Goal: Task Accomplishment & Management: Use online tool/utility

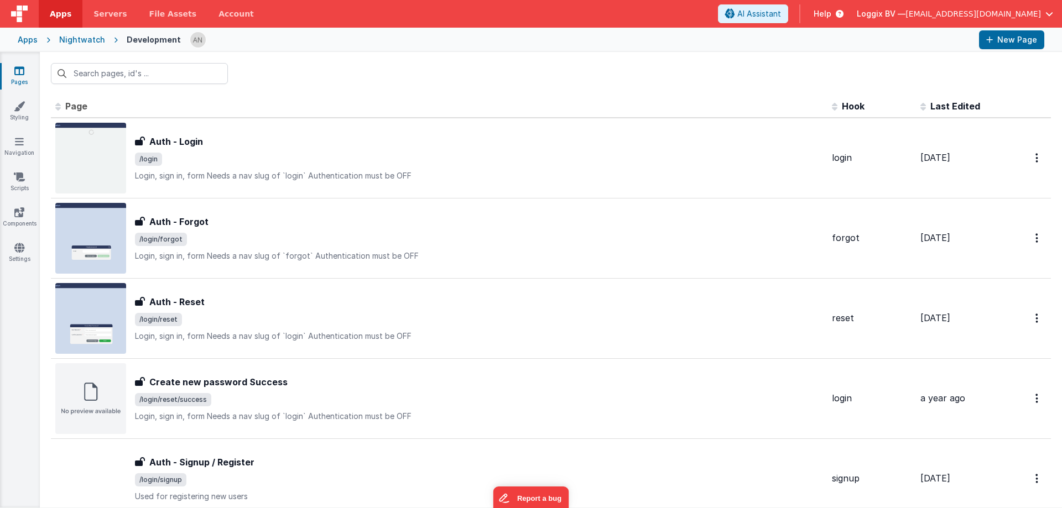
click at [61, 17] on span "Apps" at bounding box center [61, 13] width 22 height 11
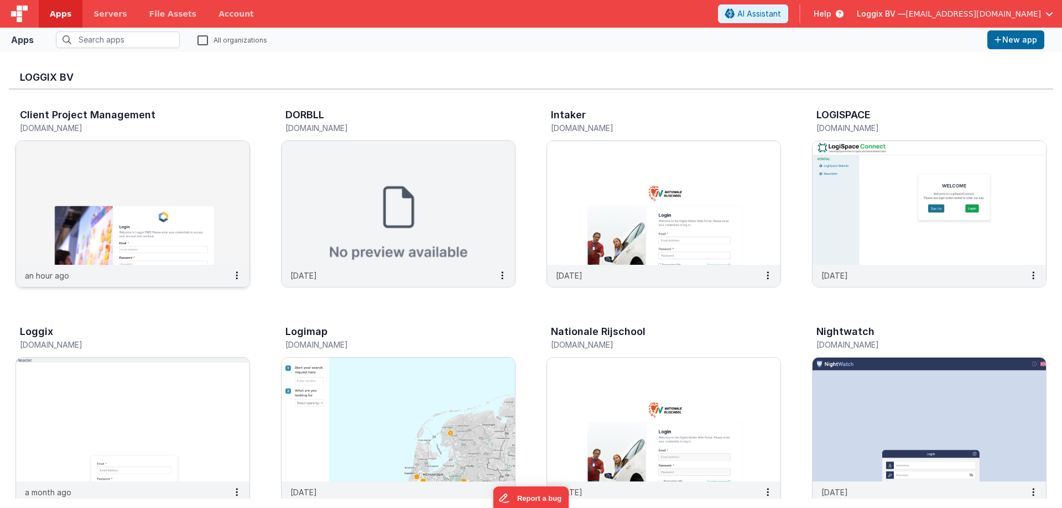
click at [65, 155] on img at bounding box center [132, 203] width 233 height 124
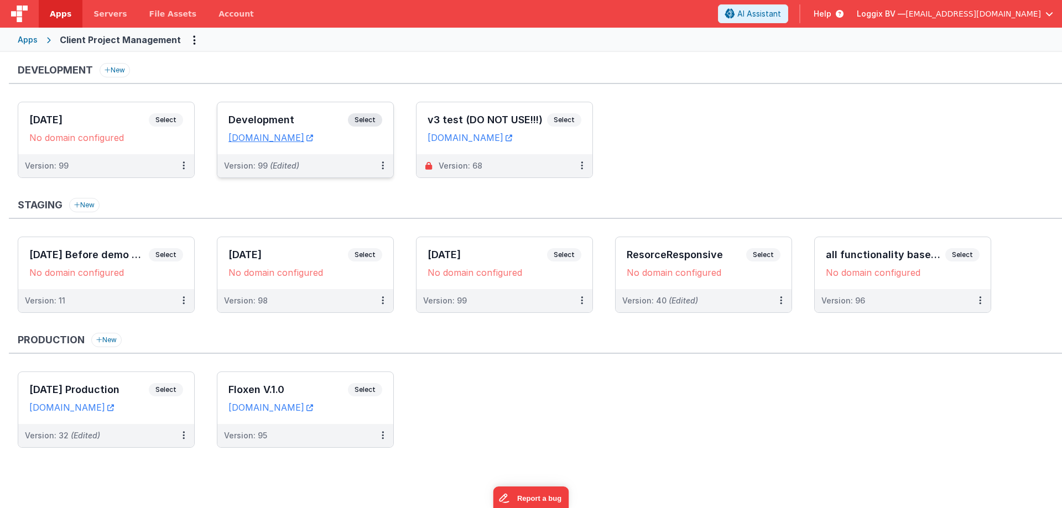
click at [231, 117] on h3 "Development" at bounding box center [287, 119] width 119 height 11
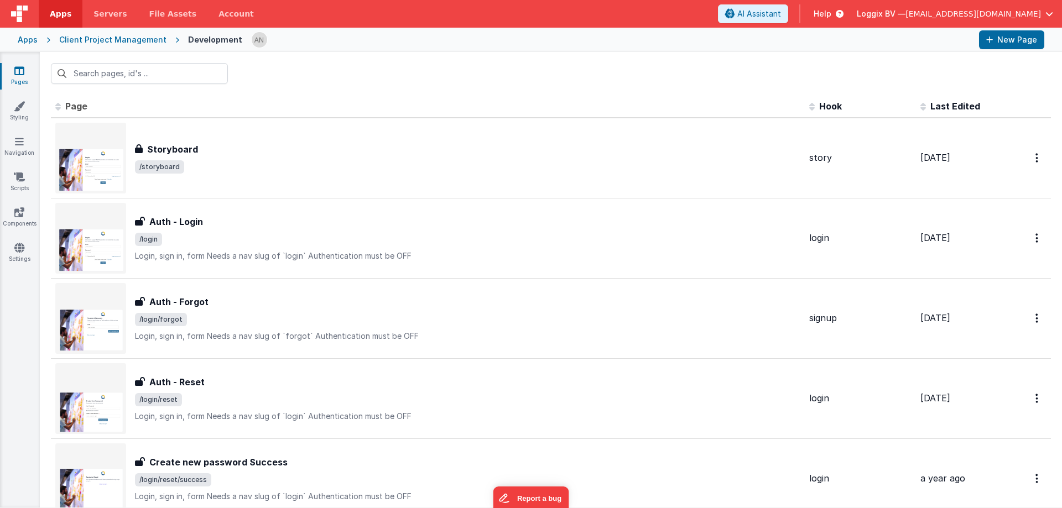
click at [299, 64] on div at bounding box center [551, 73] width 1022 height 43
click at [508, 63] on div at bounding box center [551, 73] width 1022 height 43
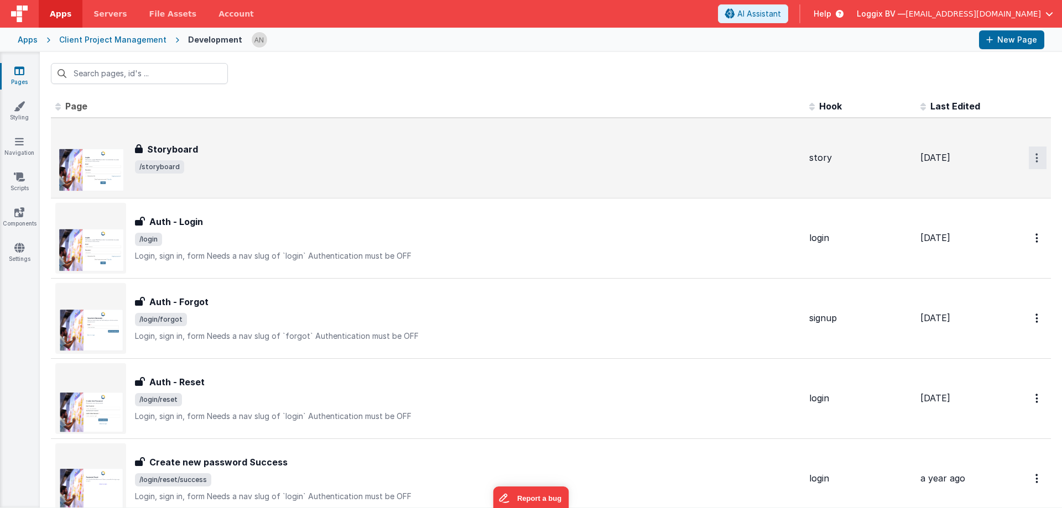
click at [1030, 157] on button "Options" at bounding box center [1038, 158] width 18 height 23
click at [981, 180] on link "Preview" at bounding box center [997, 184] width 97 height 20
click at [295, 160] on span "/storyboard" at bounding box center [467, 166] width 665 height 13
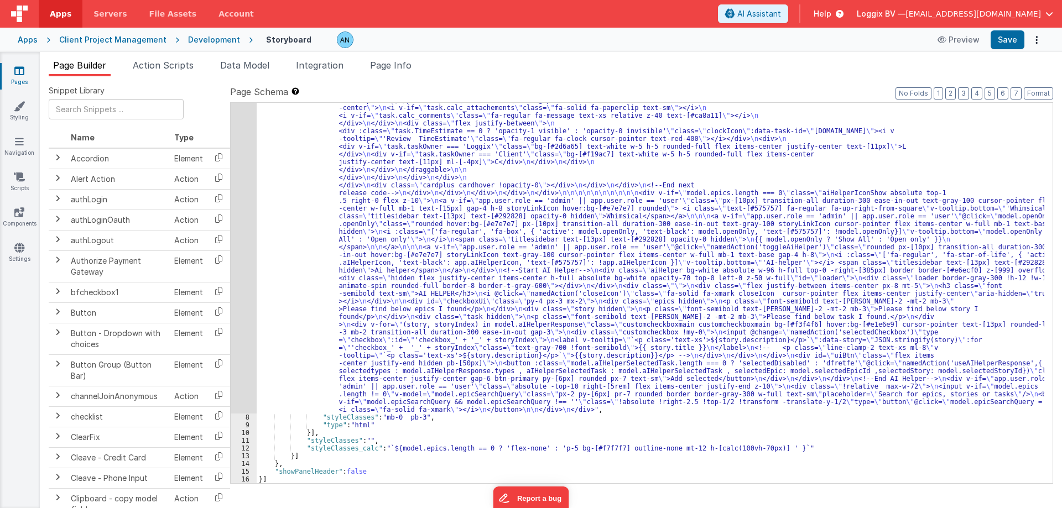
scroll to position [2515, 0]
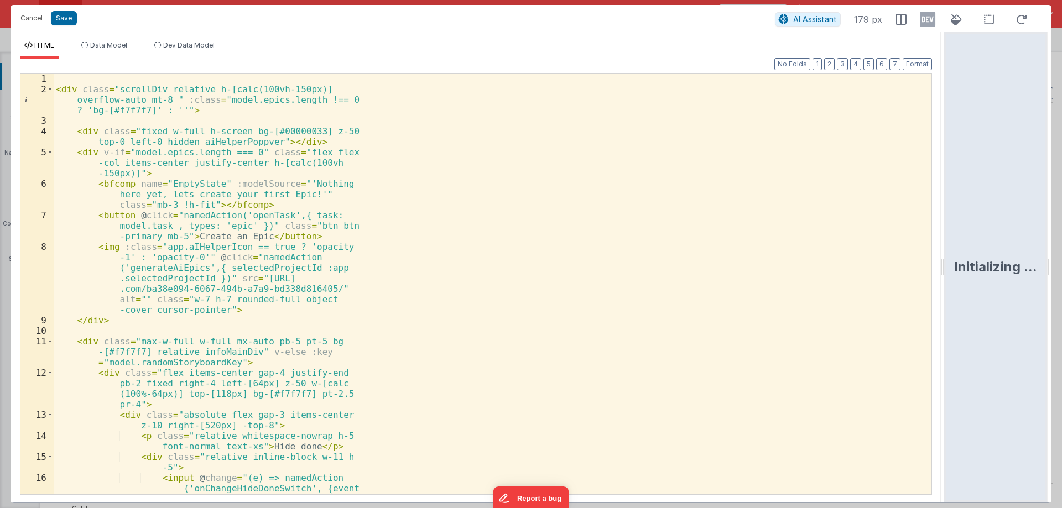
drag, startPoint x: 529, startPoint y: 262, endPoint x: 1037, endPoint y: 264, distance: 507.7
click at [1037, 264] on html "Cancel Save AI Assistant 179 px HTML Data Model Dev Data Model Format 7 6 5 4 3…" at bounding box center [531, 254] width 1062 height 508
click at [512, 276] on div "< div class = "scrollDiv relative h-[calc(100vh-150px)] overflow-auto mt-8 " :c…" at bounding box center [488, 342] width 869 height 536
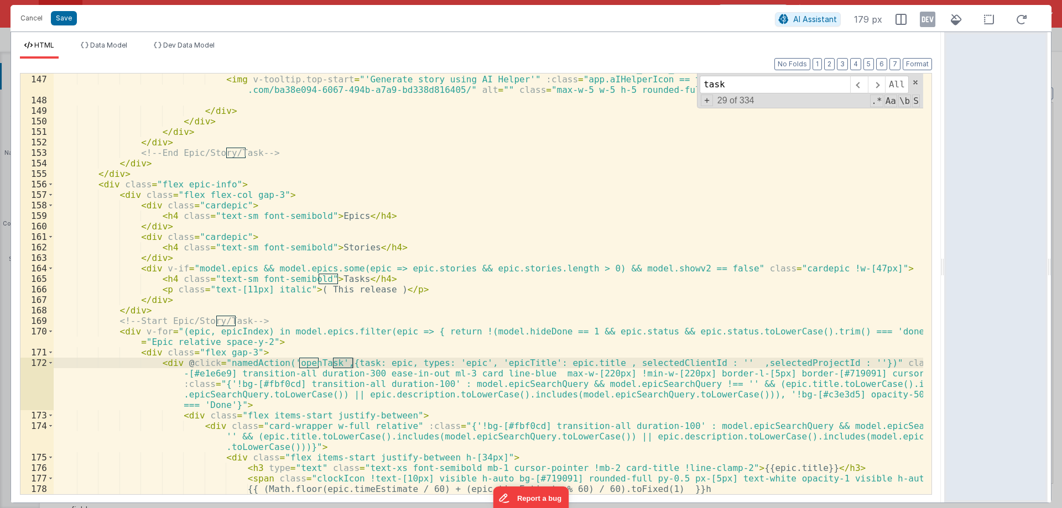
scroll to position [2112, 0]
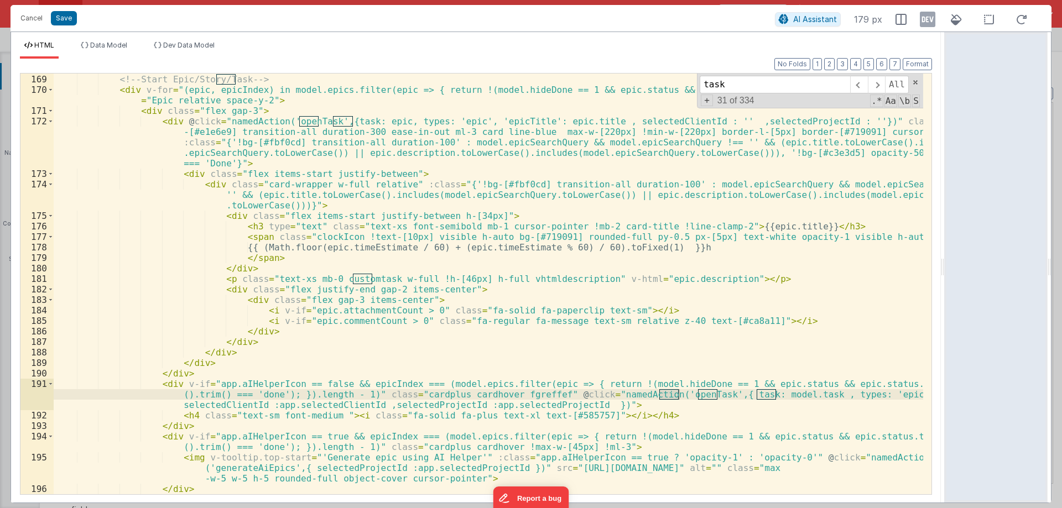
click at [341, 124] on div "</ div > <!-- Start Epic/Story/Task --> < div v-for = "(epic, epicIndex) in mod…" at bounding box center [488, 285] width 869 height 442
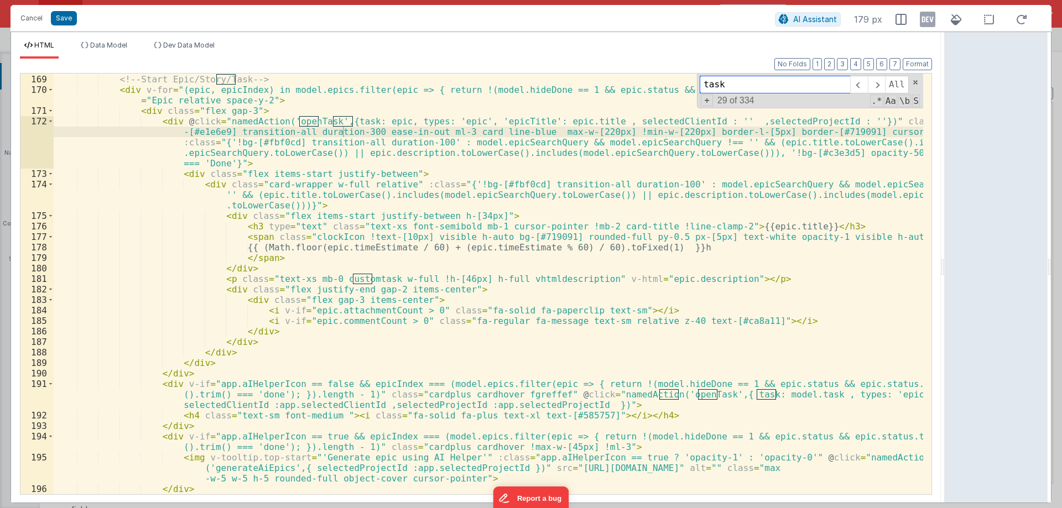
paste input "status"
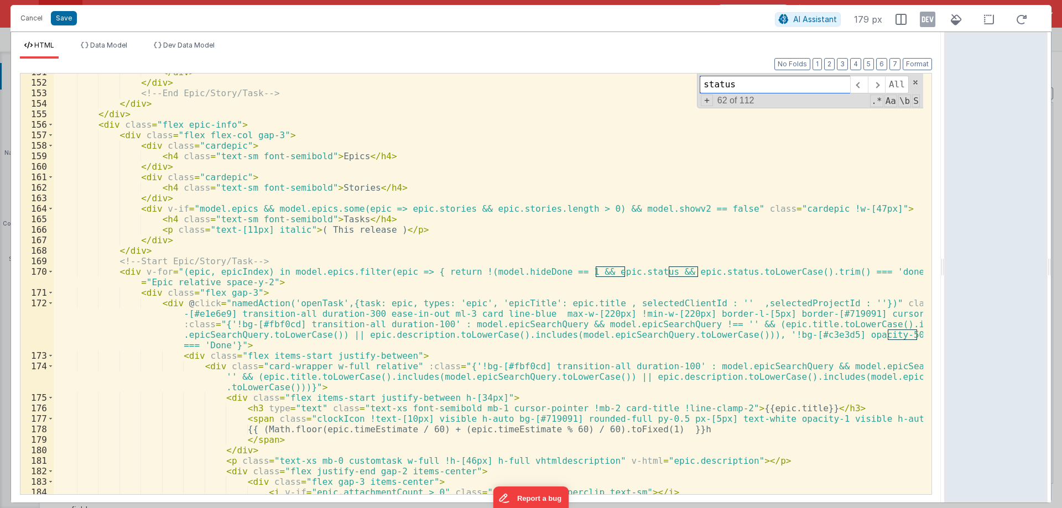
scroll to position [1963, 0]
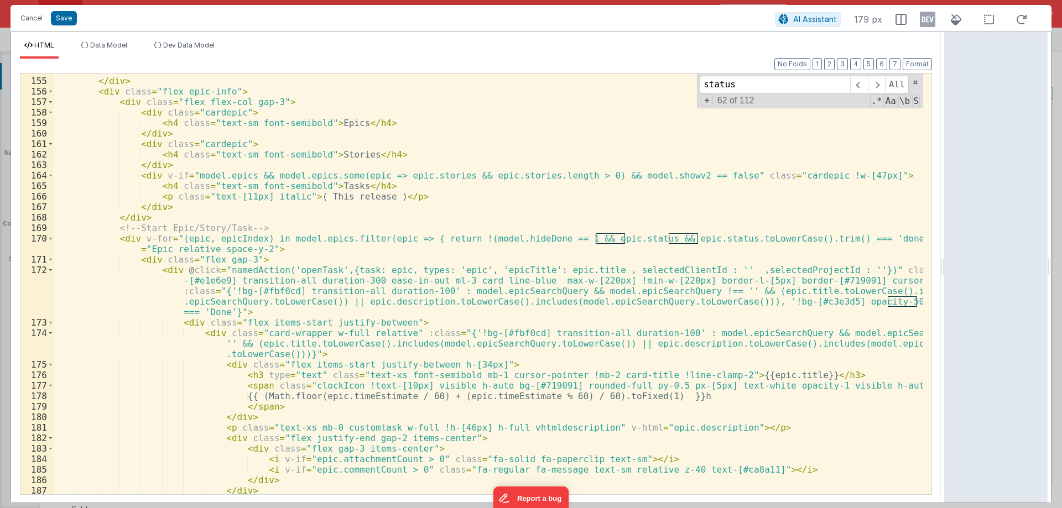
click at [50, 239] on div "170" at bounding box center [36, 243] width 33 height 21
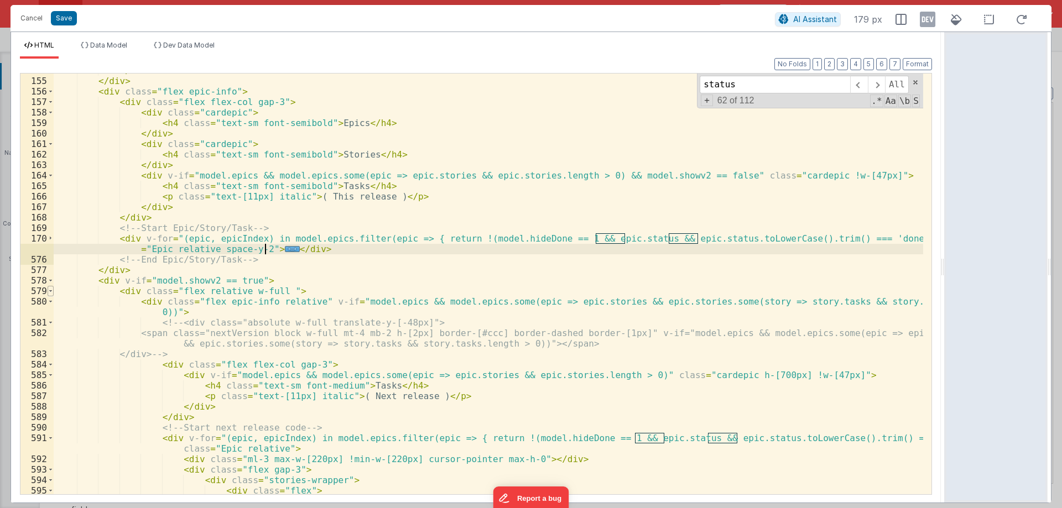
click at [50, 286] on span at bounding box center [51, 291] width 6 height 11
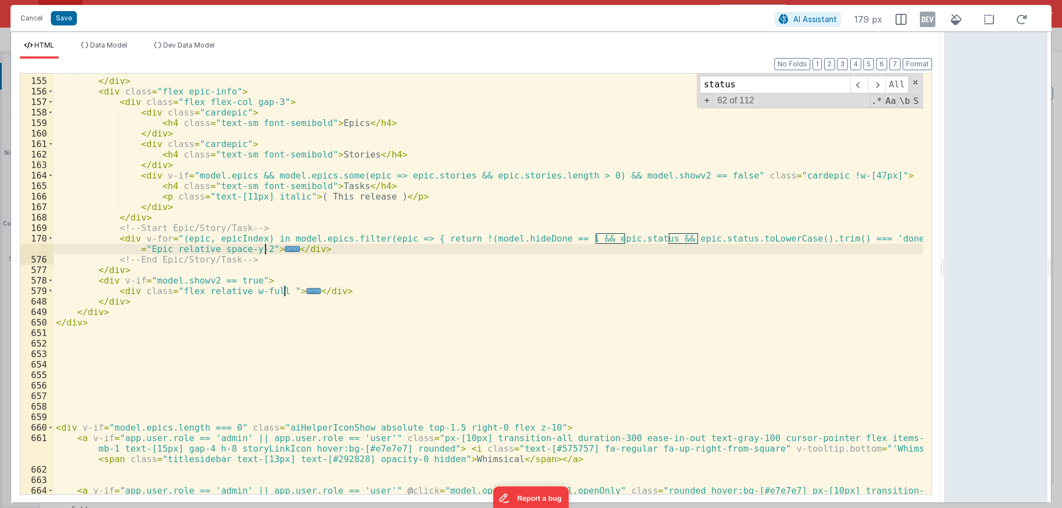
click at [331, 187] on div "</ div > </ div > < div class = "flex epic-info" > < div class = "flex flex-col…" at bounding box center [488, 291] width 869 height 452
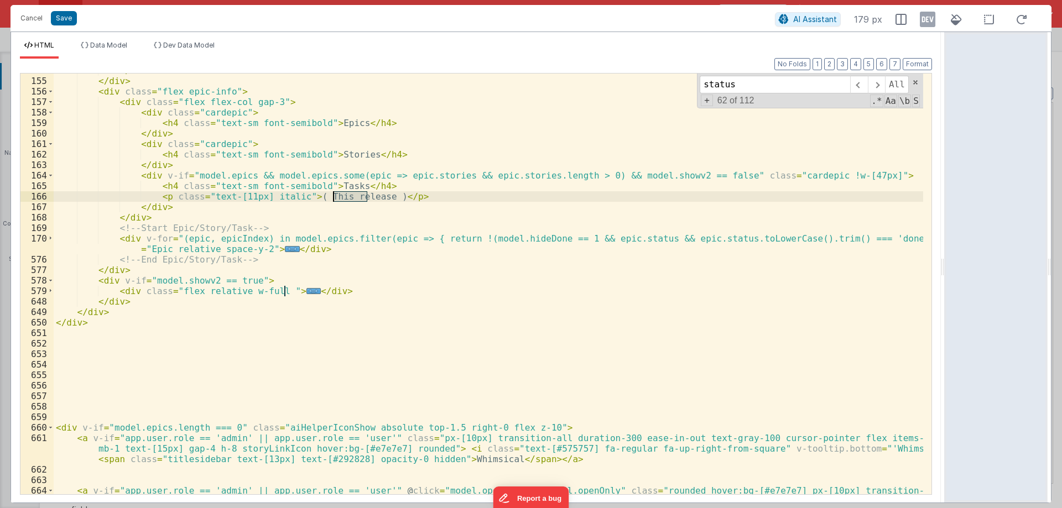
click at [331, 187] on div "</ div > </ div > < div class = "flex epic-info" > < div class = "flex flex-col…" at bounding box center [488, 291] width 869 height 452
click at [329, 185] on div "</ div > </ div > < div class = "flex epic-info" > < div class = "flex flex-col…" at bounding box center [488, 291] width 869 height 452
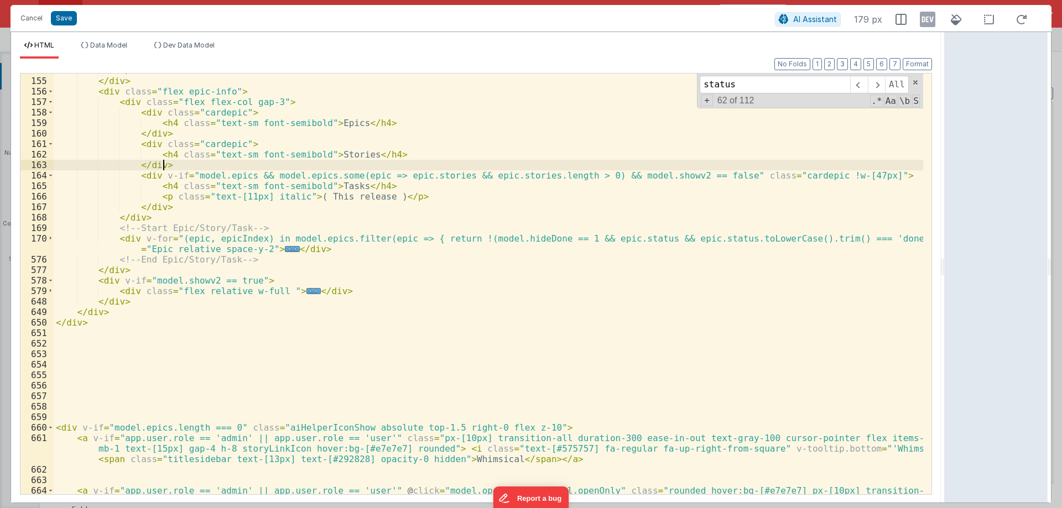
click at [321, 154] on div "</ div > </ div > < div class = "flex epic-info" > < div class = "flex flex-col…" at bounding box center [488, 291] width 869 height 452
click at [323, 127] on div "</ div > </ div > < div class = "flex epic-info" > < div class = "flex flex-col…" at bounding box center [488, 291] width 869 height 452
click at [323, 123] on div "</ div > </ div > < div class = "flex epic-info" > < div class = "flex flex-col…" at bounding box center [488, 284] width 869 height 421
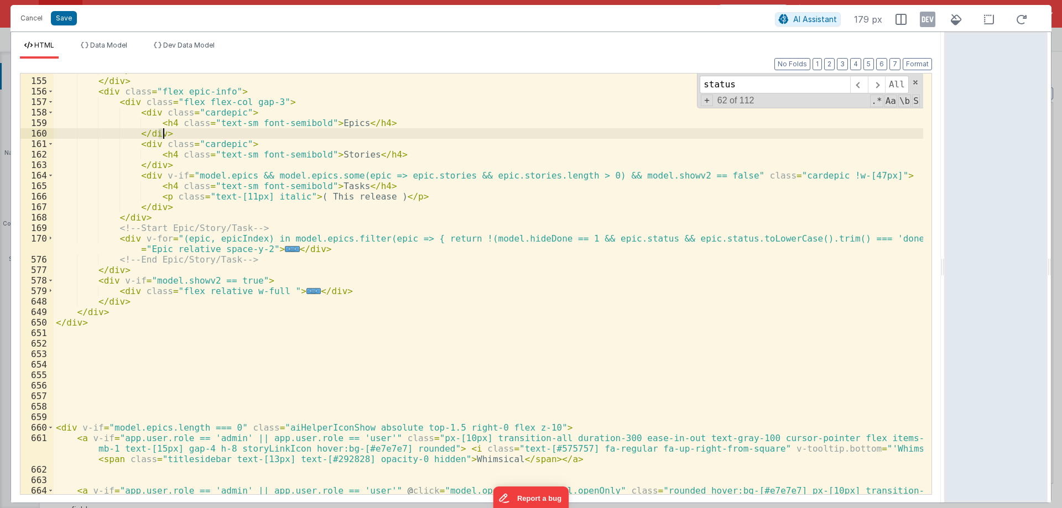
click at [323, 123] on div "</ div > </ div > < div class = "flex epic-info" > < div class = "flex flex-col…" at bounding box center [488, 291] width 869 height 452
click at [374, 121] on div "</ div > </ div > < div class = "flex epic-info" > < div class = "flex flex-col…" at bounding box center [488, 284] width 869 height 421
click at [915, 81] on div "status All Replace All + 62 of 112 .* Aa \b S" at bounding box center [810, 91] width 226 height 35
click at [846, 174] on div "</ div > </ div > < div class = "flex epic-info" > < div class = "flex flex-col…" at bounding box center [488, 291] width 869 height 452
click at [913, 81] on div "status All Replace All + 62 of 112 .* Aa \b S" at bounding box center [810, 91] width 226 height 35
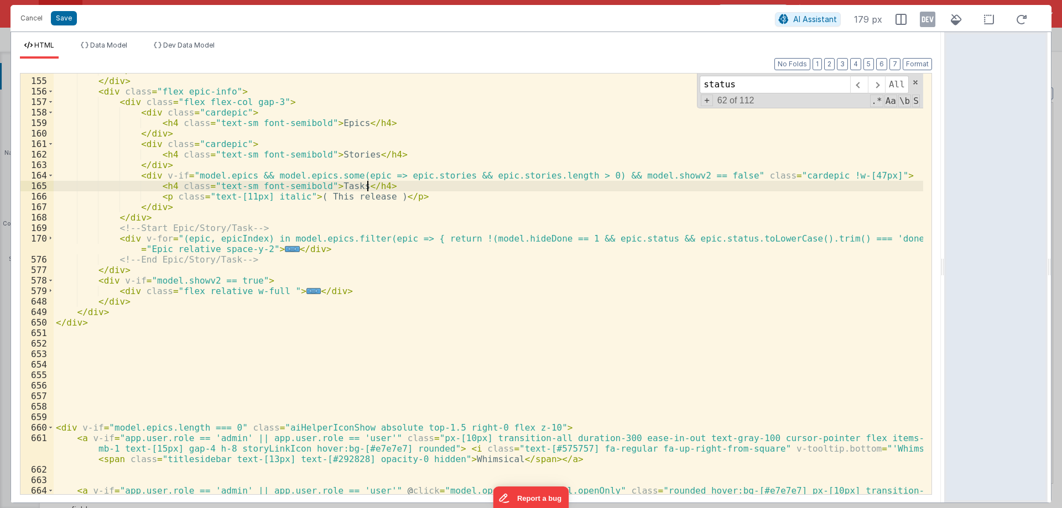
click at [705, 174] on div "</ div > </ div > < div class = "flex epic-info" > < div class = "flex flex-col…" at bounding box center [488, 291] width 869 height 452
click at [776, 96] on div "+ 62 of 112 .* Aa \b S" at bounding box center [810, 101] width 220 height 11
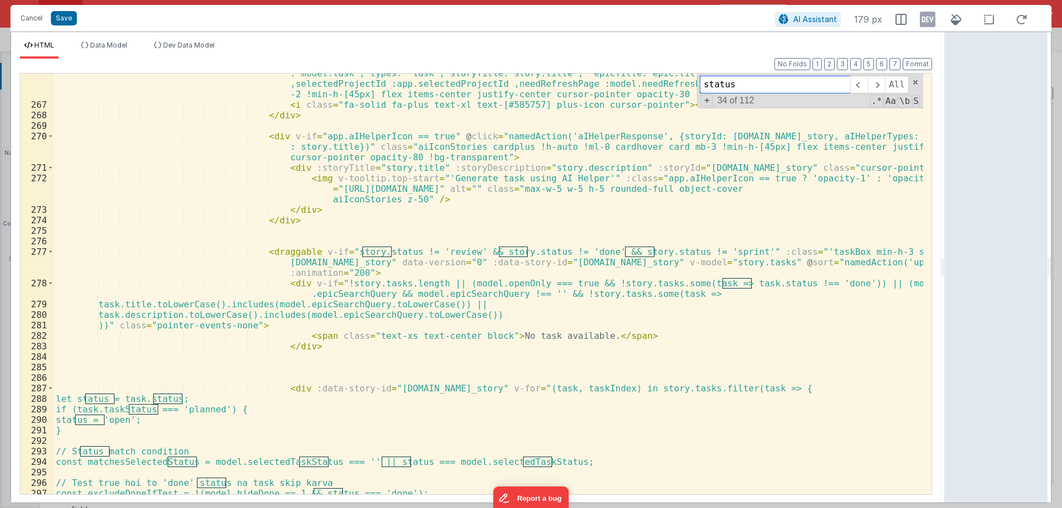
scroll to position [3564, 0]
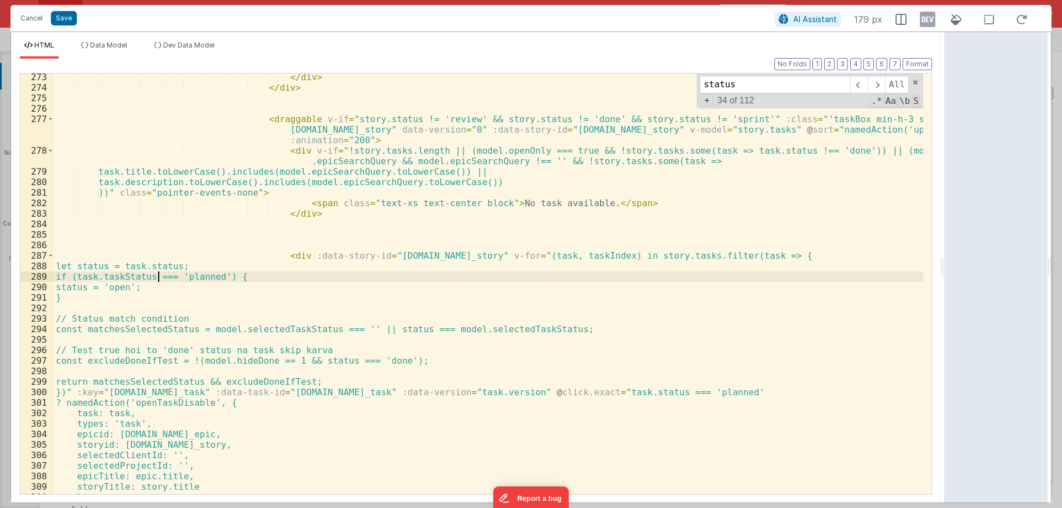
click at [159, 263] on div "</ div > </ div > < draggable v-if = "story.status != 'review' && story.status …" at bounding box center [488, 293] width 869 height 442
click at [102, 266] on div "</ div > </ div > < draggable v-if = "story.status != 'review' && story.status …" at bounding box center [488, 293] width 869 height 442
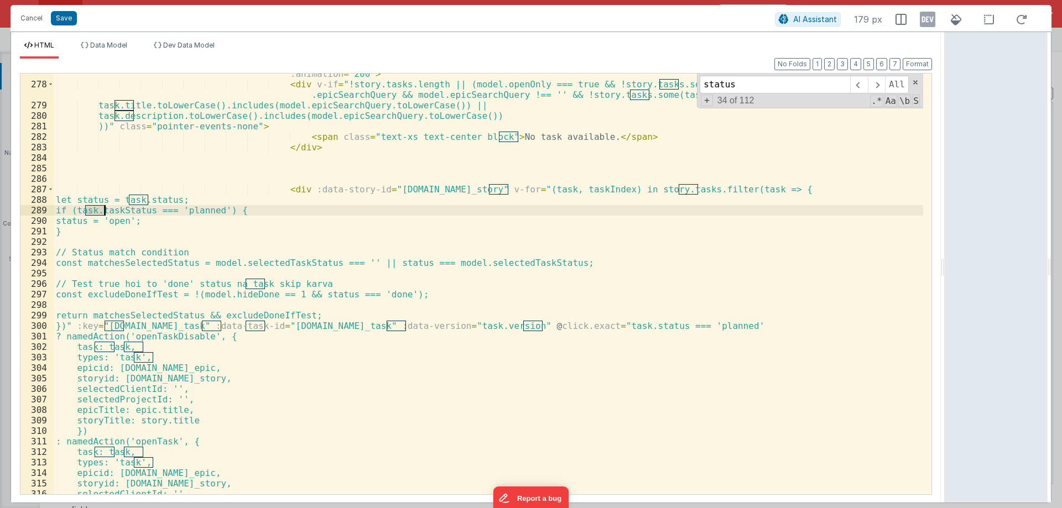
scroll to position [3630, 0]
click at [92, 199] on div "< draggable v-if = "story.status != 'review' && story.status != 'done' && story…" at bounding box center [488, 284] width 869 height 421
click at [92, 199] on div "< draggable v-if = "story.status != 'review' && story.status != 'done' && story…" at bounding box center [488, 279] width 869 height 463
click at [92, 202] on div "< draggable v-if = "story.status != 'review' && story.status != 'done' && story…" at bounding box center [488, 284] width 869 height 421
click at [91, 203] on div "< draggable v-if = "story.status != 'review' && story.status != 'done' && story…" at bounding box center [488, 279] width 869 height 463
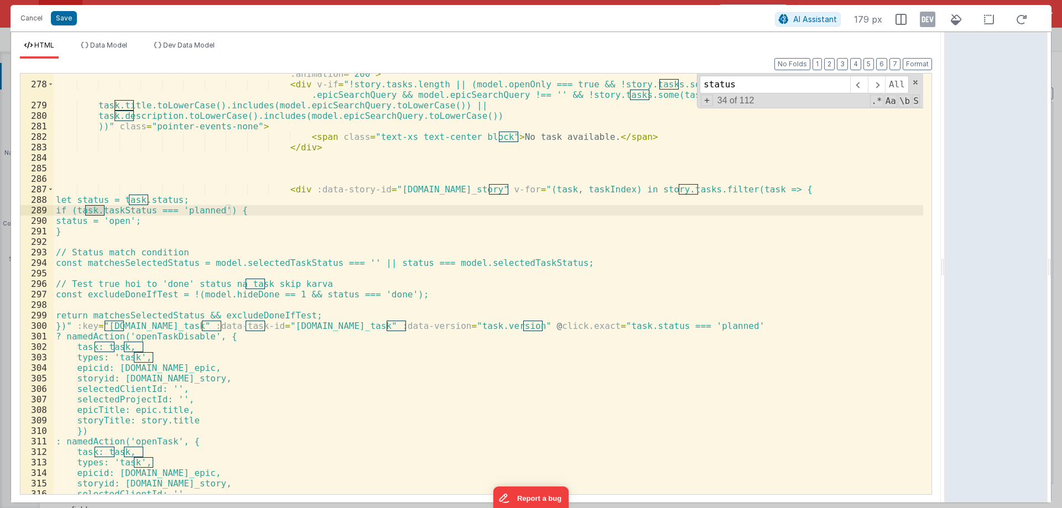
click at [96, 189] on div "< draggable v-if = "story.status != 'review' && story.status != 'done' && story…" at bounding box center [488, 279] width 869 height 463
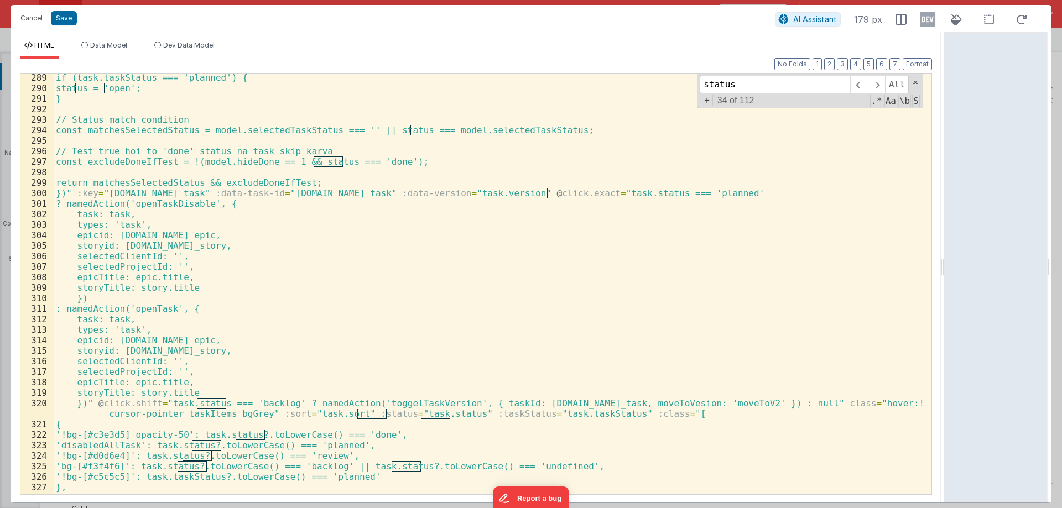
scroll to position [3862, 0]
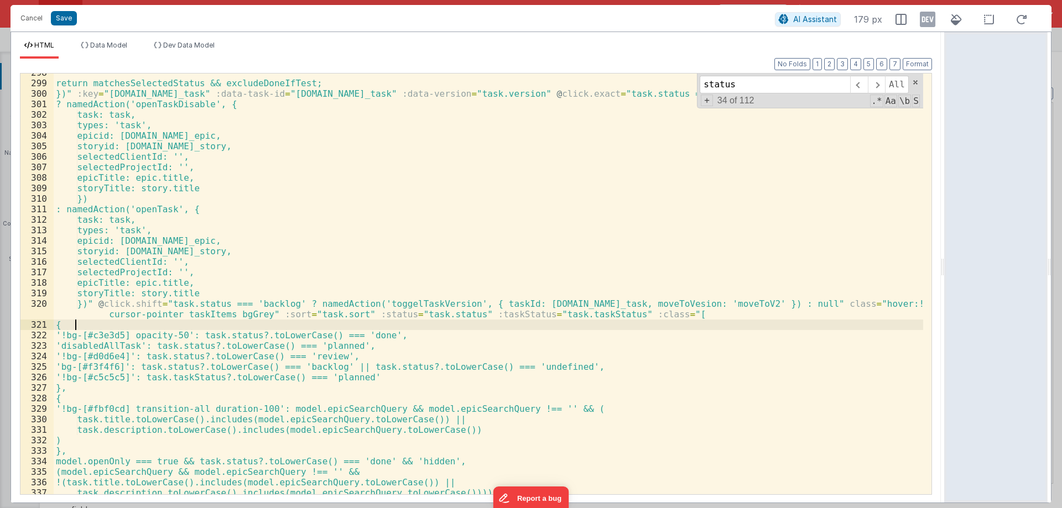
click at [363, 314] on div "return matchesSelectedStatus && excludeDoneIfTest; })" :key = "[DOMAIN_NAME]_ta…" at bounding box center [488, 288] width 869 height 442
click at [363, 314] on div "return matchesSelectedStatus && excludeDoneIfTest; })" :key = "[DOMAIN_NAME]_ta…" at bounding box center [488, 284] width 869 height 421
click at [363, 314] on div "return matchesSelectedStatus && excludeDoneIfTest; })" :key = "[DOMAIN_NAME]_ta…" at bounding box center [488, 288] width 869 height 442
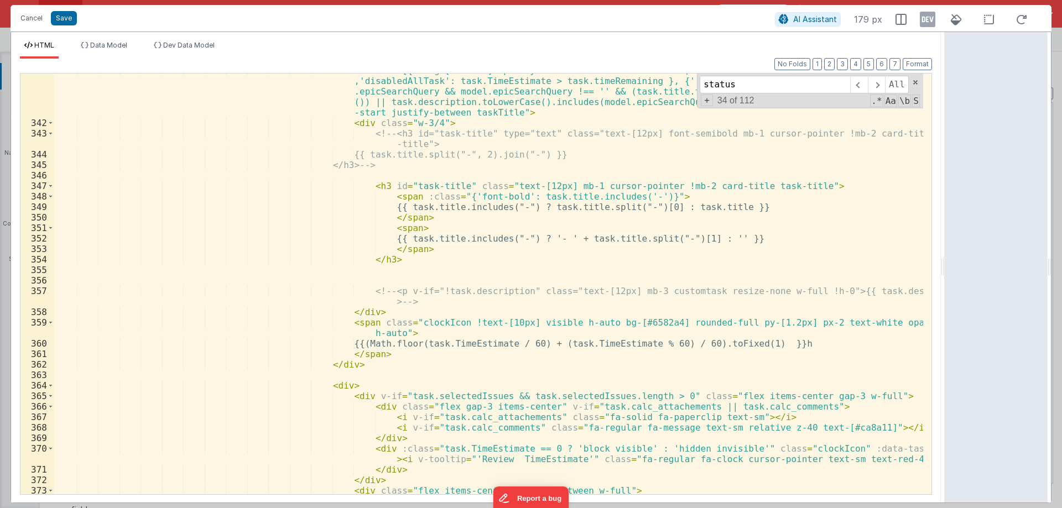
scroll to position [4327, 0]
click at [324, 192] on div "< div :class = "[{ '!bg-[#c3e3d5] opacity-50': task.status === 'done', '!bg-[#d…" at bounding box center [488, 307] width 869 height 484
paste input "taskList space-y-2"
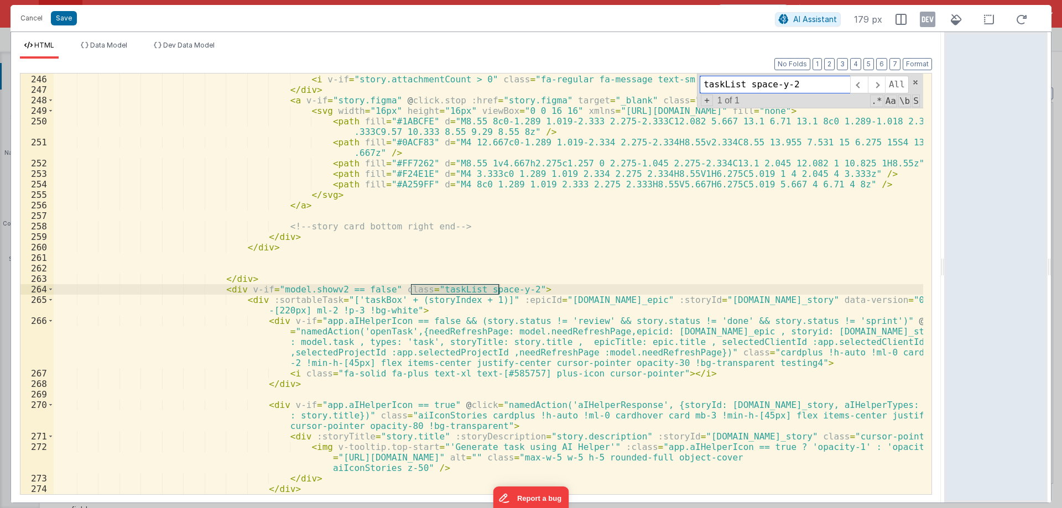
scroll to position [3163, 0]
click at [51, 299] on div "265" at bounding box center [36, 305] width 33 height 21
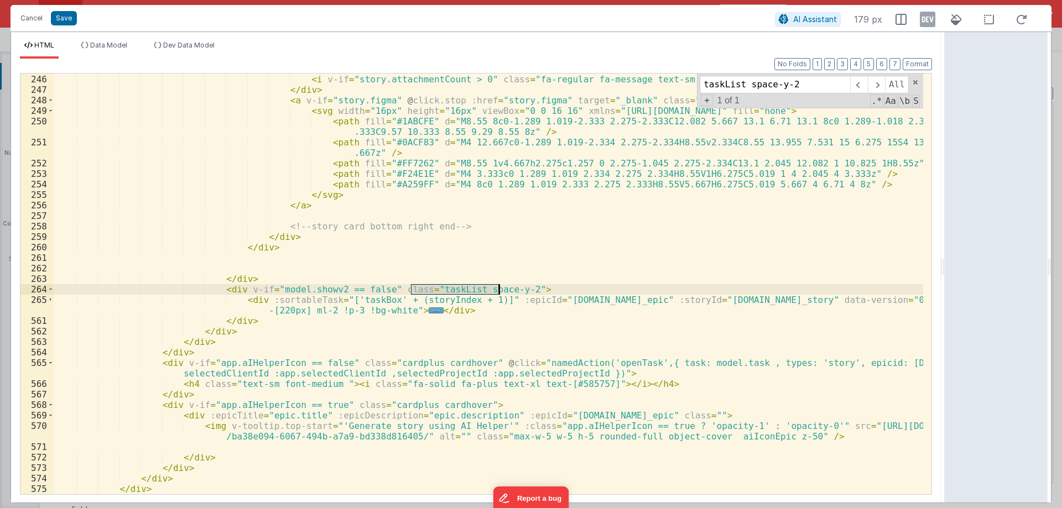
click at [51, 299] on div "265" at bounding box center [36, 305] width 33 height 21
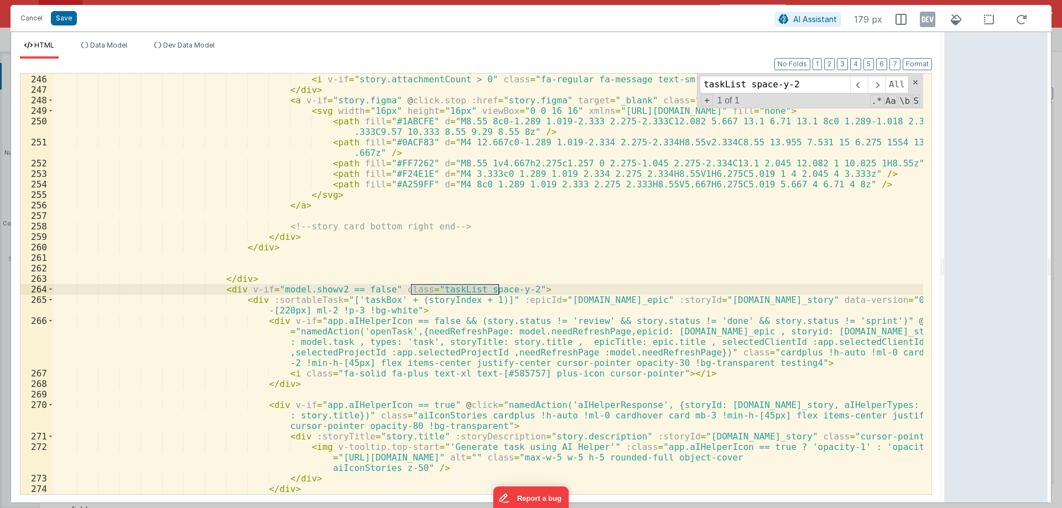
click at [51, 321] on div "266" at bounding box center [36, 342] width 33 height 53
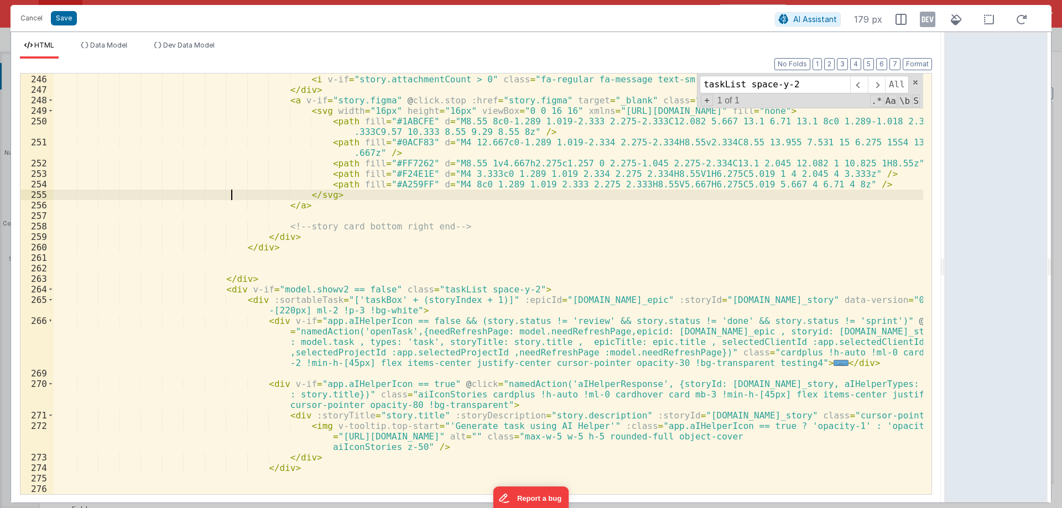
click at [229, 185] on div "< i v-if = "story.attachmentCount > 0" class = "fa-solid fa-paperclip text-sm" …" at bounding box center [488, 295] width 869 height 463
paste input "hover:!bg-[#d4dbde] card cursor-pointer taskItems bgGrey bg-[#f3f4f6]"
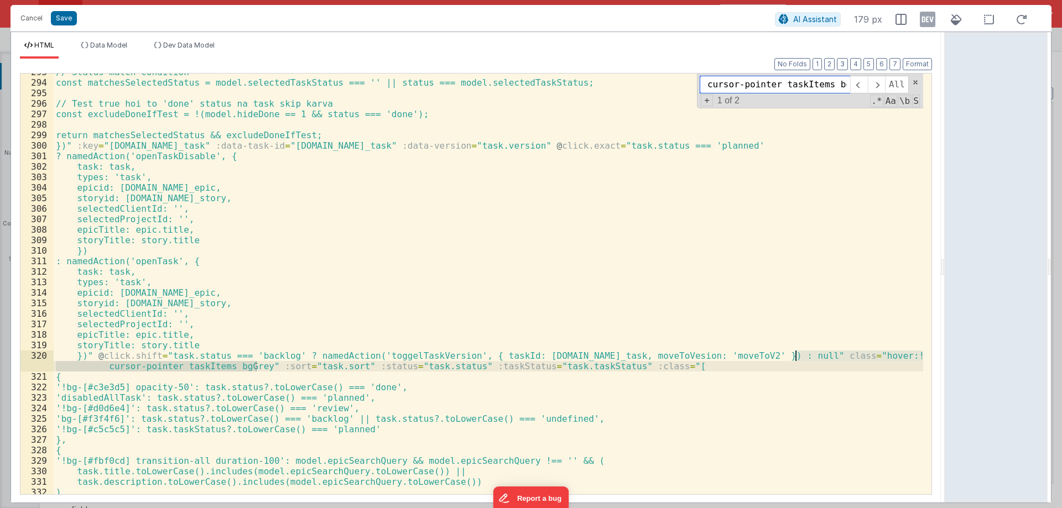
scroll to position [3890, 0]
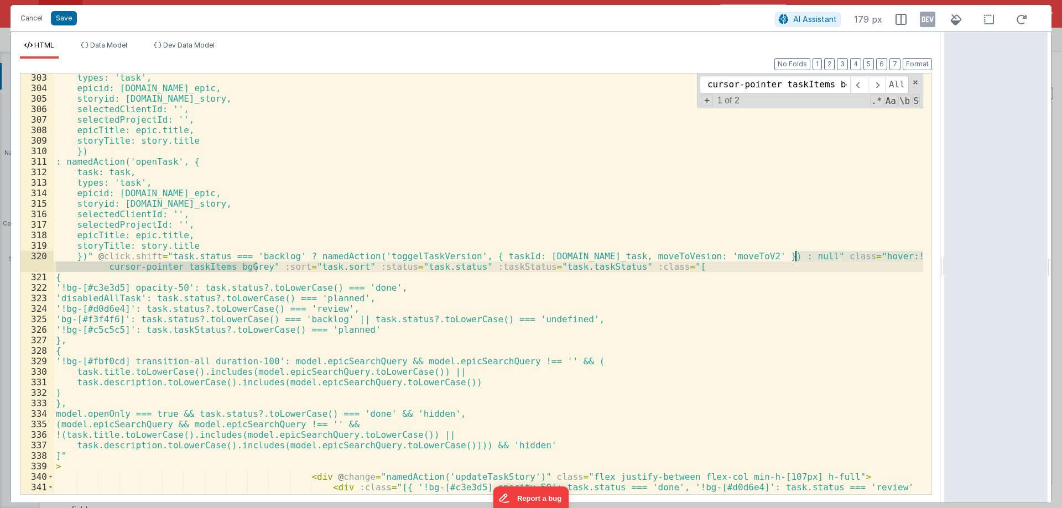
click at [252, 286] on div "types: 'task', epicid: [DOMAIN_NAME]_epic, storyid: [DOMAIN_NAME]_story, select…" at bounding box center [488, 314] width 869 height 484
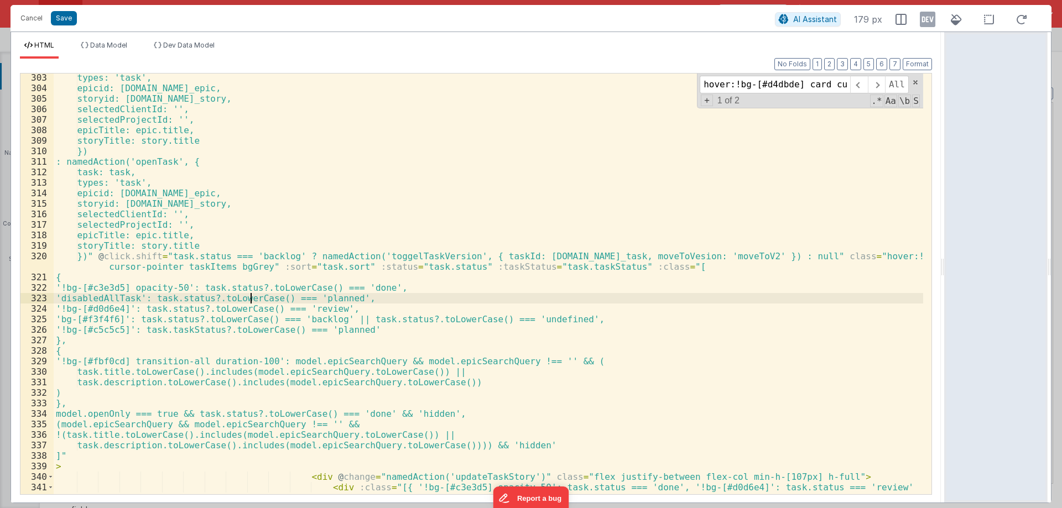
click at [252, 286] on div "types: 'task', epicid: [DOMAIN_NAME]_epic, storyid: [DOMAIN_NAME]_story, select…" at bounding box center [488, 314] width 869 height 484
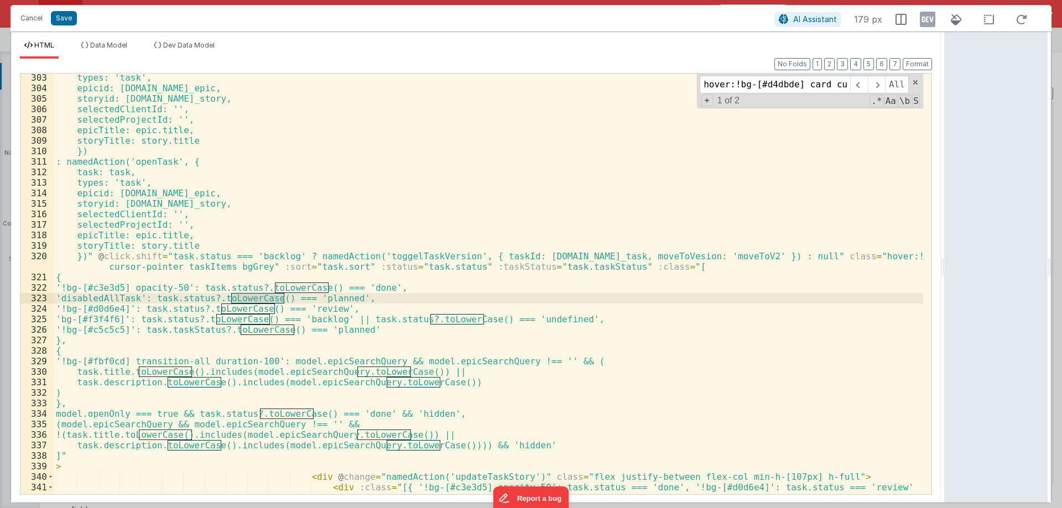
click at [406, 291] on div "types: 'task', epicid: [DOMAIN_NAME]_epic, storyid: [DOMAIN_NAME]_story, select…" at bounding box center [488, 314] width 869 height 484
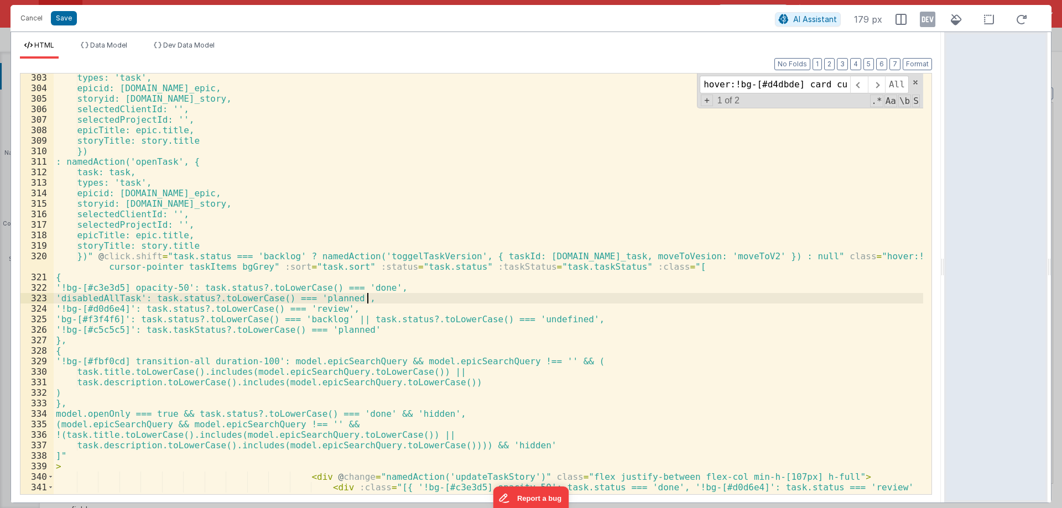
click at [248, 288] on div "types: 'task', epicid: [DOMAIN_NAME]_epic, storyid: [DOMAIN_NAME]_story, select…" at bounding box center [488, 314] width 869 height 484
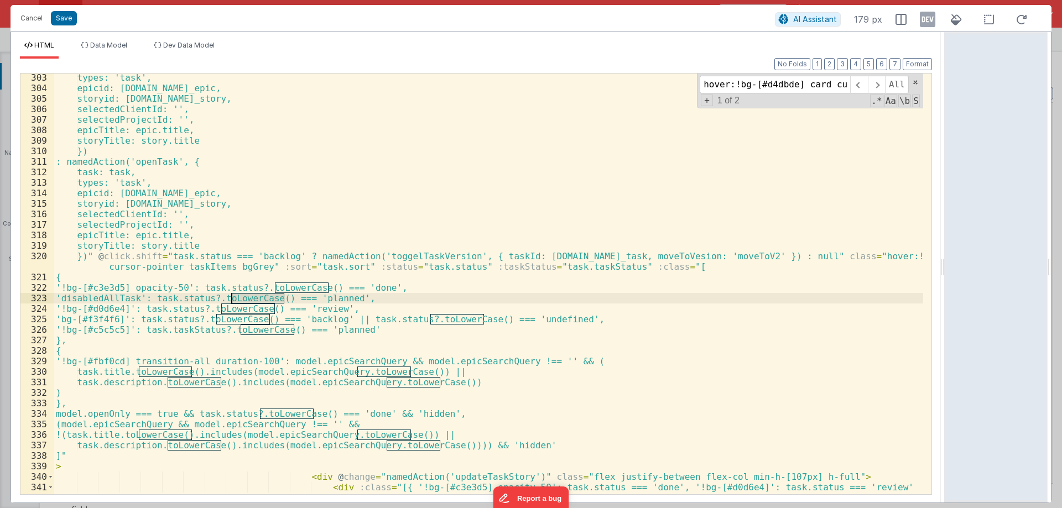
click at [248, 288] on div "types: 'task', epicid: [DOMAIN_NAME]_epic, storyid: [DOMAIN_NAME]_story, select…" at bounding box center [488, 314] width 869 height 484
click at [210, 296] on div "types: 'task', epicid: [DOMAIN_NAME]_epic, storyid: [DOMAIN_NAME]_story, select…" at bounding box center [488, 314] width 869 height 484
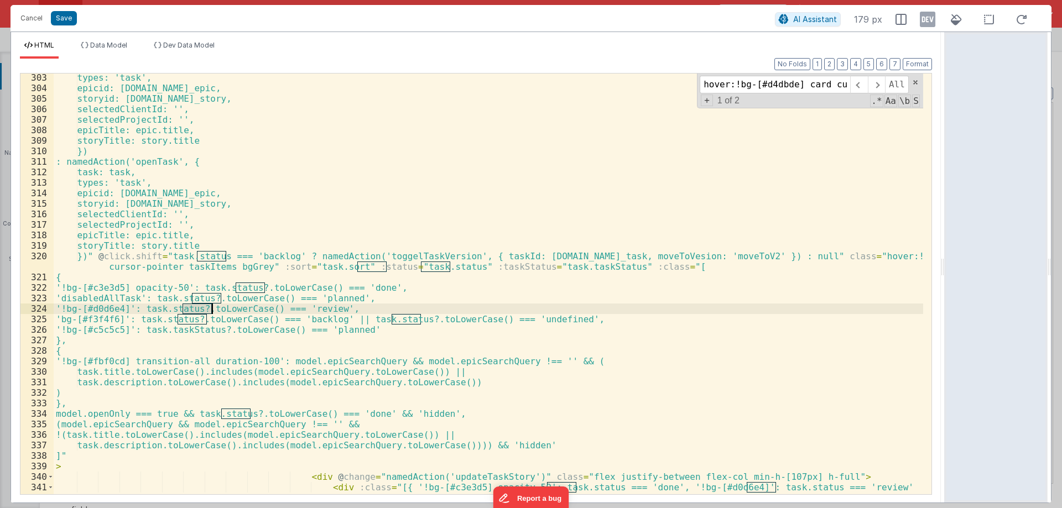
click at [210, 296] on div "types: 'task', epicid: [DOMAIN_NAME]_epic, storyid: [DOMAIN_NAME]_story, select…" at bounding box center [488, 314] width 869 height 484
click at [307, 110] on div "types: 'task', epicid: [DOMAIN_NAME]_epic, storyid: [DOMAIN_NAME]_story, select…" at bounding box center [488, 314] width 869 height 484
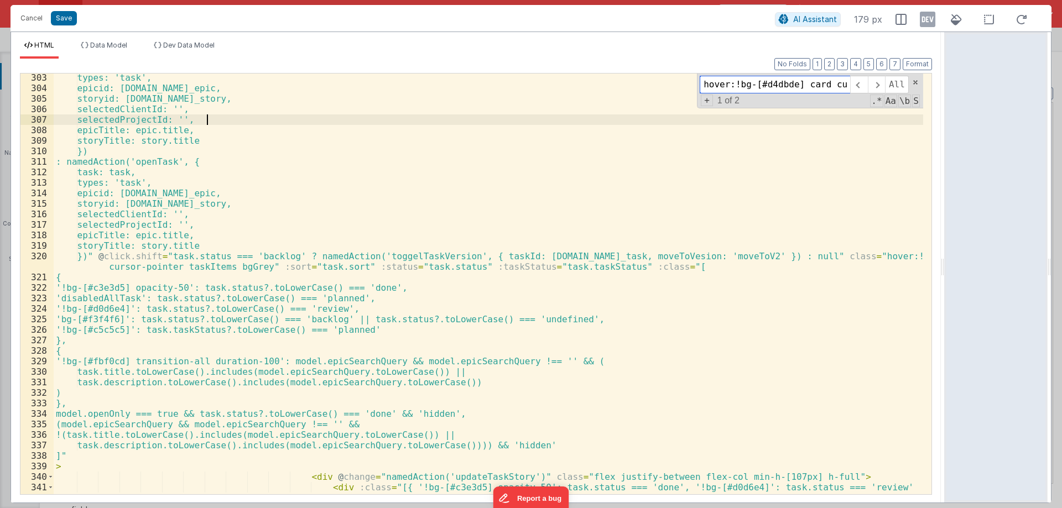
scroll to position [0, 129]
paste input "taskStatus"
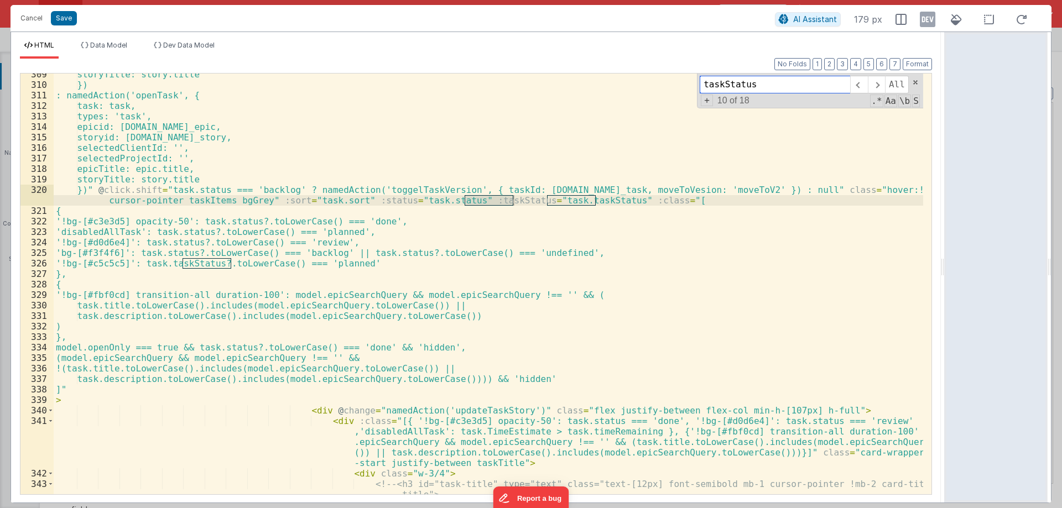
scroll to position [3989, 0]
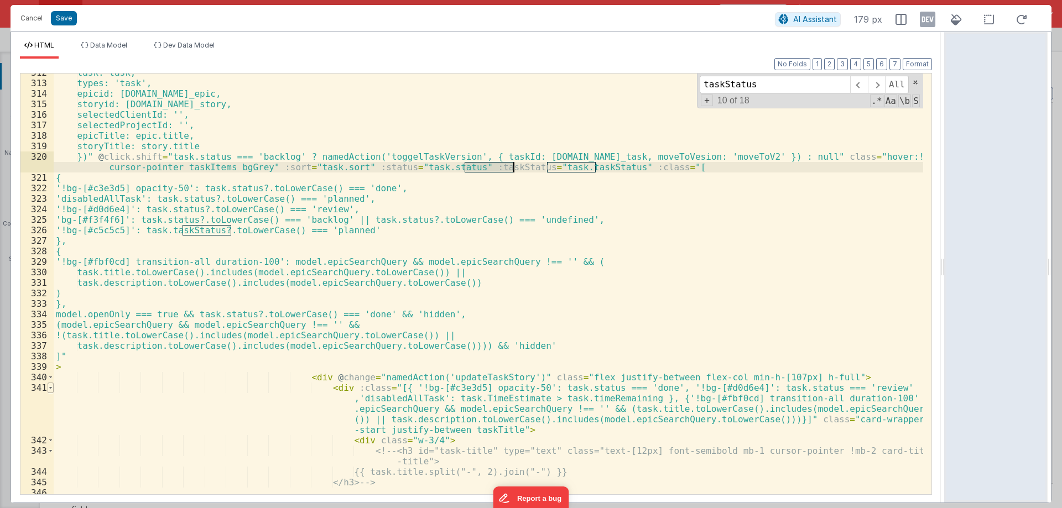
click at [50, 383] on span at bounding box center [51, 388] width 6 height 11
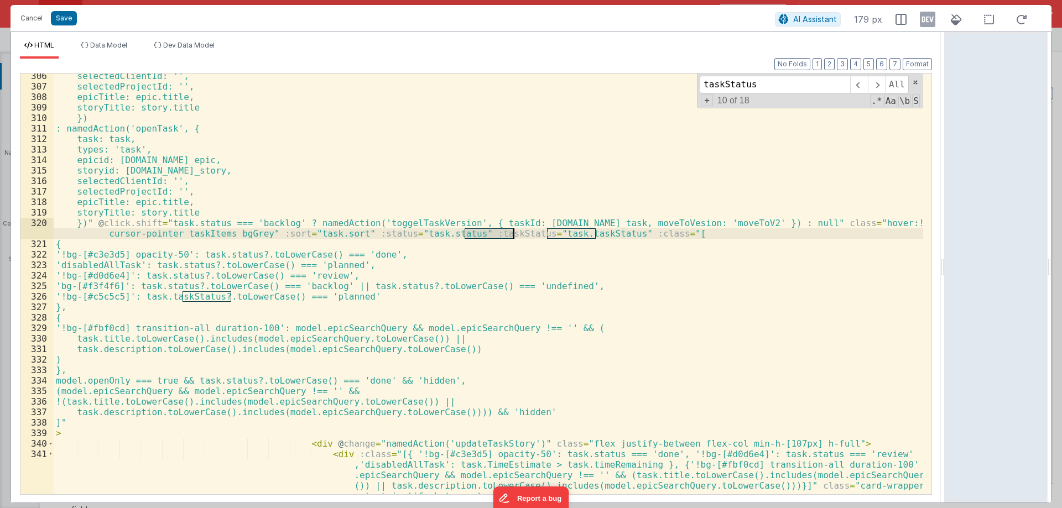
scroll to position [3923, 0]
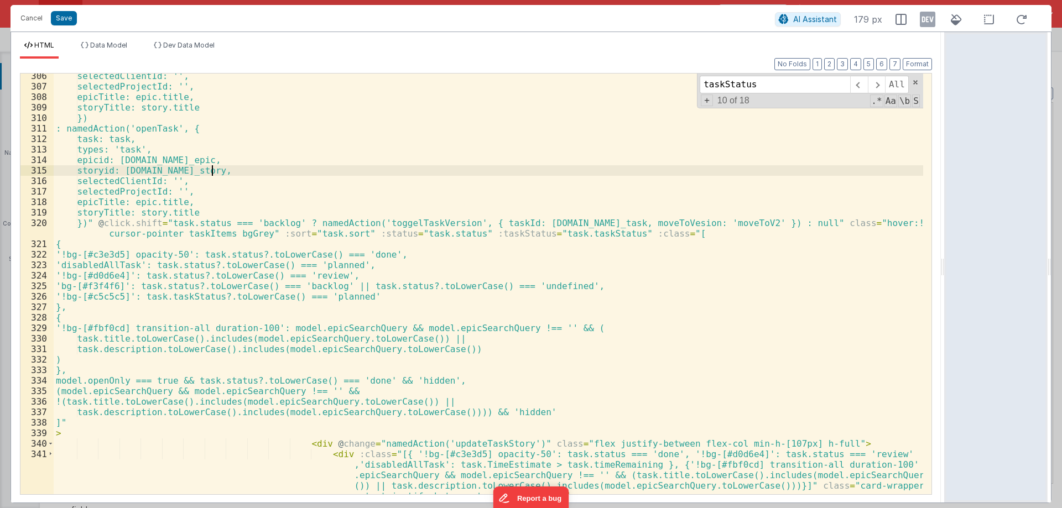
click at [212, 158] on div "selectedClientId: '', selectedProjectId: '', epicTitle: epic.title, storyTitle:…" at bounding box center [488, 292] width 869 height 442
paste input "main-card max-w-[220px] ml-2 !p-3 !bg-white"
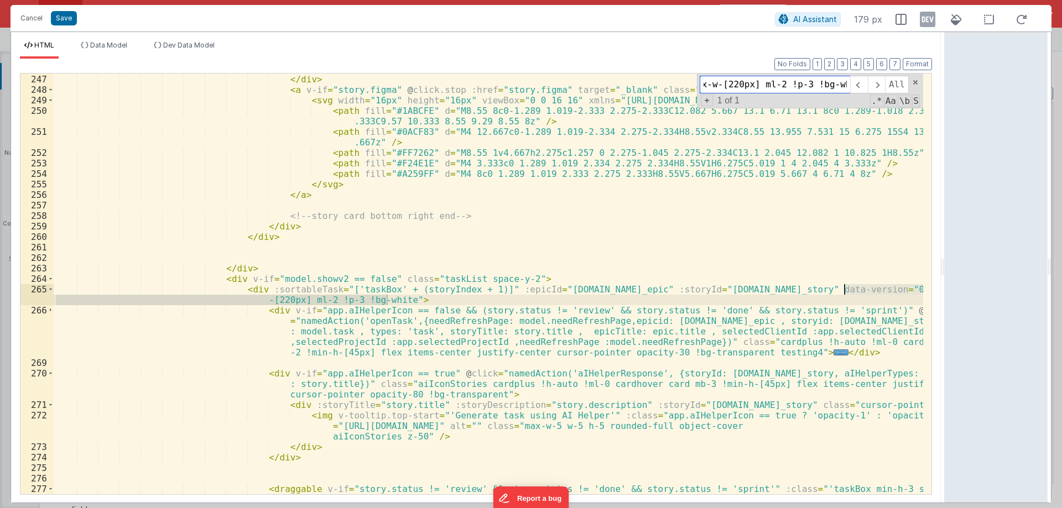
scroll to position [3207, 0]
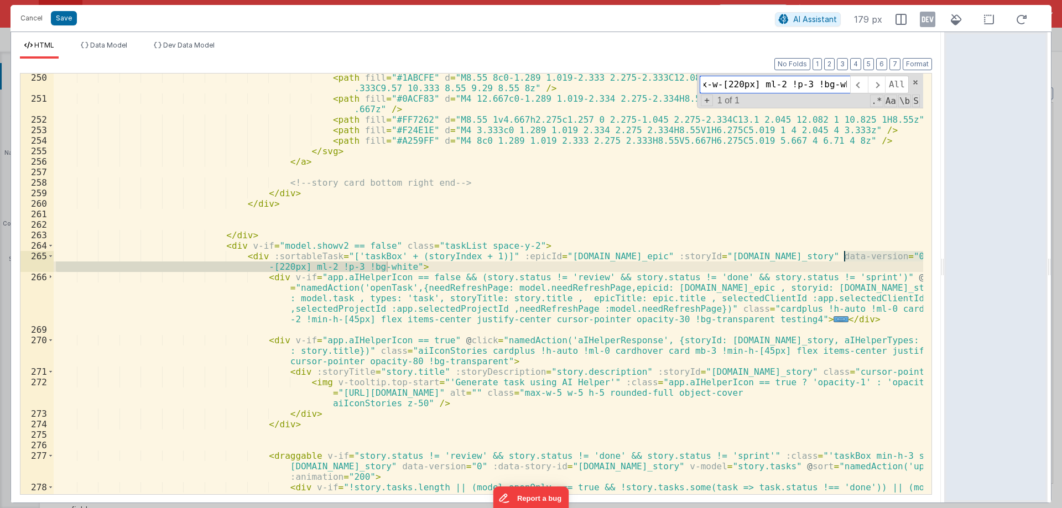
type input "main-card max-w-[220px] ml-2 !p-3 !bg-white"
click at [498, 279] on div "< path fill = "#1ABCFE" d = "M8.55 8c0-1.289 1.019-2.333 2.275-2.333C12.082 5.6…" at bounding box center [488, 298] width 869 height 452
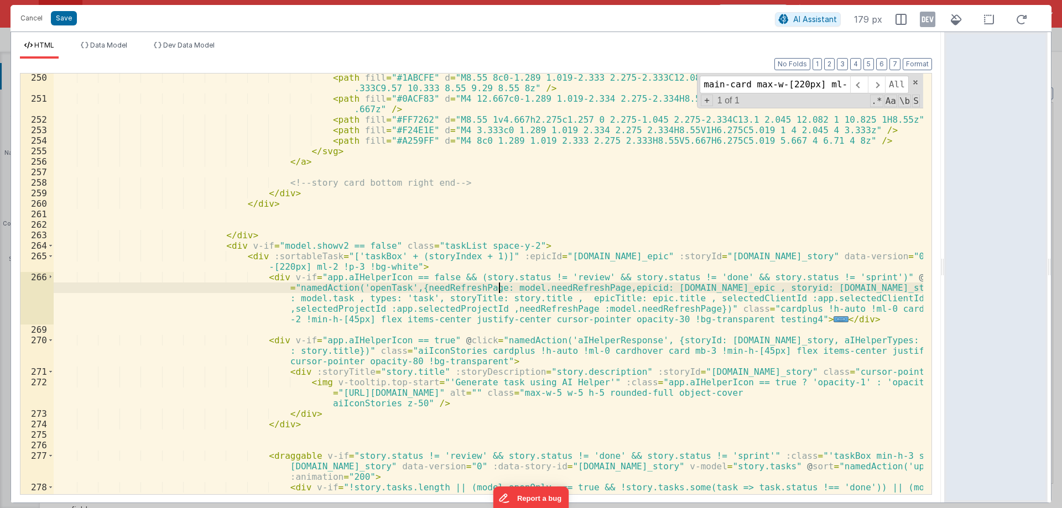
click at [498, 279] on div "< path fill = "#1ABCFE" d = "M8.55 8c0-1.289 1.019-2.333 2.275-2.333C12.082 5.6…" at bounding box center [488, 298] width 869 height 452
click at [492, 278] on div "< path fill = "#1ABCFE" d = "M8.55 8c0-1.289 1.019-2.333 2.275-2.333C12.082 5.6…" at bounding box center [488, 284] width 869 height 421
click at [492, 278] on div "< path fill = "#1ABCFE" d = "M8.55 8c0-1.289 1.019-2.333 2.275-2.333C12.082 5.6…" at bounding box center [488, 298] width 869 height 452
click at [50, 279] on div "266" at bounding box center [36, 298] width 33 height 53
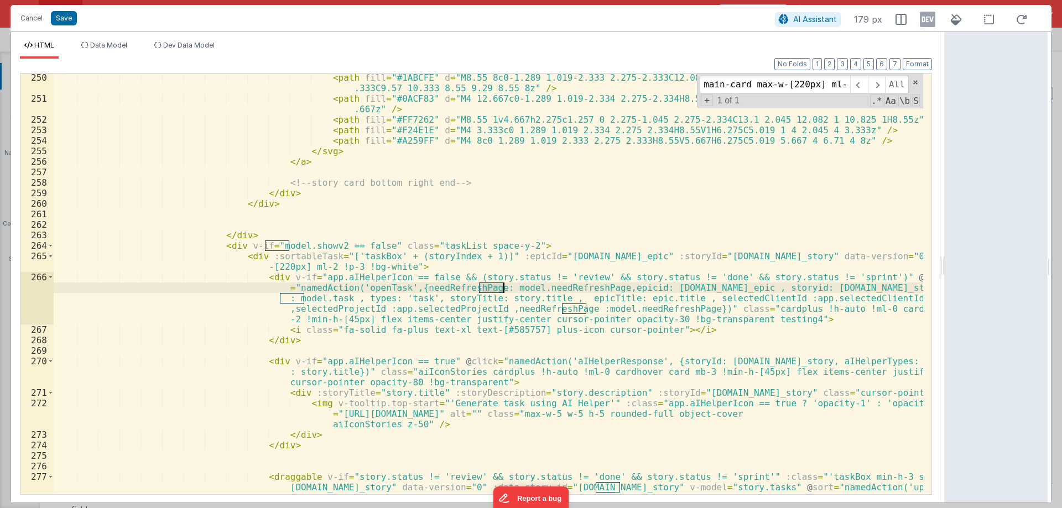
click at [53, 278] on div "266" at bounding box center [36, 298] width 33 height 53
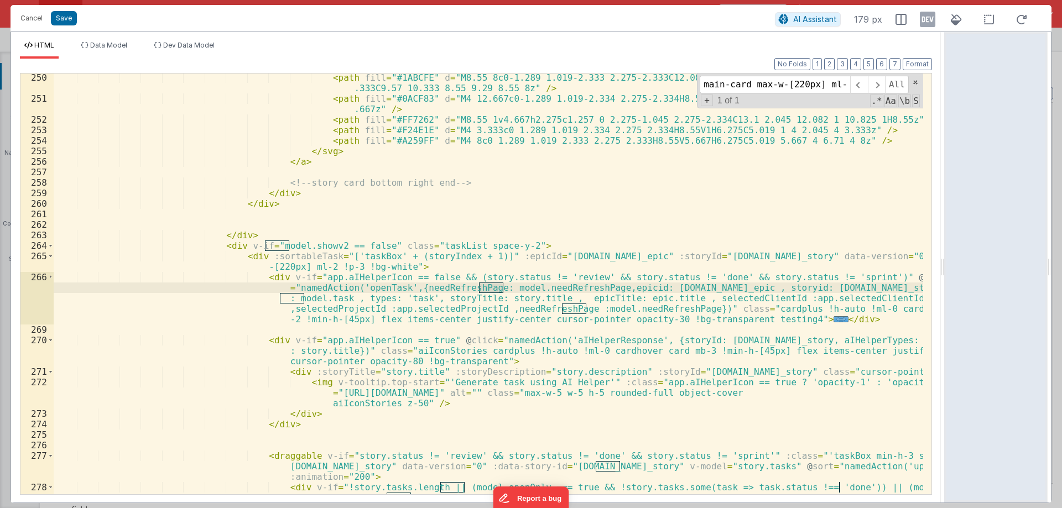
click at [50, 275] on div "266" at bounding box center [36, 298] width 33 height 53
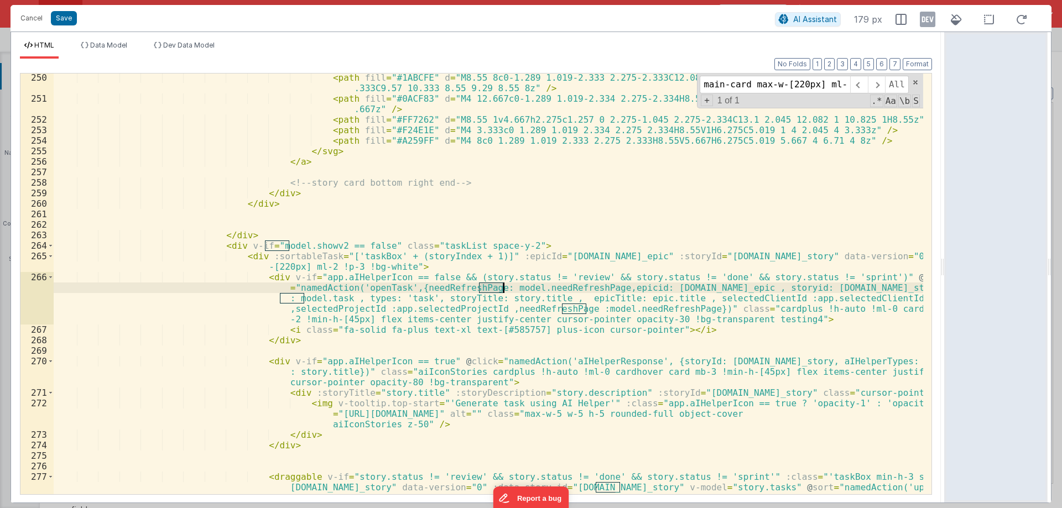
click at [50, 275] on div "266" at bounding box center [36, 298] width 33 height 53
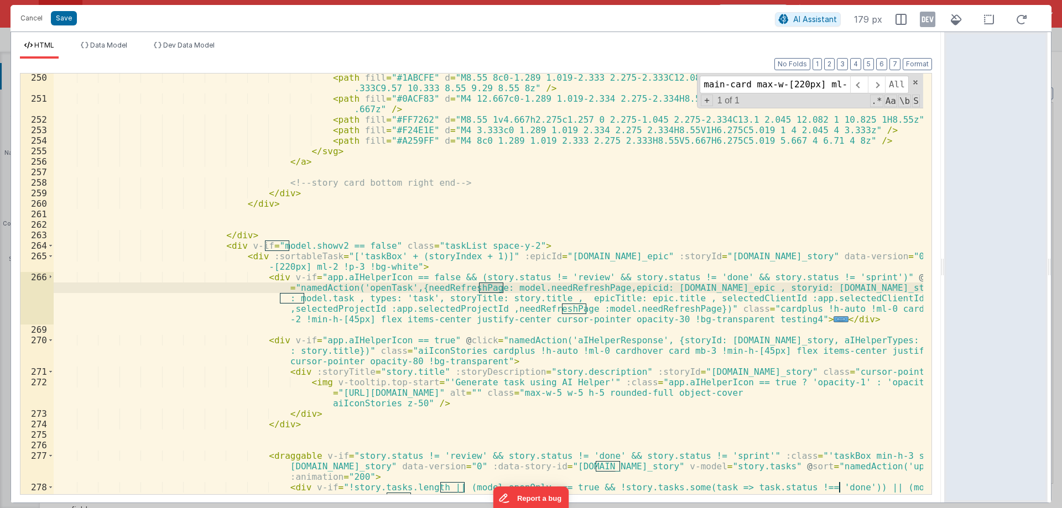
click at [50, 275] on div "266" at bounding box center [36, 298] width 33 height 53
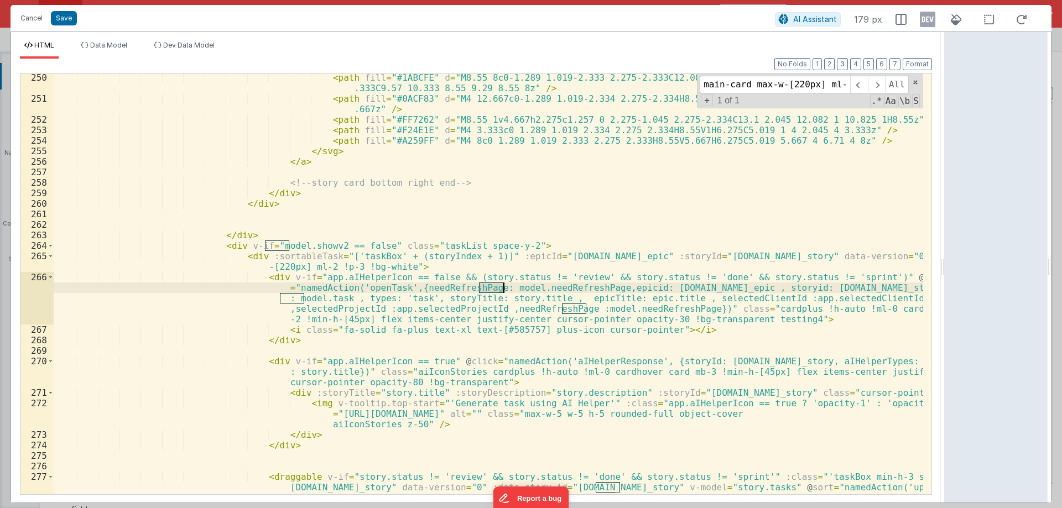
click at [461, 281] on div "< path fill = "#1ABCFE" d = "M8.55 8c0-1.289 1.019-2.333 2.275-2.333C12.082 5.6…" at bounding box center [488, 303] width 869 height 463
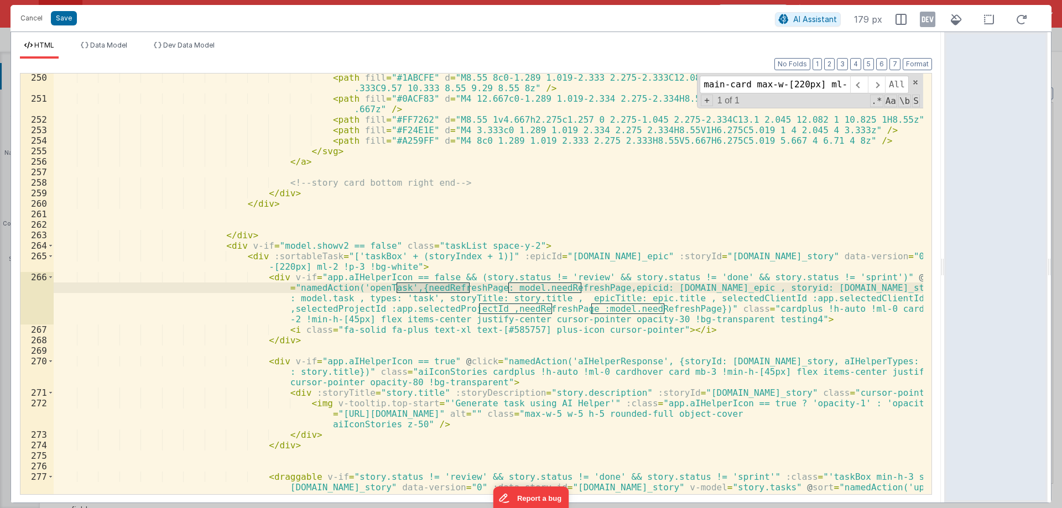
click at [461, 278] on div "< path fill = "#1ABCFE" d = "M8.55 8c0-1.289 1.019-2.333 2.275-2.333C12.082 5.6…" at bounding box center [488, 284] width 869 height 421
click at [461, 278] on div "< path fill = "#1ABCFE" d = "M8.55 8c0-1.289 1.019-2.333 2.275-2.333C12.082 5.6…" at bounding box center [488, 303] width 869 height 463
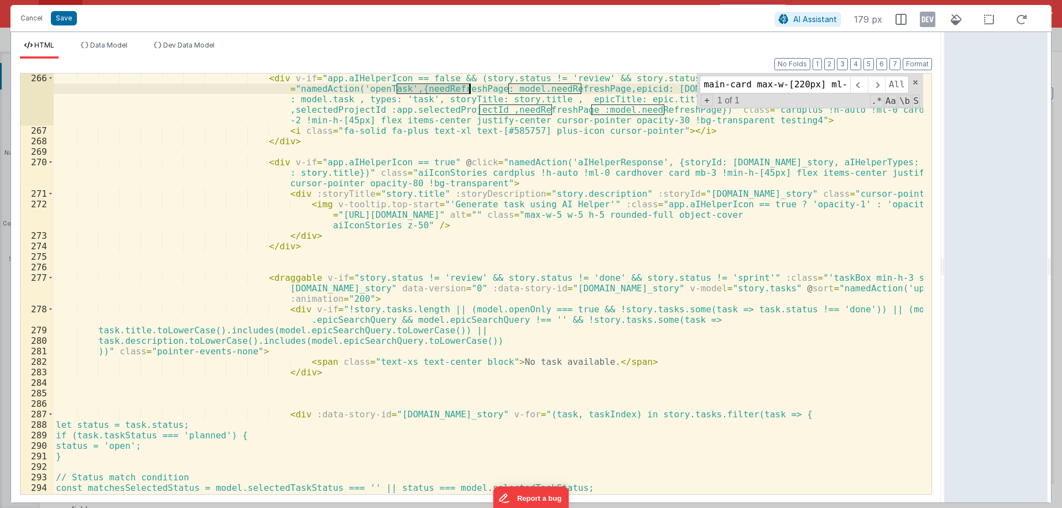
scroll to position [3505, 0]
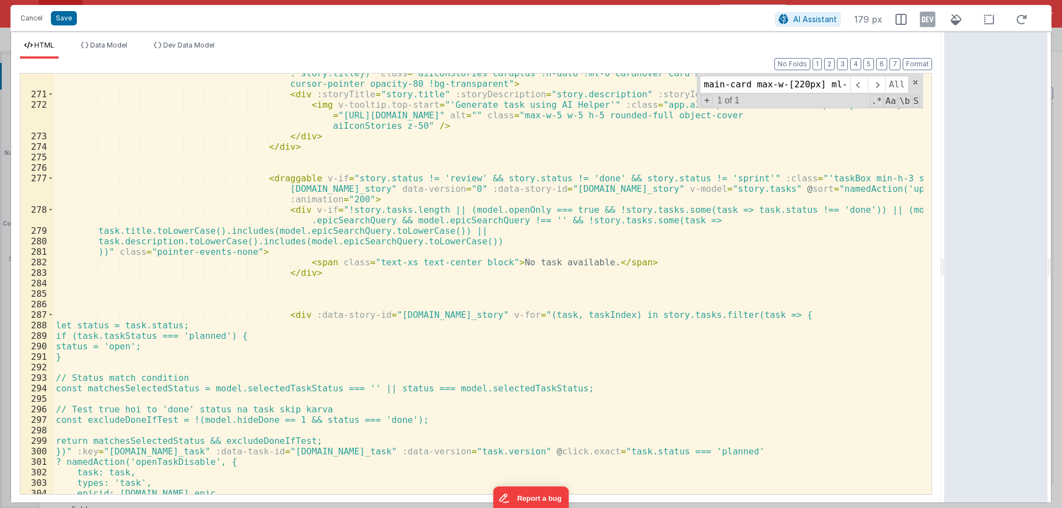
click at [48, 178] on div "277" at bounding box center [36, 189] width 33 height 32
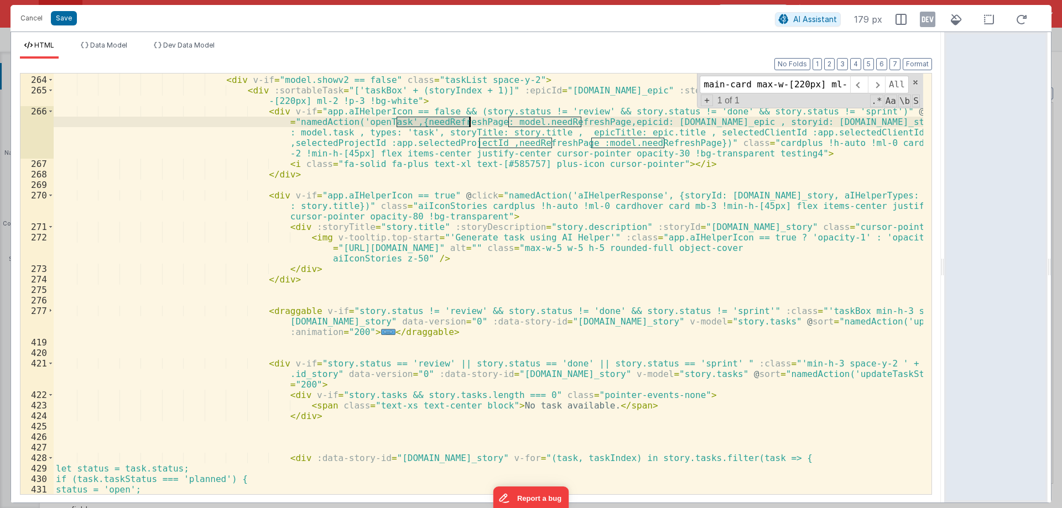
scroll to position [3372, 0]
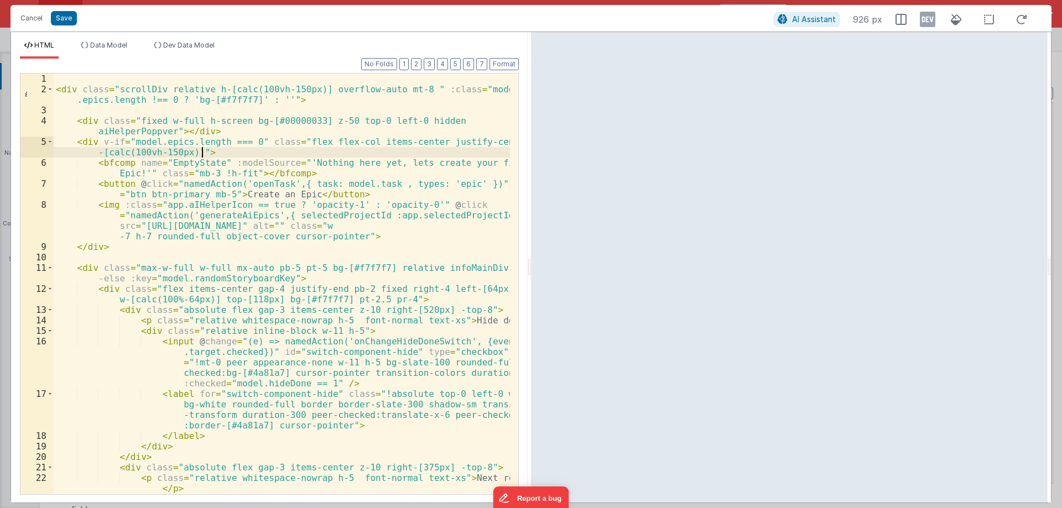
click at [434, 243] on div "< div class = "scrollDiv relative h-[calc(100vh-150px)] overflow-auto mt-8 " :c…" at bounding box center [282, 310] width 456 height 473
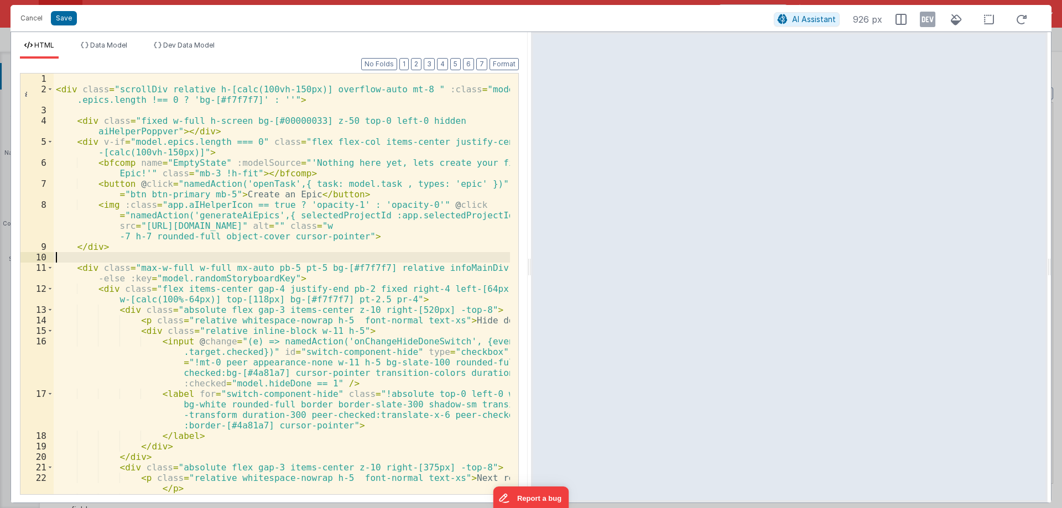
scroll to position [2453, 0]
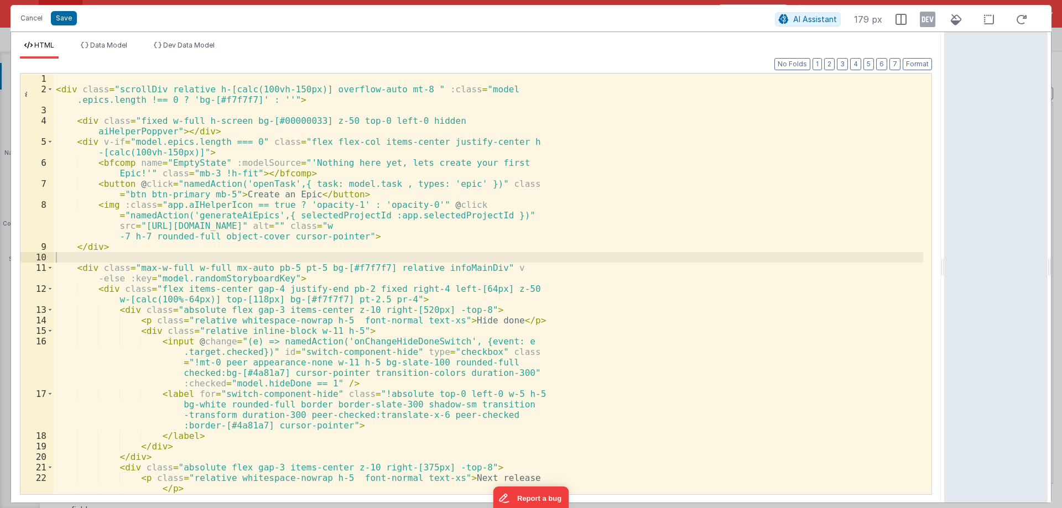
drag, startPoint x: 529, startPoint y: 260, endPoint x: 1061, endPoint y: 287, distance: 533.3
click at [1061, 287] on html "Cancel Save AI Assistant 179 px HTML Data Model Dev Data Model Format 7 6 5 4 3…" at bounding box center [531, 254] width 1062 height 508
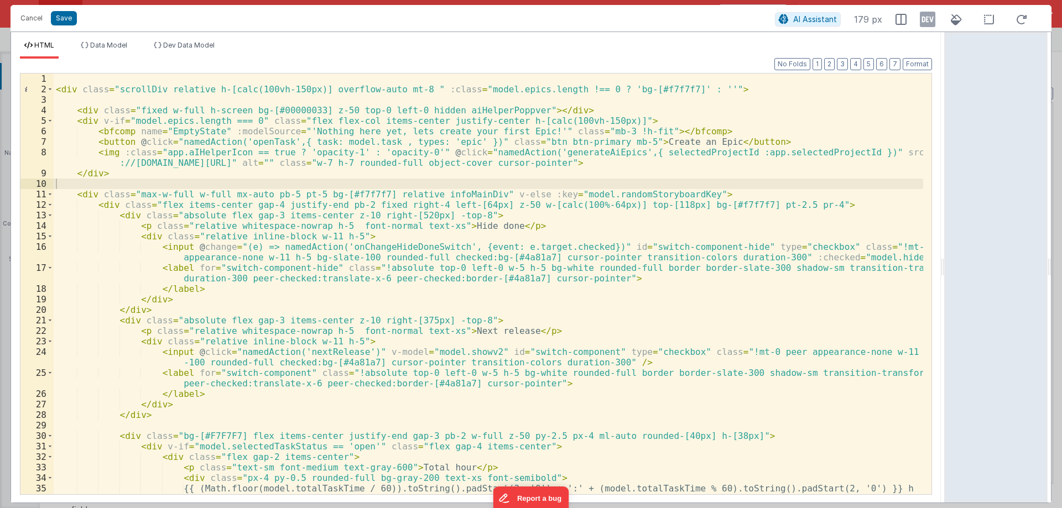
click at [650, 330] on div "< div class = "scrollDiv relative h-[calc(100vh-150px)] overflow-auto mt-8 " :c…" at bounding box center [488, 295] width 869 height 442
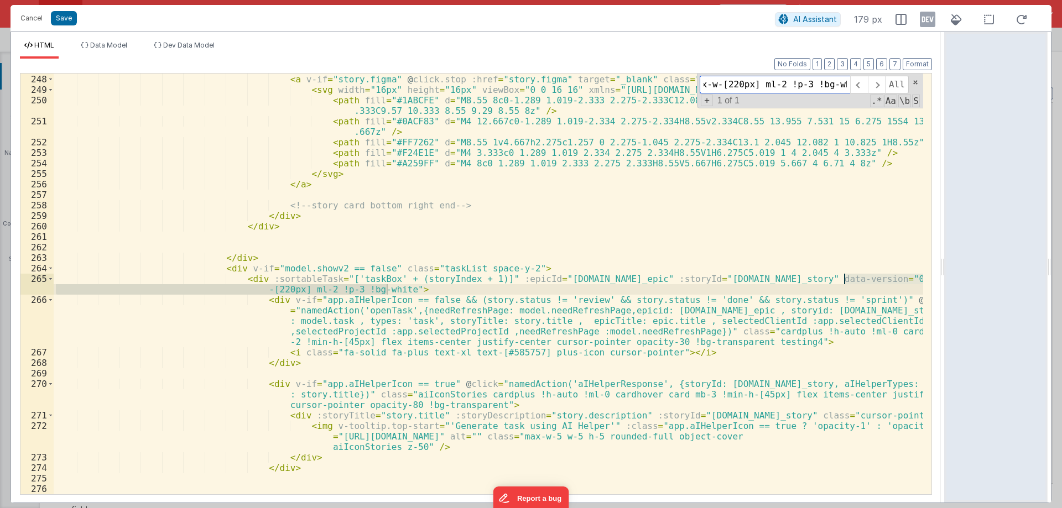
scroll to position [0, 0]
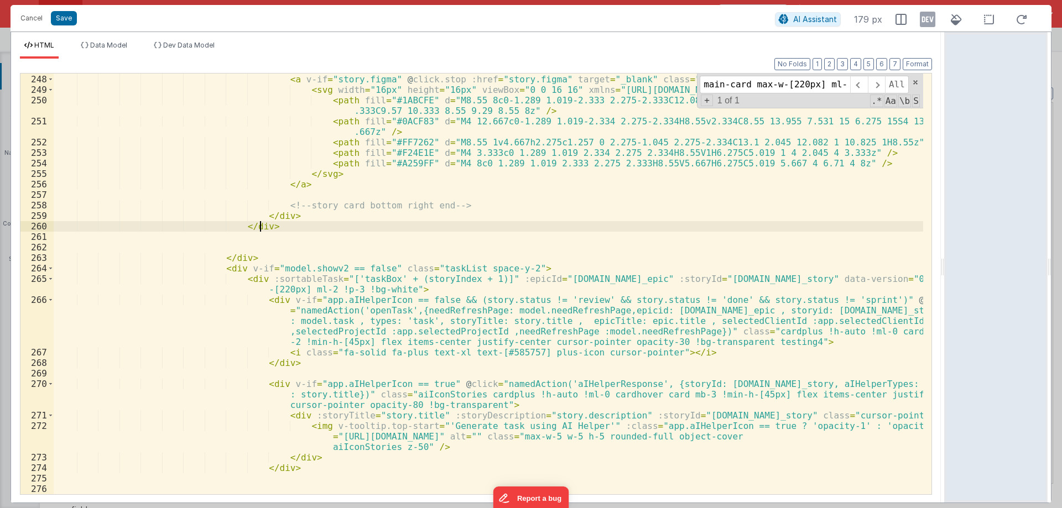
click at [274, 227] on div "</ div > < a v-if = "story.figma" @ click.stop :href = "story.figma" target = "…" at bounding box center [488, 295] width 869 height 463
paste input "card-truncate hover:!bg-[#e1e6e9] transition-all duration-300 ease-in-out ml-3 …"
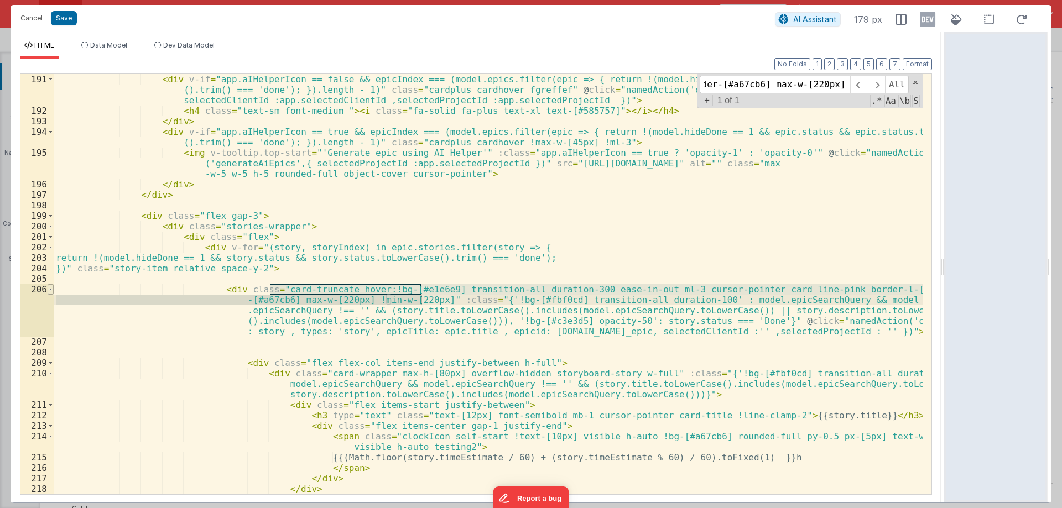
click at [50, 286] on span at bounding box center [51, 289] width 6 height 11
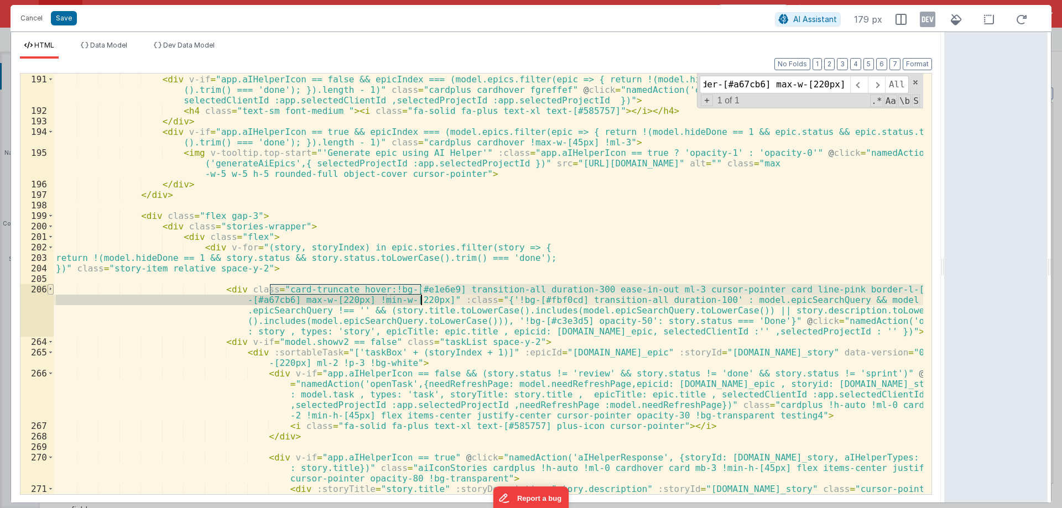
scroll to position [0, 0]
click at [50, 286] on span at bounding box center [51, 289] width 6 height 11
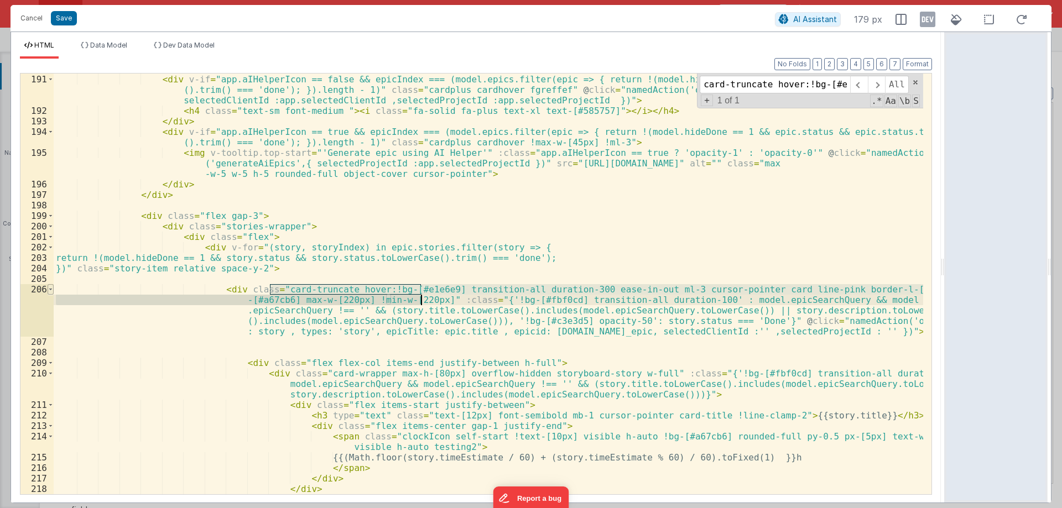
click at [50, 286] on span at bounding box center [51, 289] width 6 height 11
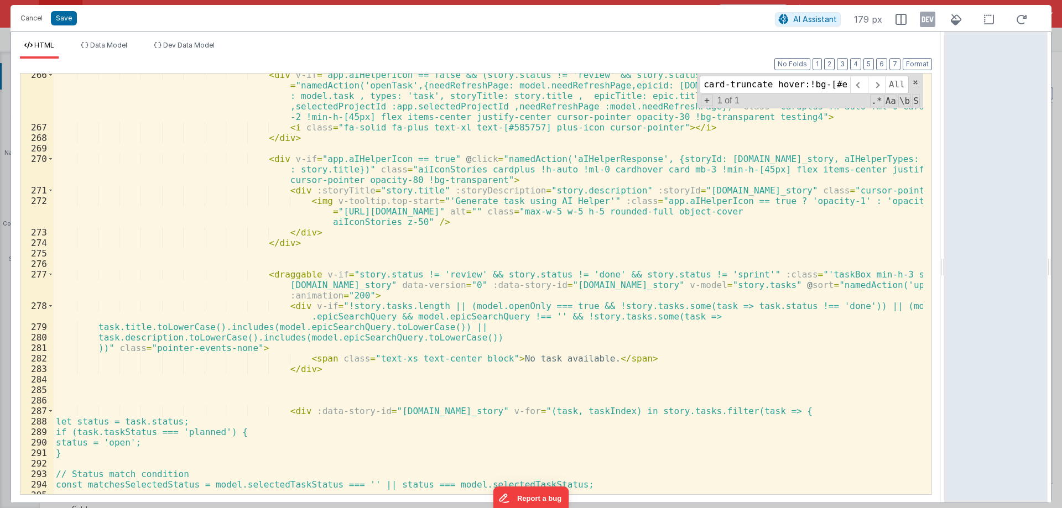
scroll to position [2715, 0]
click at [403, 280] on div "< div v-if = "app.aIHelperIcon == false && (story.status != 'review' && story.s…" at bounding box center [488, 312] width 869 height 484
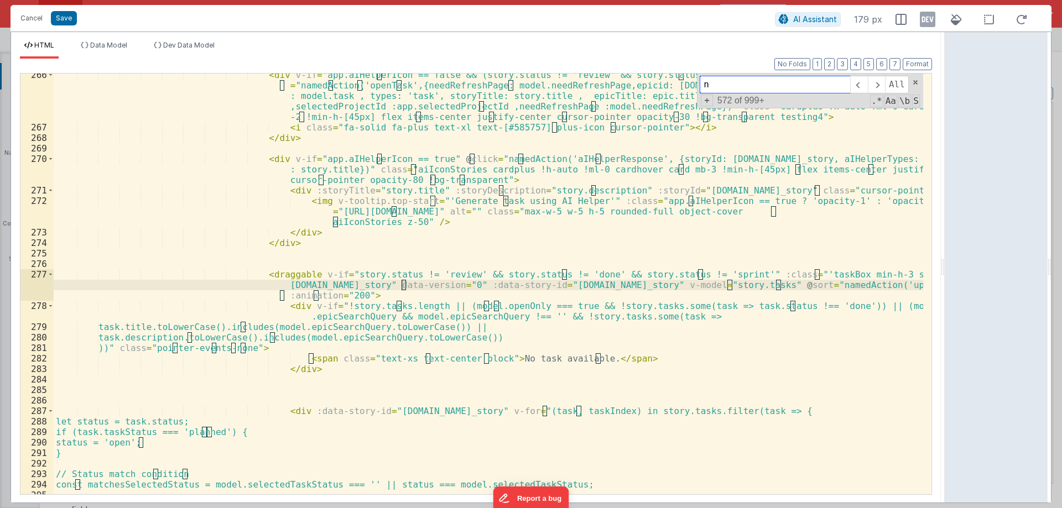
paste input "min-h-3 space-y-2 254F31AE-B40E-8E42-9DCD-F5A6A21C25DF"
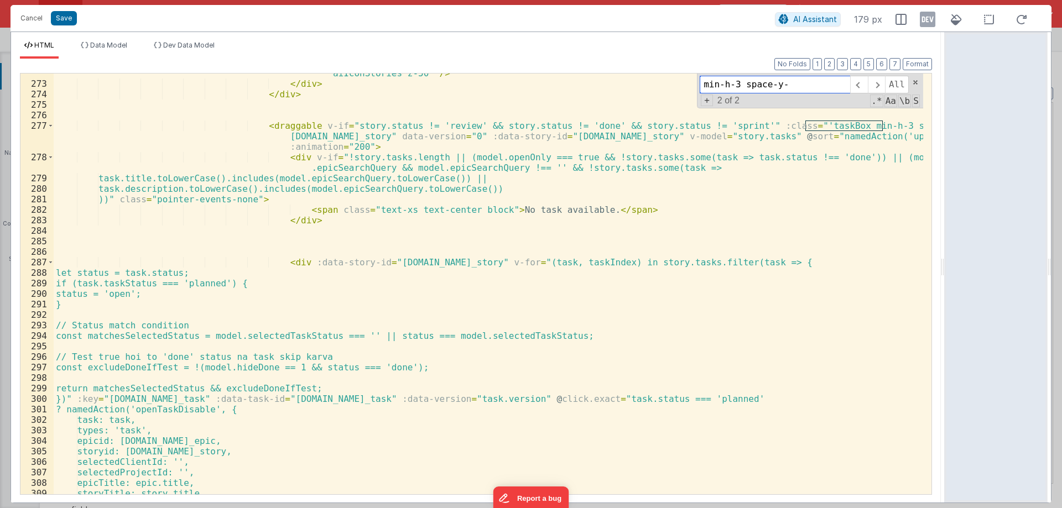
scroll to position [2765, 0]
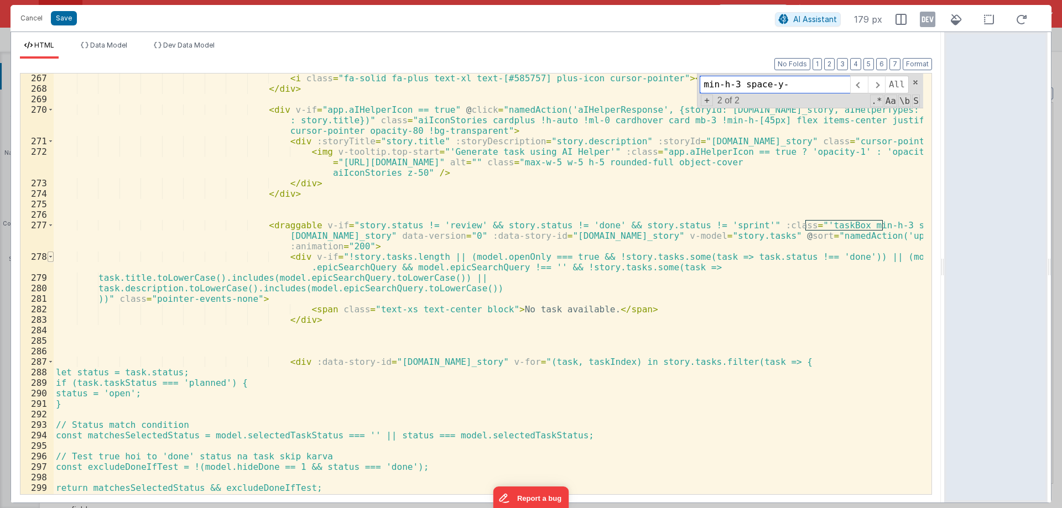
type input "min-h-3 space-y-"
click at [48, 255] on span at bounding box center [51, 257] width 6 height 11
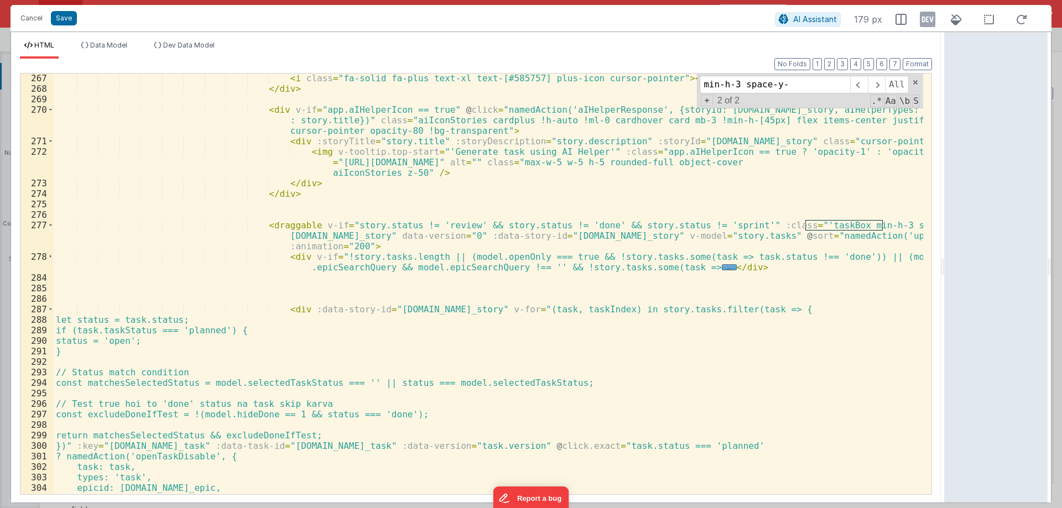
click at [44, 307] on div "287" at bounding box center [36, 309] width 33 height 11
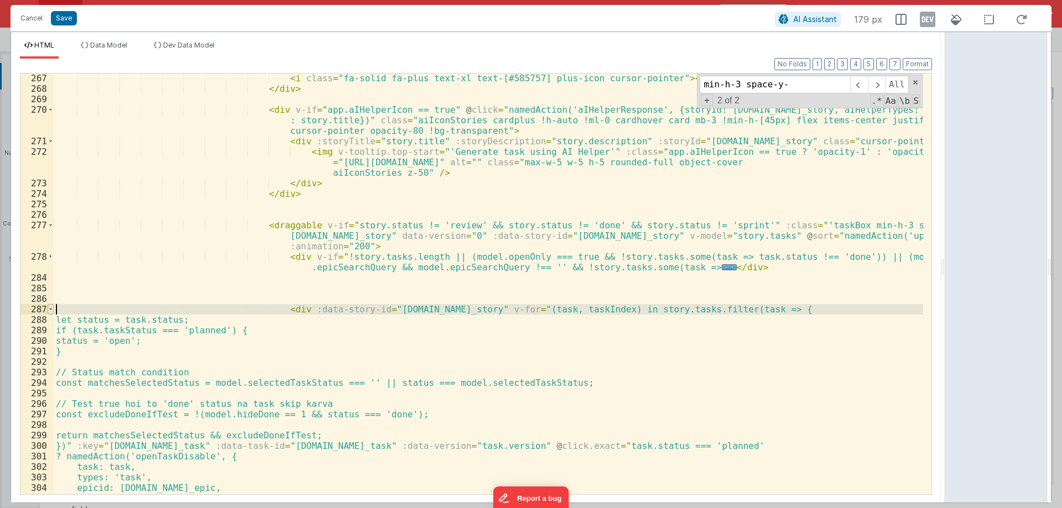
click at [51, 310] on span at bounding box center [51, 309] width 6 height 11
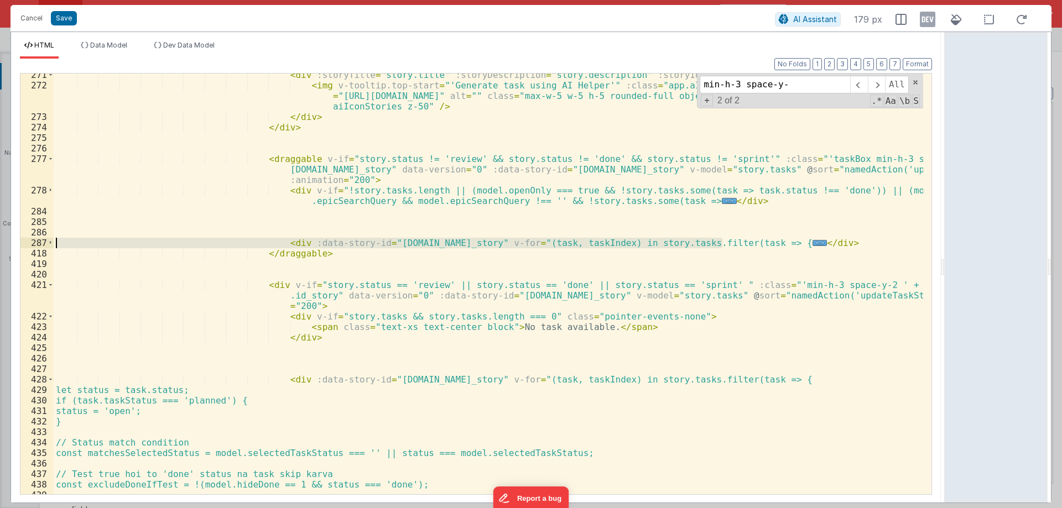
scroll to position [2864, 0]
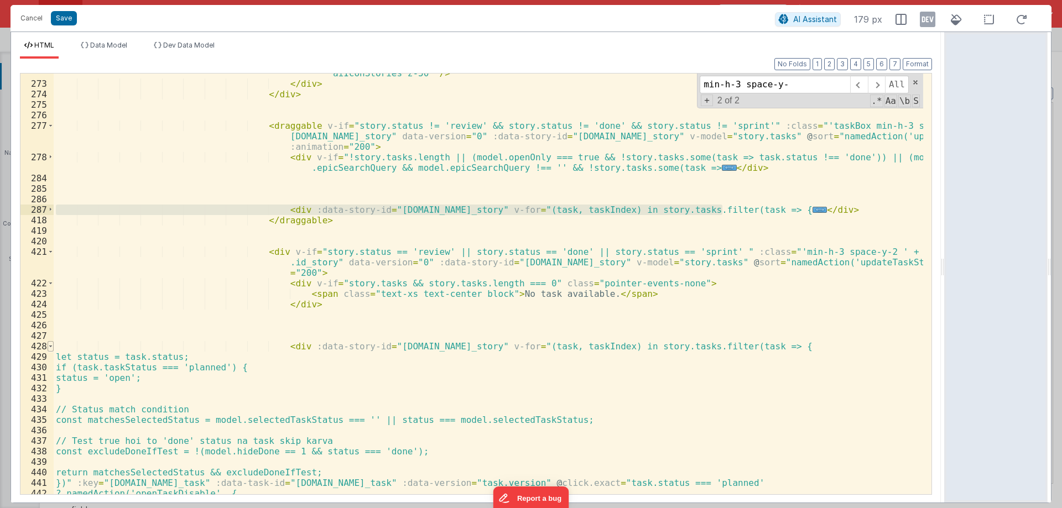
click at [51, 345] on span at bounding box center [51, 346] width 6 height 11
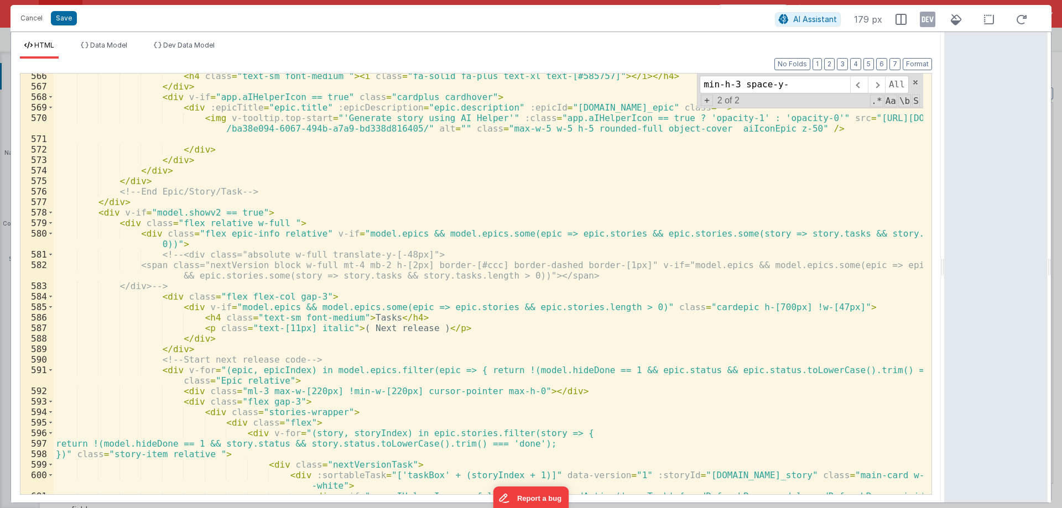
scroll to position [3229, 0]
click at [50, 211] on span at bounding box center [51, 212] width 6 height 11
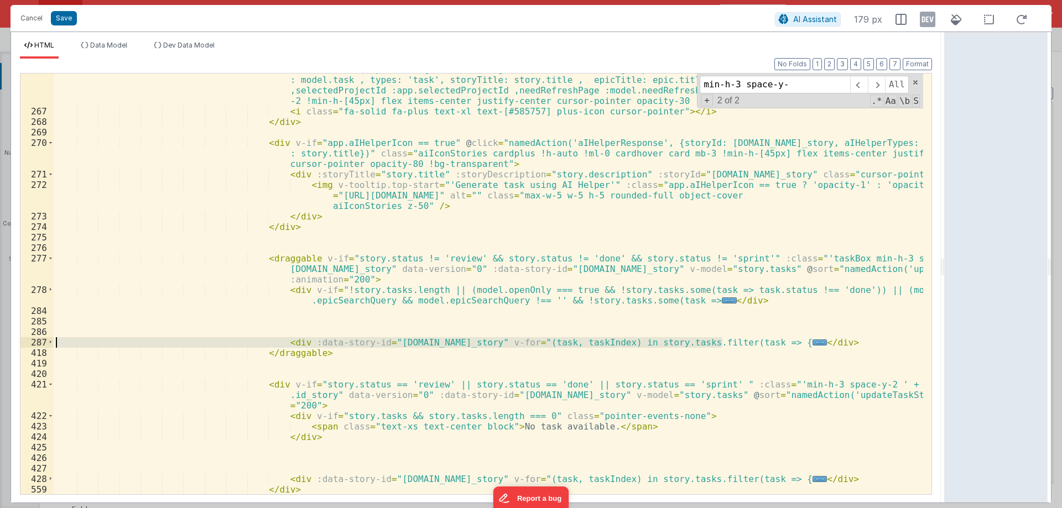
scroll to position [2698, 0]
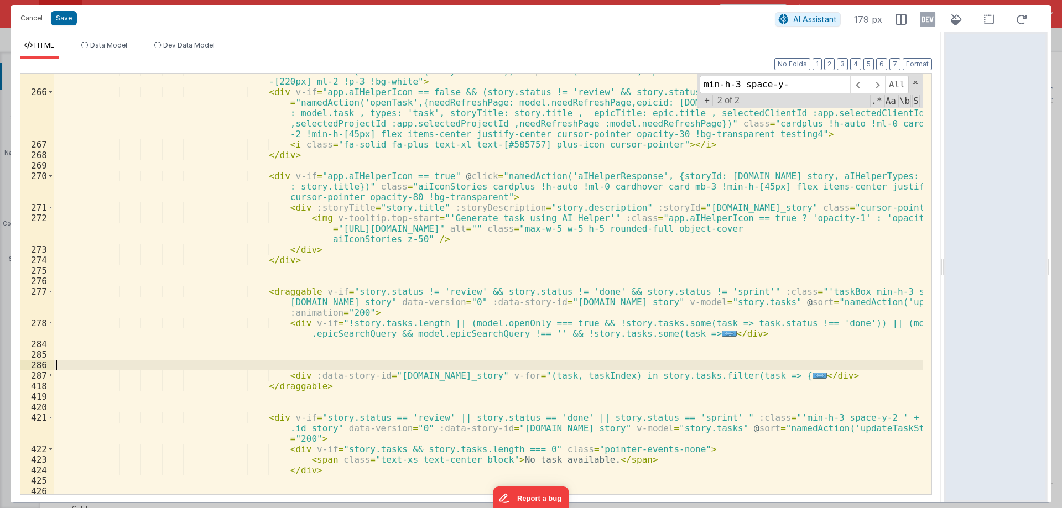
click at [97, 361] on div "< div :sortableTask = "['taskBox' + (storyIndex + 1)]" :epicId = "story.id_epic…" at bounding box center [488, 292] width 869 height 452
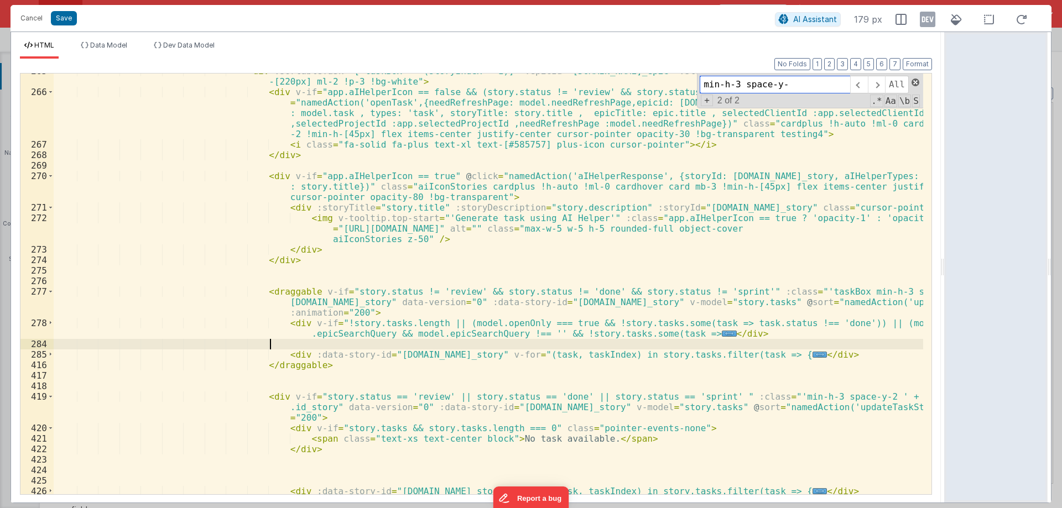
click at [916, 81] on span at bounding box center [915, 83] width 8 height 8
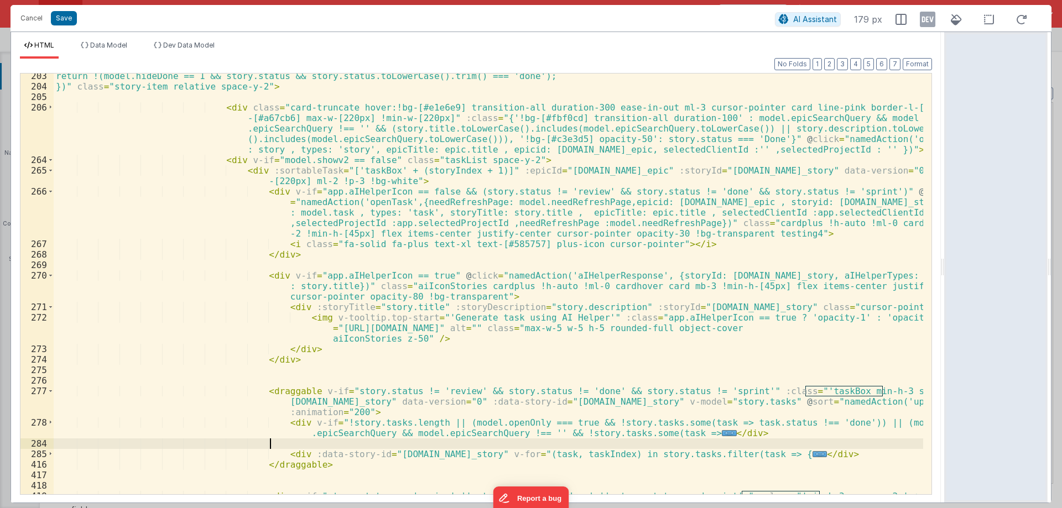
scroll to position [2632, 0]
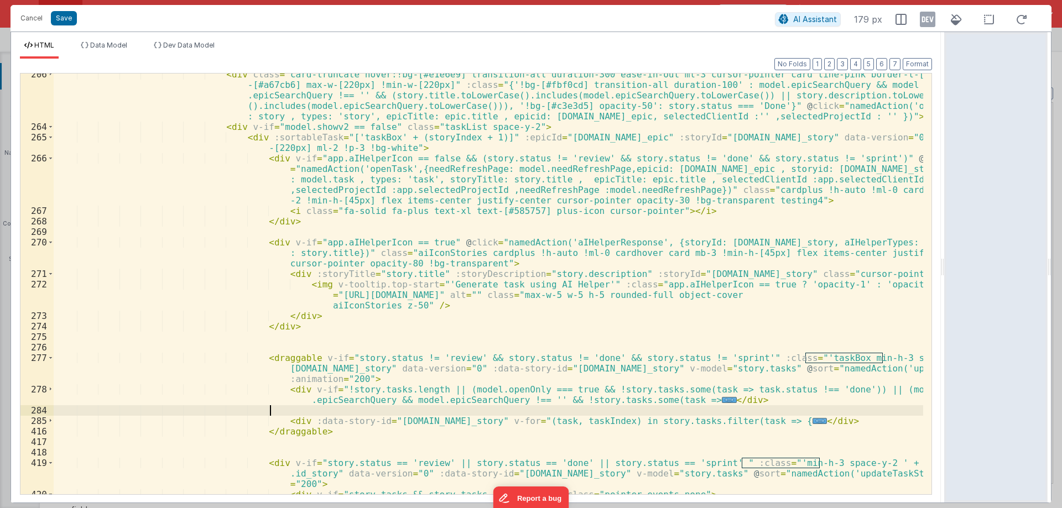
click at [134, 149] on div "< div class = "card-truncate hover:!bg-[#e1e6e9] transition-all duration-300 ea…" at bounding box center [488, 311] width 869 height 484
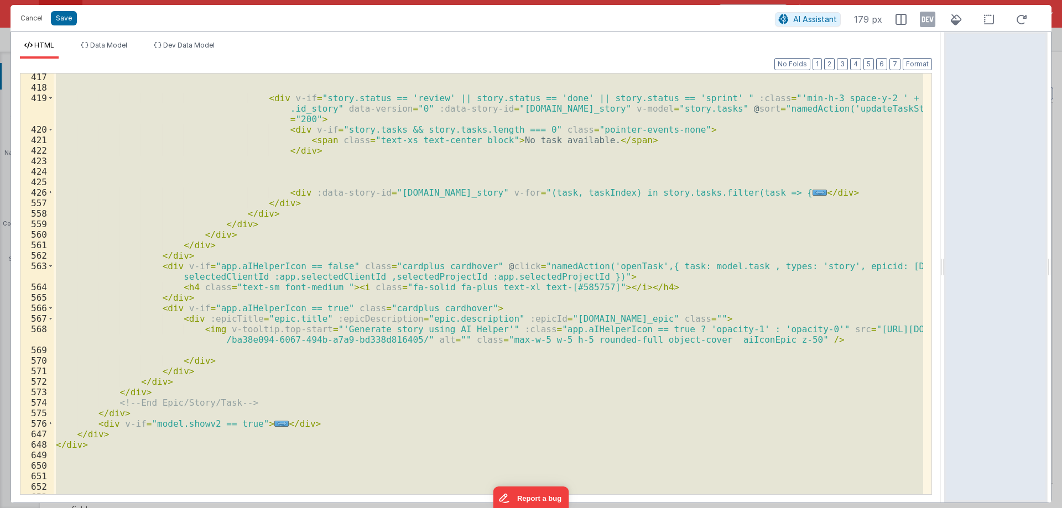
scroll to position [2997, 0]
click at [348, 236] on div "< div v-if = "story.status == 'review' || story.status == 'done' || story.statu…" at bounding box center [488, 284] width 869 height 421
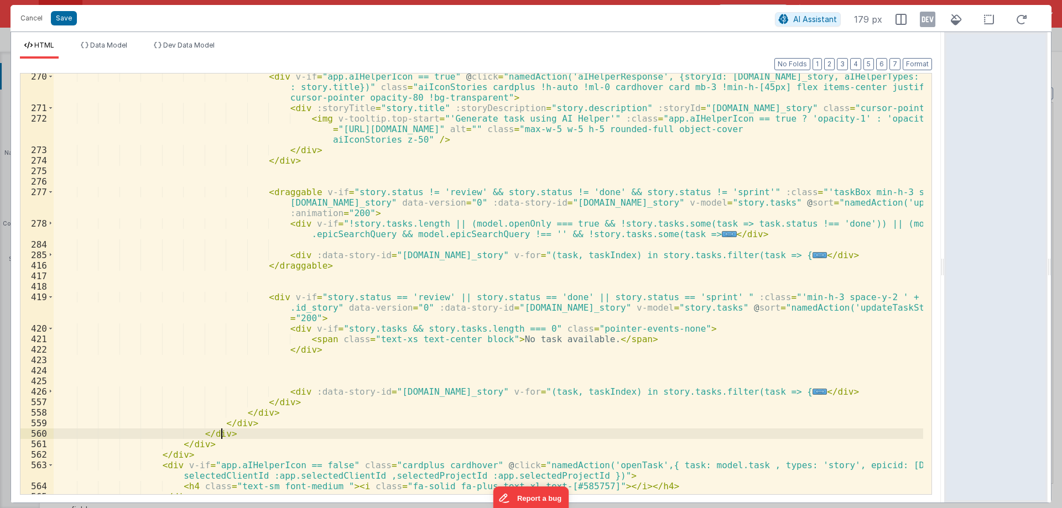
scroll to position [2798, 0]
click at [372, 190] on div "< div v-if = "app.aIHelperIcon == true" @ click = "namedAction('aIHelperRespons…" at bounding box center [488, 302] width 869 height 463
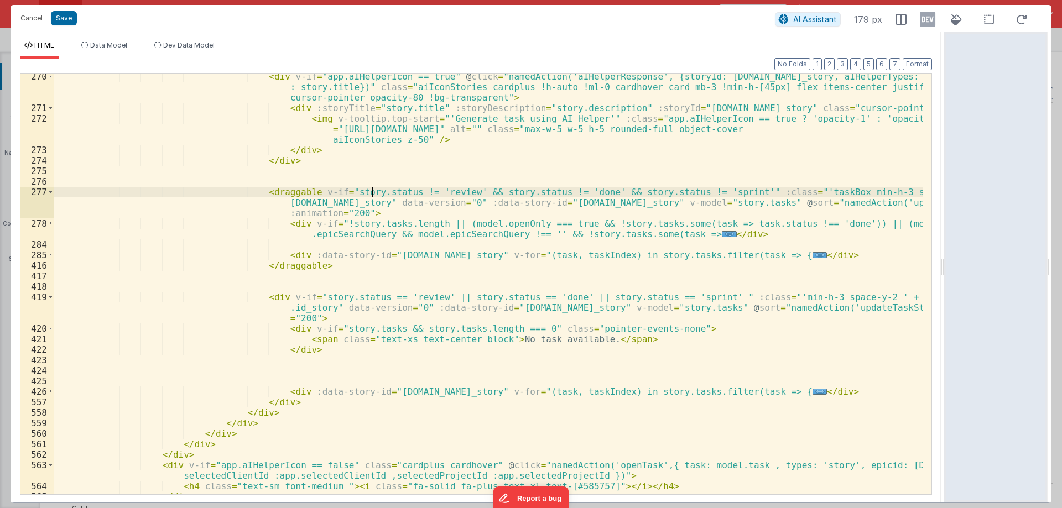
click at [372, 190] on div "< div v-if = "app.aIHelperIcon == true" @ click = "namedAction('aIHelperRespons…" at bounding box center [488, 302] width 869 height 463
click at [529, 194] on div "< div v-if = "app.aIHelperIcon == true" @ click = "namedAction('aIHelperRespons…" at bounding box center [488, 302] width 869 height 463
click at [681, 190] on div "< div v-if = "app.aIHelperIcon == true" @ click = "namedAction('aIHelperRespons…" at bounding box center [488, 302] width 869 height 463
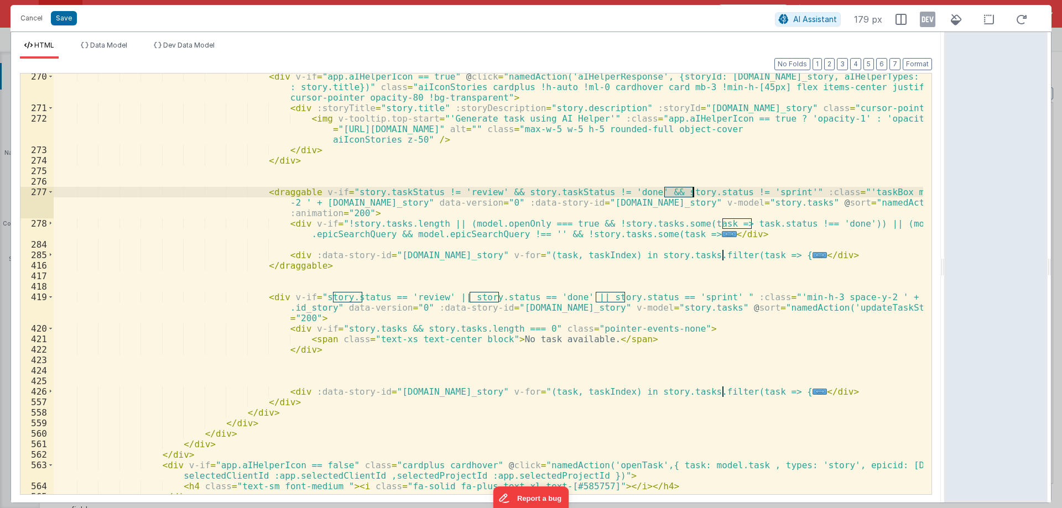
click at [681, 190] on div "< div v-if = "app.aIHelperIcon == true" @ click = "namedAction('aIHelperRespons…" at bounding box center [488, 302] width 869 height 463
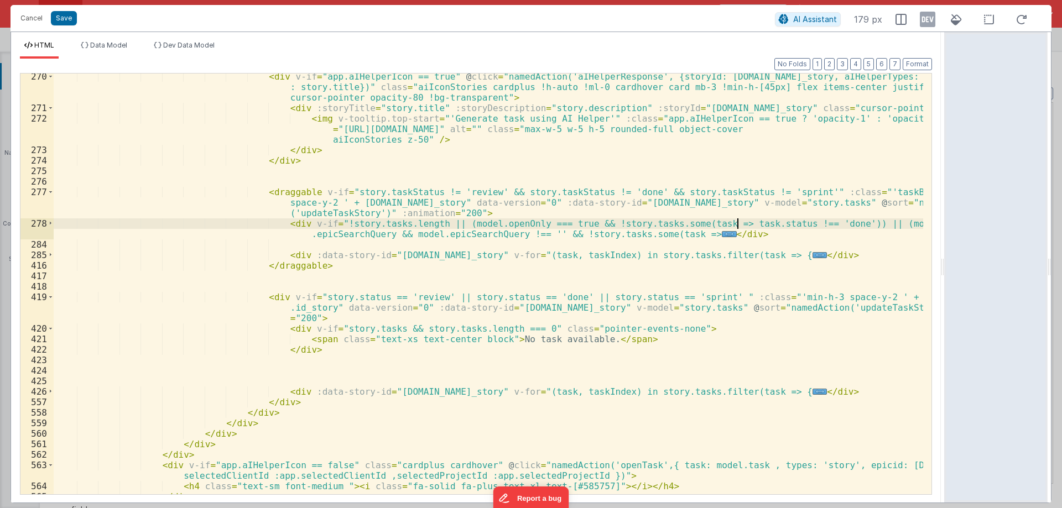
click at [738, 225] on div "< div v-if = "app.aIHelperIcon == true" @ click = "namedAction('aIHelperRespons…" at bounding box center [488, 302] width 869 height 463
click at [51, 253] on span at bounding box center [51, 255] width 6 height 11
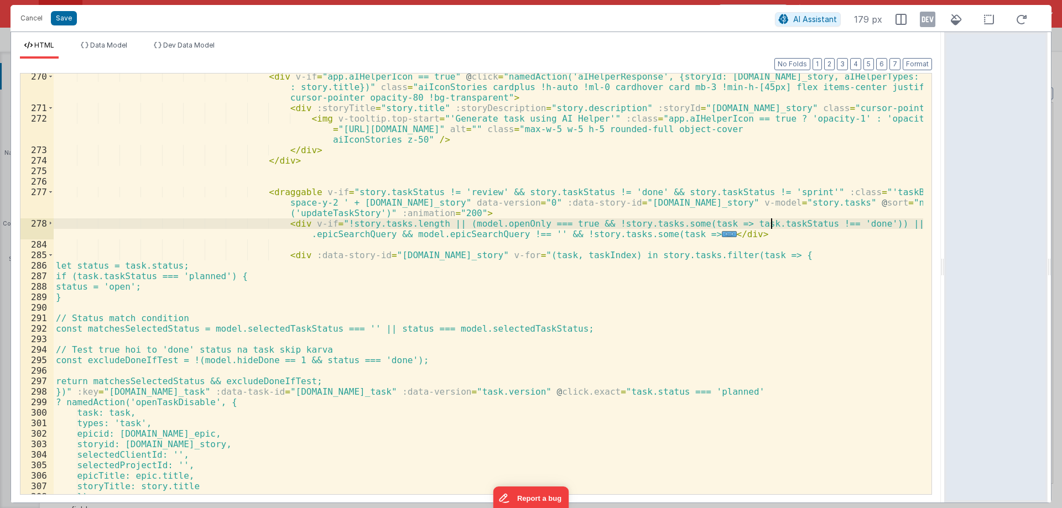
click at [172, 263] on div "< div v-if = "app.aIHelperIcon == true" @ click = "namedAction('aIHelperRespons…" at bounding box center [488, 302] width 869 height 463
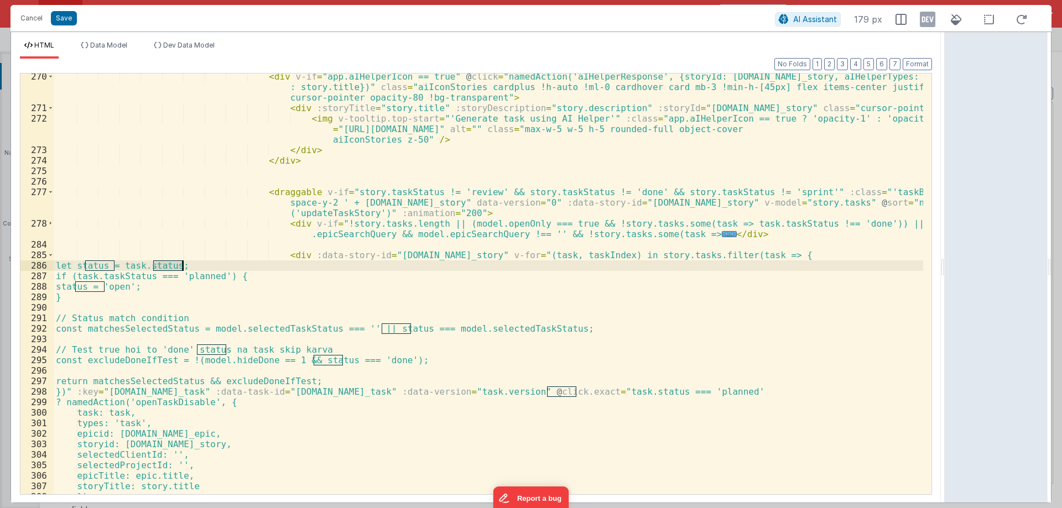
click at [172, 263] on div "< div v-if = "app.aIHelperIcon == true" @ click = "namedAction('aIHelperRespons…" at bounding box center [488, 302] width 869 height 463
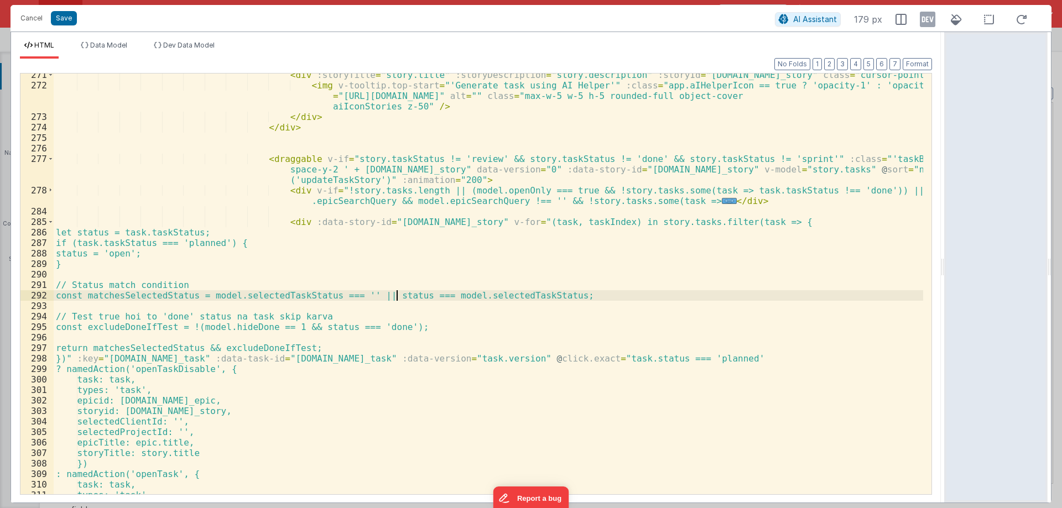
click at [397, 294] on div "< div :storyTitle = "story.title" :storyDescription = "story.description" :stor…" at bounding box center [488, 291] width 869 height 442
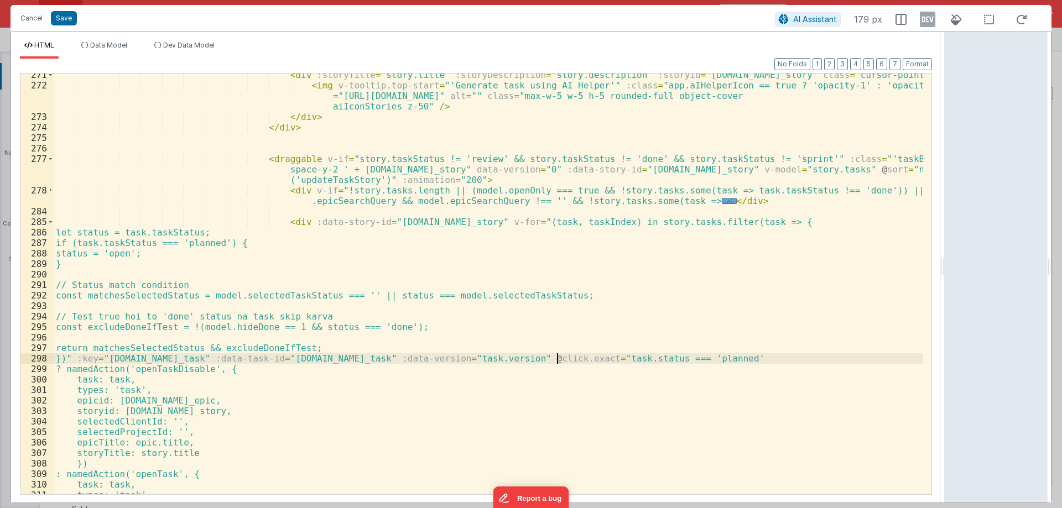
click at [555, 358] on div "< div :storyTitle = "story.title" :storyDescription = "story.description" :stor…" at bounding box center [488, 291] width 869 height 442
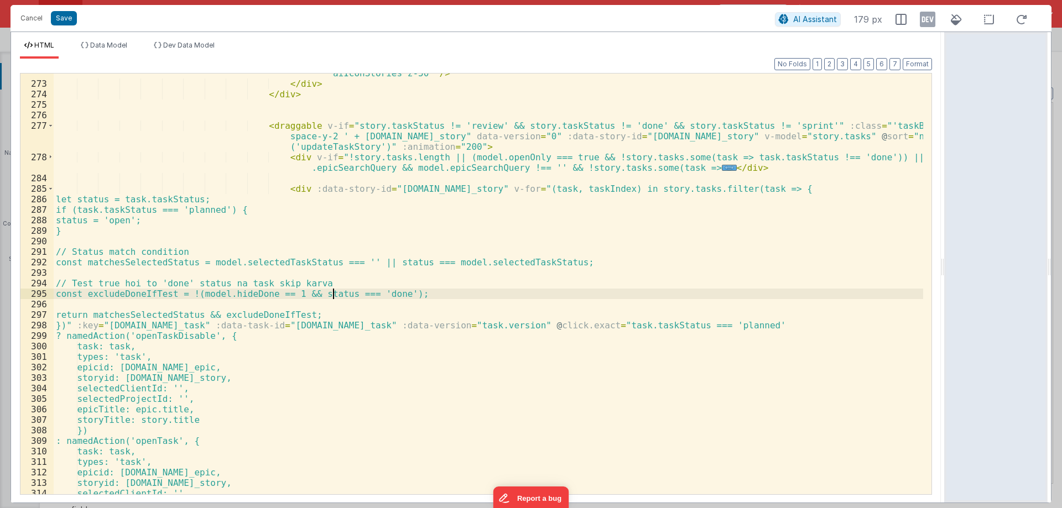
click at [333, 295] on div "< img v-tooltip.top-start = "'Generate task using AI Helper'" :class = "app.aIH…" at bounding box center [488, 278] width 869 height 463
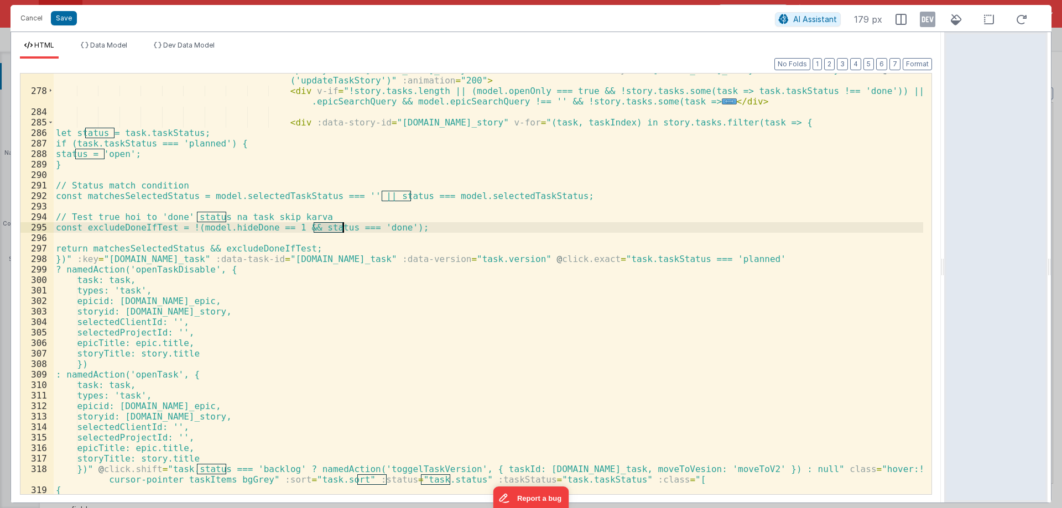
scroll to position [2997, 0]
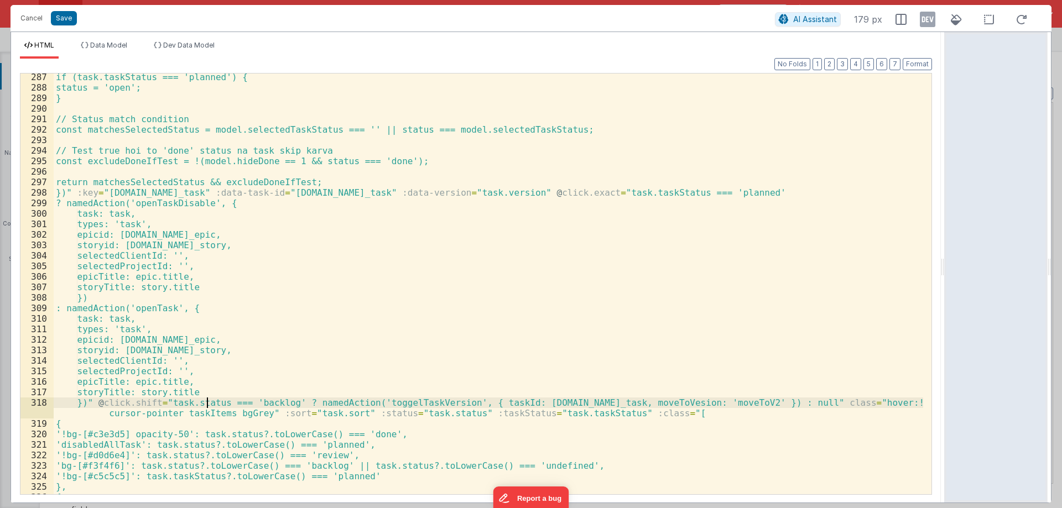
click at [209, 405] on div "if (task.taskStatus === 'planned') { status = 'open'; } // Status match conditi…" at bounding box center [488, 293] width 869 height 442
click at [225, 402] on div "if (task.taskStatus === 'planned') { status = 'open'; } // Status match conditi…" at bounding box center [488, 293] width 869 height 442
click at [185, 403] on div "if (task.taskStatus === 'planned') { status = 'open'; } // Status match conditi…" at bounding box center [488, 293] width 869 height 442
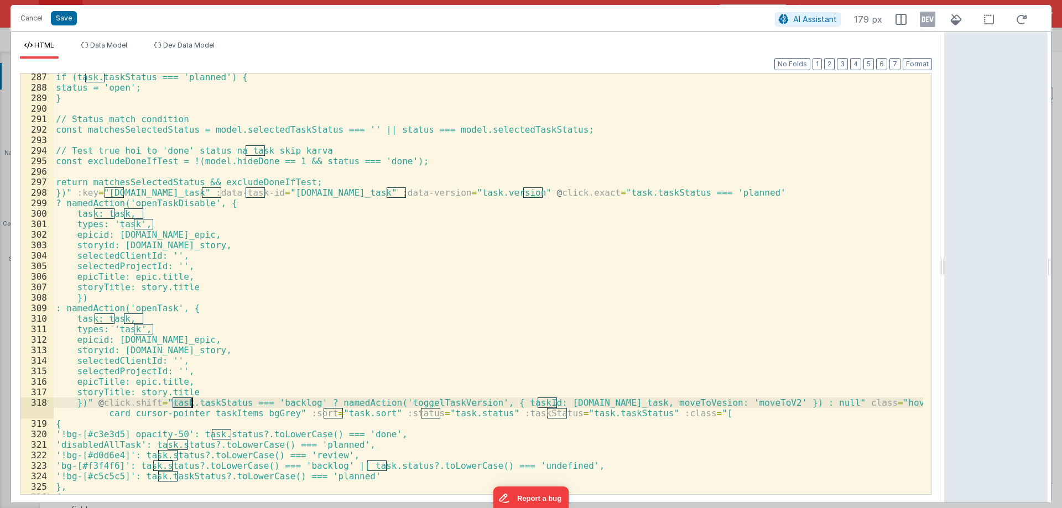
click at [185, 403] on div "if (task.taskStatus === 'planned') { status = 'open'; } // Status match conditi…" at bounding box center [488, 293] width 869 height 442
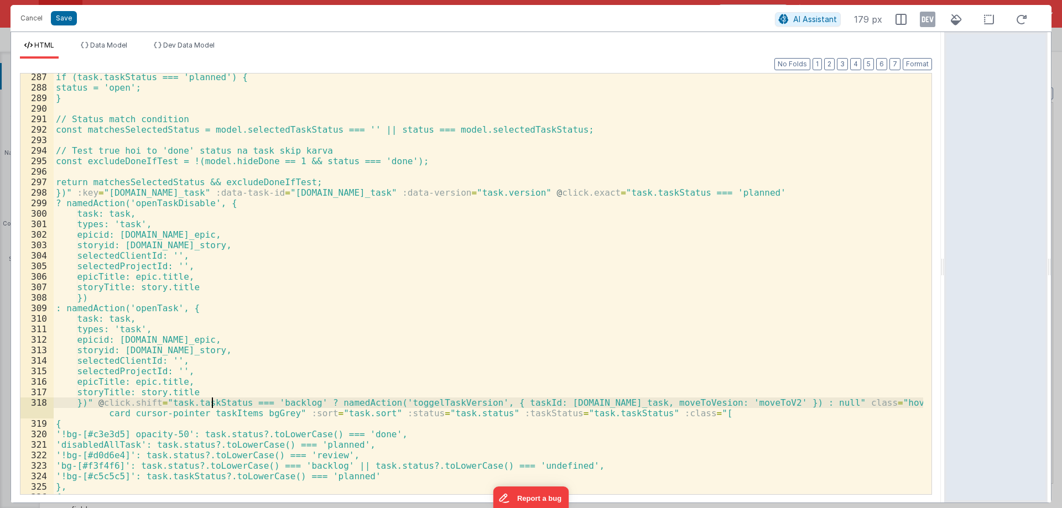
click at [210, 404] on div "if (task.taskStatus === 'planned') { status = 'open'; } // Status match conditi…" at bounding box center [488, 293] width 869 height 442
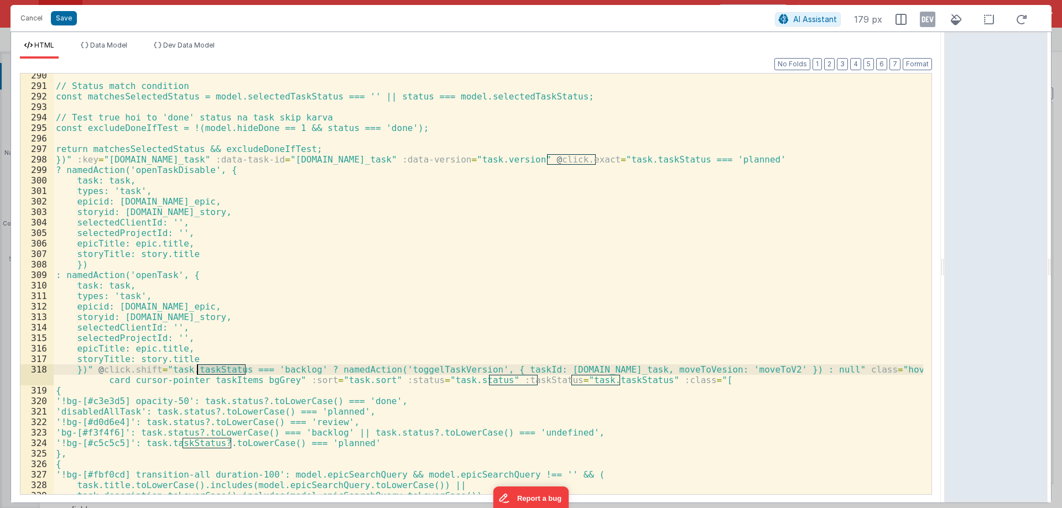
scroll to position [3063, 0]
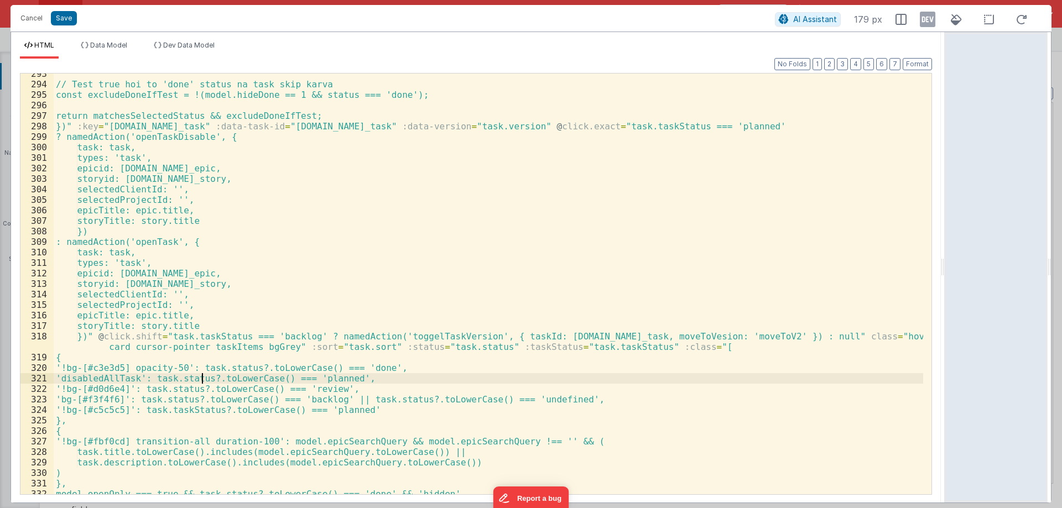
click at [202, 377] on div "// Test true hoi to 'done' status na task skip karva const excludeDoneIfTest = …" at bounding box center [488, 290] width 869 height 442
click at [256, 368] on div "// Test true hoi to 'done' status na task skip karva const excludeDoneIfTest = …" at bounding box center [488, 290] width 869 height 442
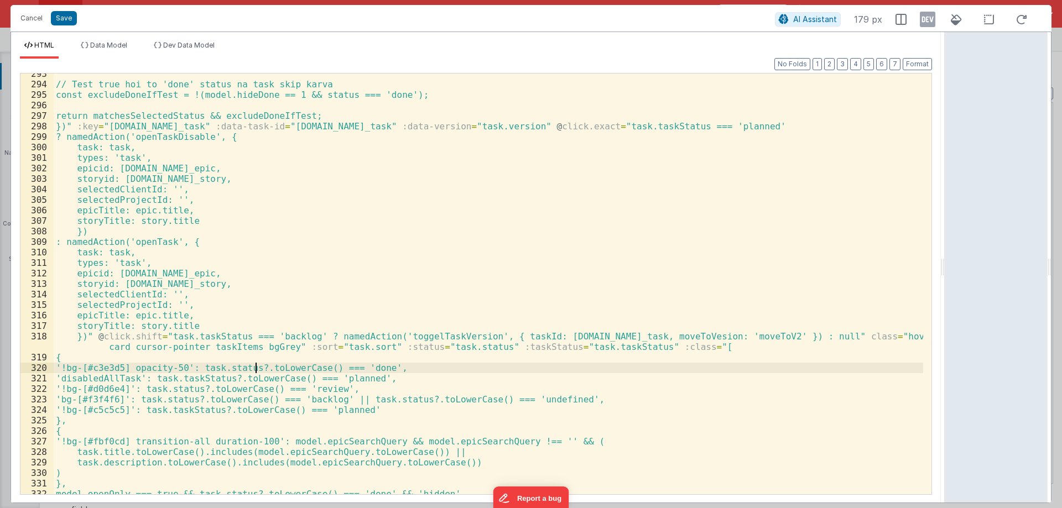
click at [256, 368] on div "// Test true hoi to 'done' status na task skip karva const excludeDoneIfTest = …" at bounding box center [488, 290] width 869 height 442
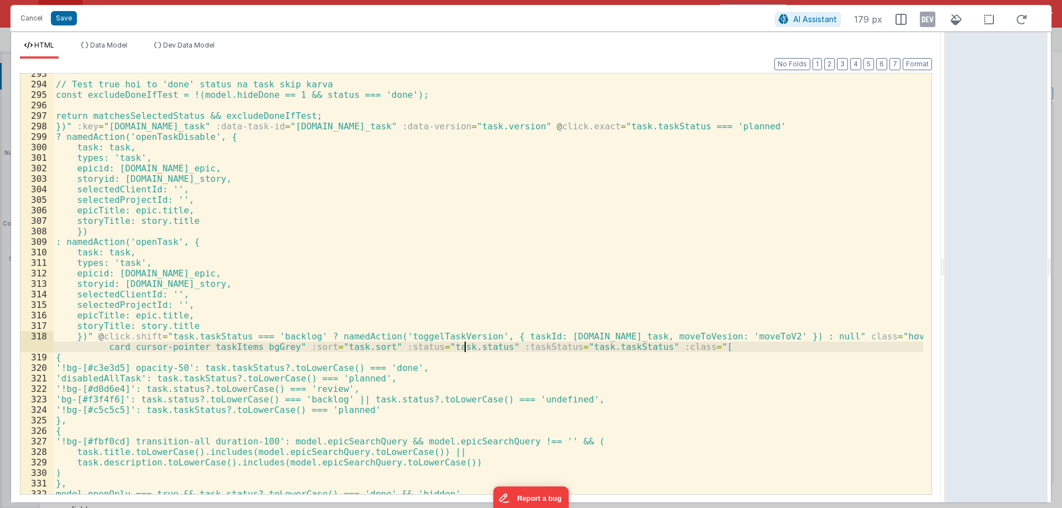
click at [467, 347] on div "// Test true hoi to 'done' status na task skip karva const excludeDoneIfTest = …" at bounding box center [488, 290] width 869 height 442
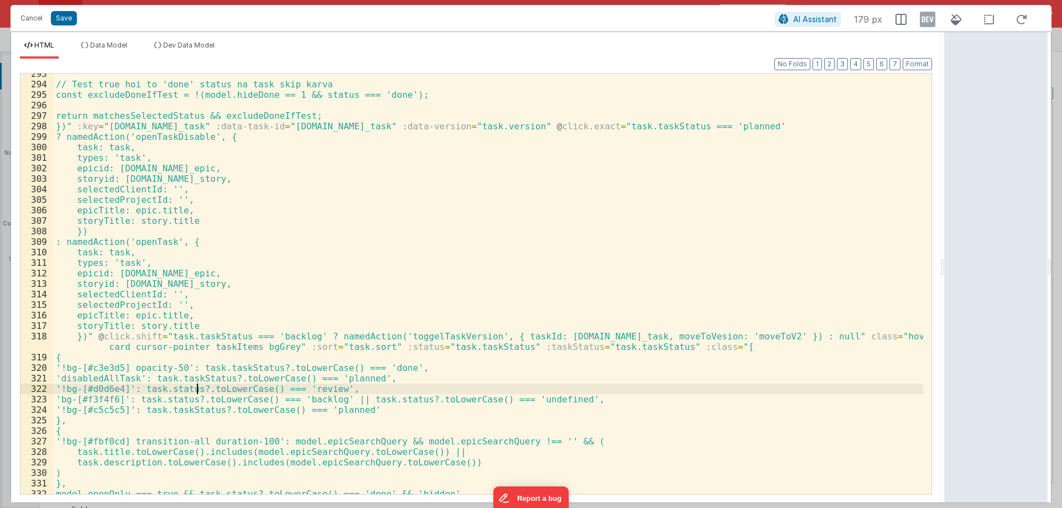
click at [195, 390] on div "// Test true hoi to 'done' status na task skip karva const excludeDoneIfTest = …" at bounding box center [488, 290] width 869 height 442
click at [195, 397] on div "// Test true hoi to 'done' status na task skip karva const excludeDoneIfTest = …" at bounding box center [488, 290] width 869 height 442
click at [429, 399] on div "// Test true hoi to 'done' status na task skip karva const excludeDoneIfTest = …" at bounding box center [488, 290] width 869 height 442
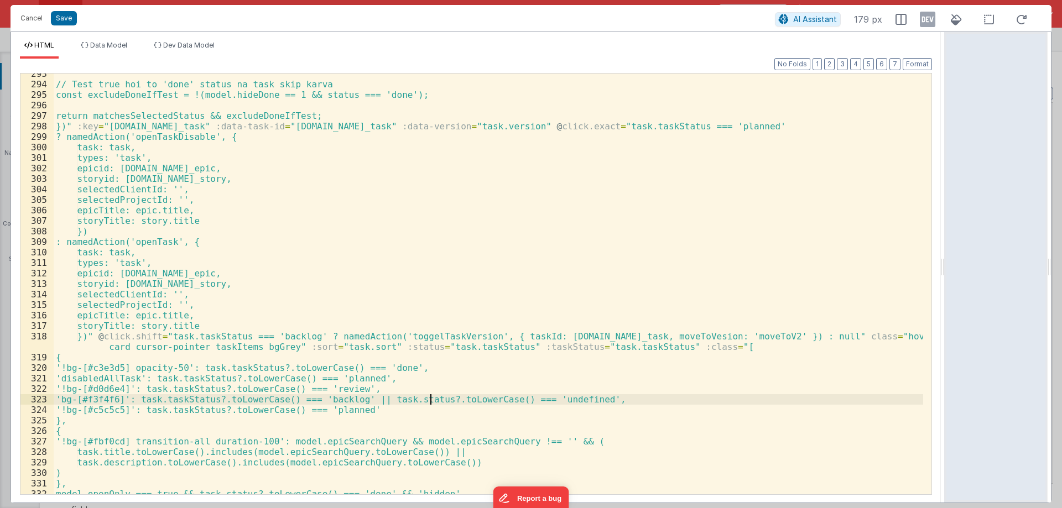
click at [429, 399] on div "// Test true hoi to 'done' status na task skip karva const excludeDoneIfTest = …" at bounding box center [488, 290] width 869 height 442
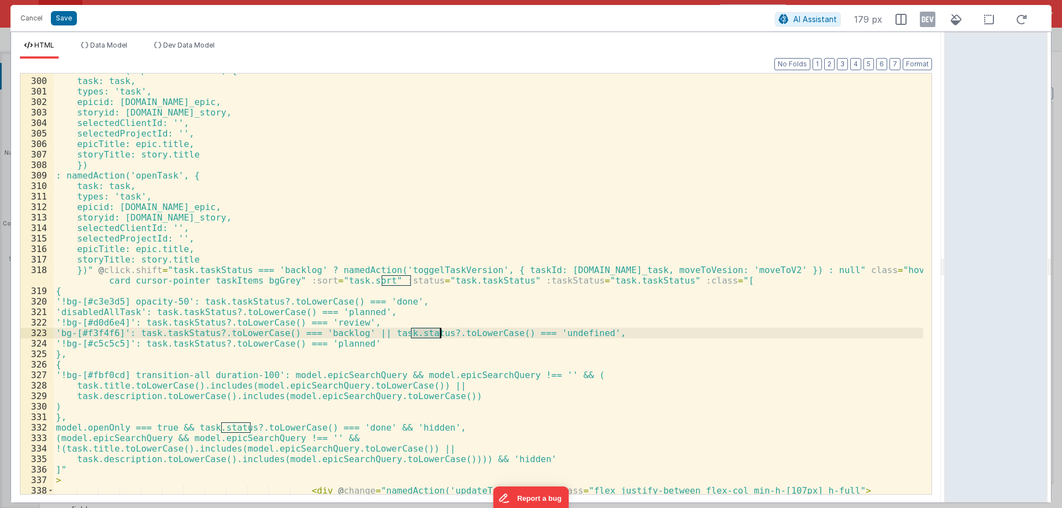
scroll to position [3163, 0]
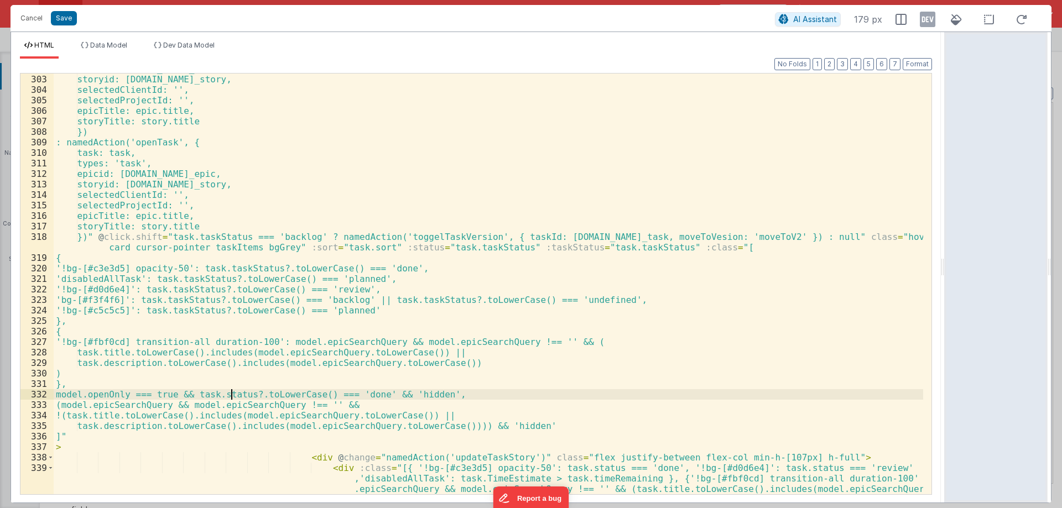
click at [231, 394] on div "epicid: epic.id_epic, storyid: story.id_story, selectedClientId: '', selectedPr…" at bounding box center [488, 306] width 869 height 484
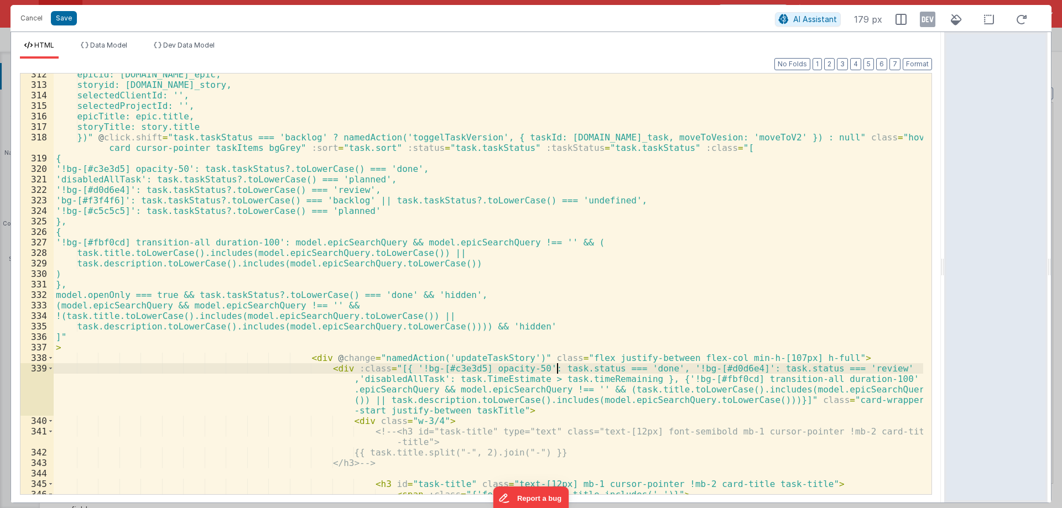
click at [557, 368] on div "epicid: epic.id_epic, storyid: story.id_story, selectedClientId: '', selectedPr…" at bounding box center [488, 290] width 869 height 442
click at [771, 371] on div "epicid: epic.id_epic, storyid: story.id_story, selectedClientId: '', selectedPr…" at bounding box center [488, 290] width 869 height 442
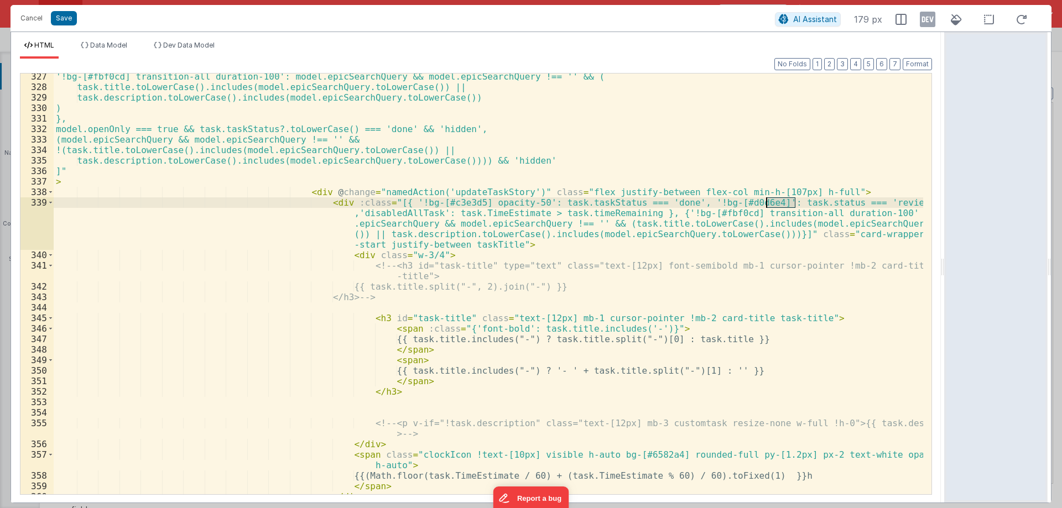
scroll to position [3428, 0]
click at [774, 204] on div "'!bg-[#fbf0cd] transition-all duration-100': model.epicSearchQuery && model.epi…" at bounding box center [488, 284] width 869 height 421
click at [774, 204] on div "'!bg-[#fbf0cd] transition-all duration-100': model.epicSearchQuery && model.epi…" at bounding box center [488, 292] width 869 height 442
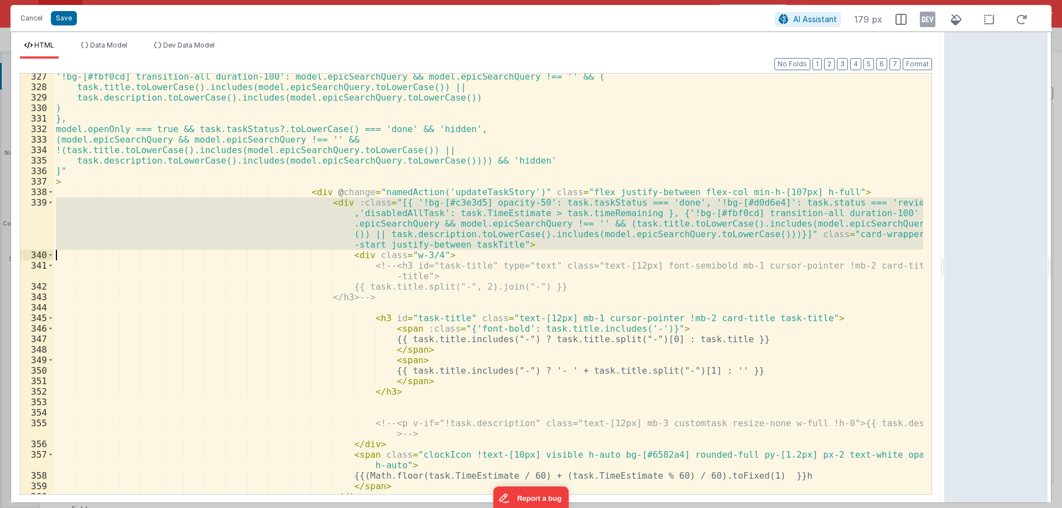
click at [774, 204] on div "'!bg-[#fbf0cd] transition-all duration-100': model.epicSearchQuery && model.epi…" at bounding box center [488, 292] width 869 height 442
click at [785, 201] on div "'!bg-[#fbf0cd] transition-all duration-100': model.epicSearchQuery && model.epi…" at bounding box center [488, 284] width 869 height 421
click at [785, 201] on div "'!bg-[#fbf0cd] transition-all duration-100': model.epicSearchQuery && model.epi…" at bounding box center [488, 292] width 869 height 442
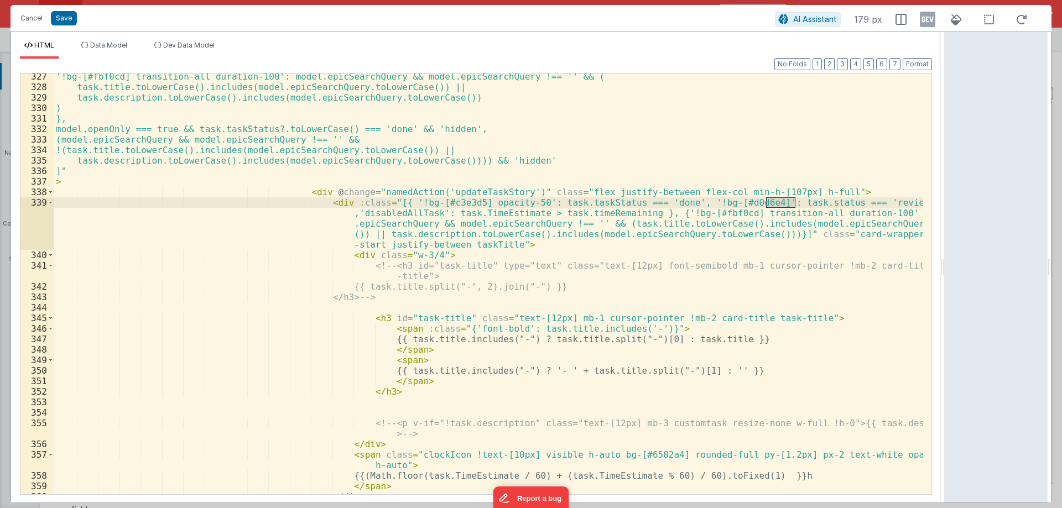
click at [774, 204] on div "'!bg-[#fbf0cd] transition-all duration-100': model.epicSearchQuery && model.epi…" at bounding box center [488, 284] width 869 height 421
click at [774, 204] on div "'!bg-[#fbf0cd] transition-all duration-100': model.epicSearchQuery && model.epi…" at bounding box center [488, 292] width 869 height 442
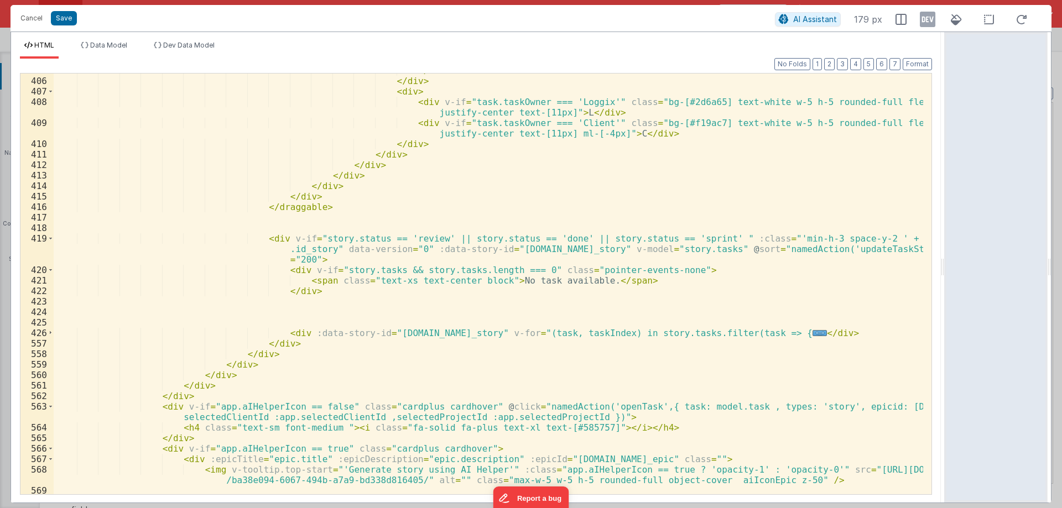
scroll to position [4391, 0]
click at [49, 332] on span at bounding box center [51, 333] width 6 height 11
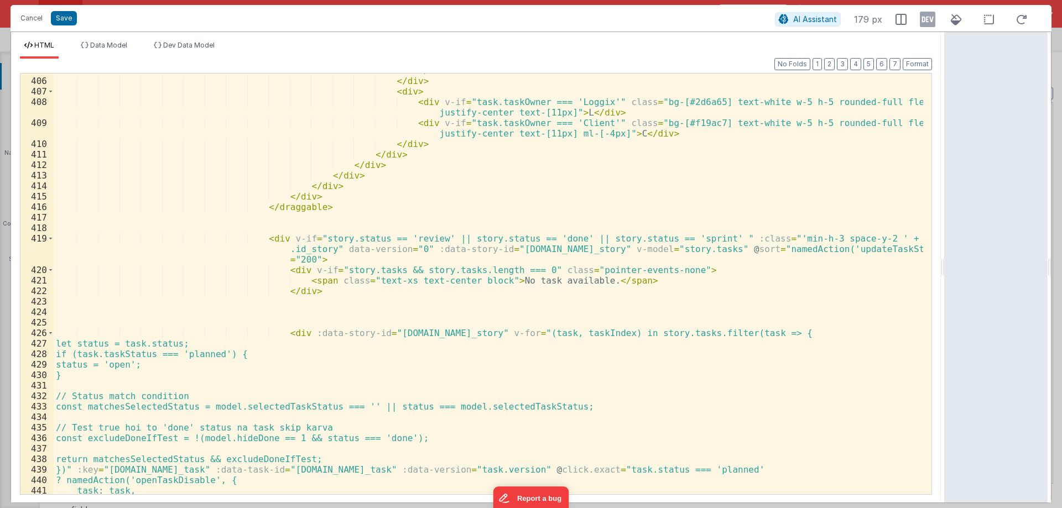
scroll to position [4424, 0]
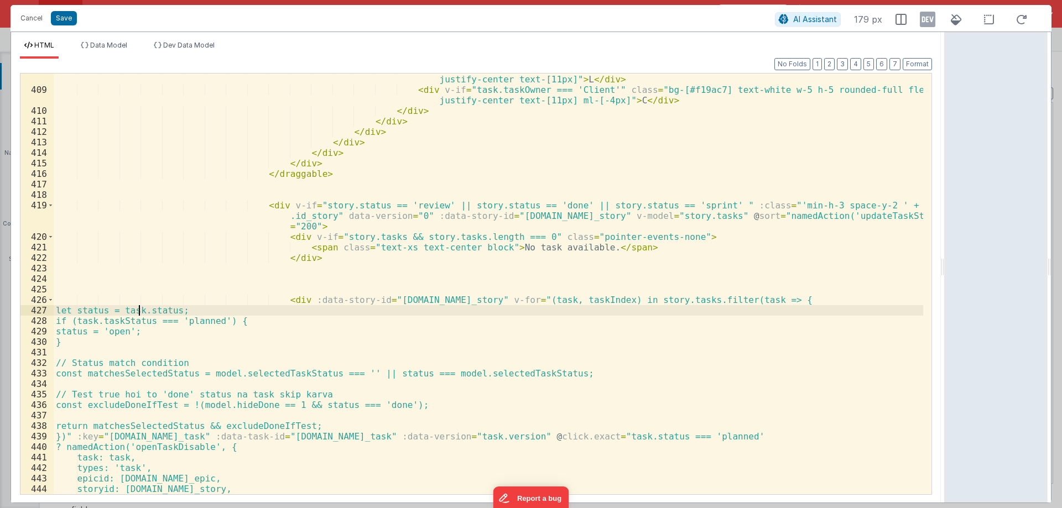
click at [139, 309] on div "< div v-if = "task.taskOwner === 'Loggix'" class = "bg-[#2d6a65] text-white w-5…" at bounding box center [488, 290] width 869 height 452
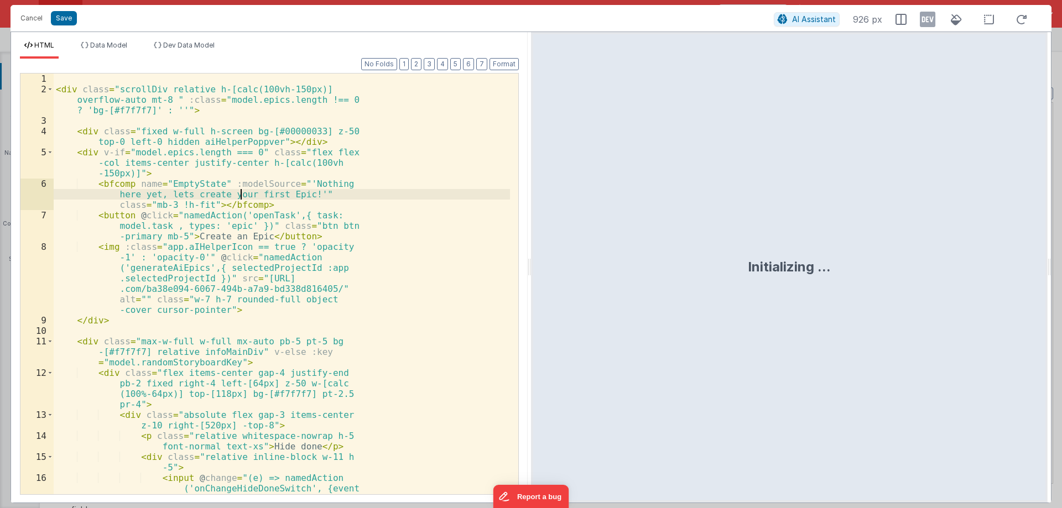
scroll to position [2453, 0]
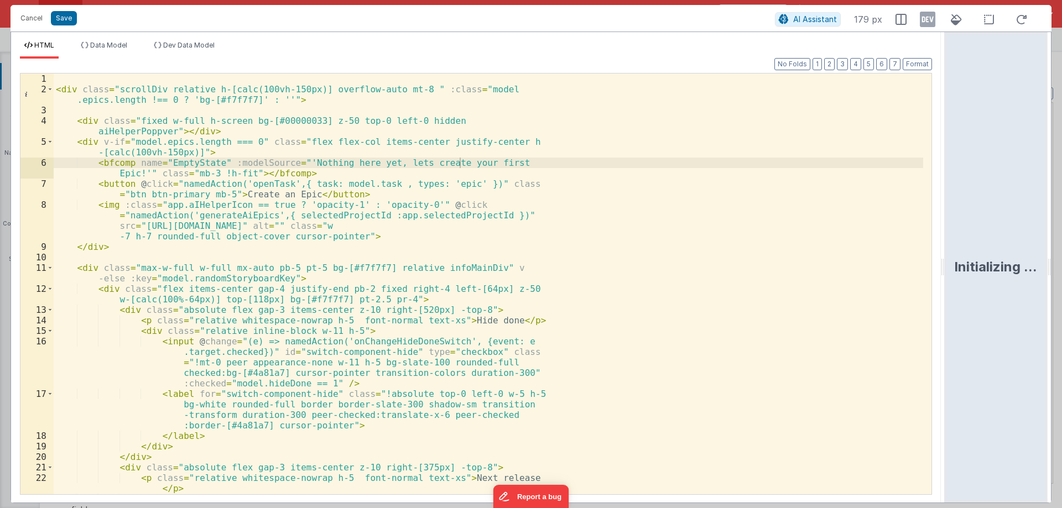
drag, startPoint x: 529, startPoint y: 278, endPoint x: 1061, endPoint y: 305, distance: 532.7
click at [1061, 305] on html "Cancel Save AI Assistant 179 px HTML Data Model Dev Data Model Format 7 6 5 4 3…" at bounding box center [531, 254] width 1062 height 508
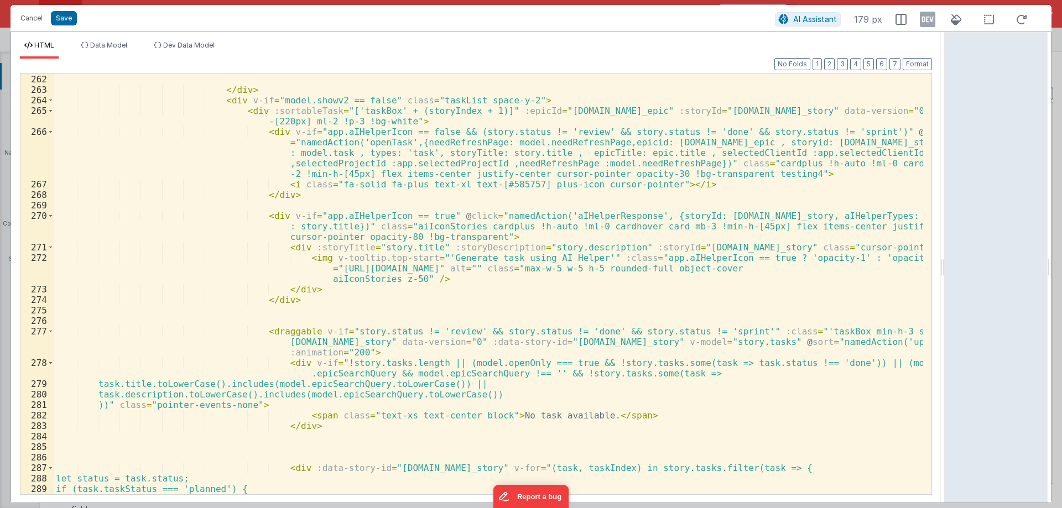
scroll to position [3385, 0]
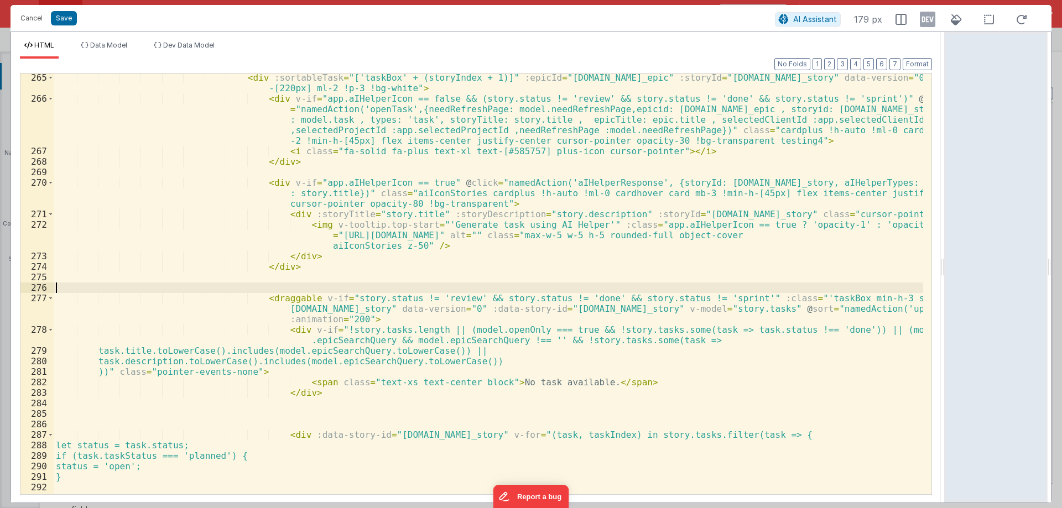
click at [380, 292] on div "< div :sortableTask = "['taskBox' + (storyIndex + 1)]" :epicId = "story.id_epic…" at bounding box center [488, 298] width 869 height 452
click at [375, 300] on div "< div :sortableTask = "['taskBox' + (storyIndex + 1)]" :epicId = "story.id_epic…" at bounding box center [488, 298] width 869 height 452
click at [739, 330] on div "< div :sortableTask = "['taskBox' + (storyIndex + 1)]" :epicId = "story.id_epic…" at bounding box center [488, 298] width 869 height 452
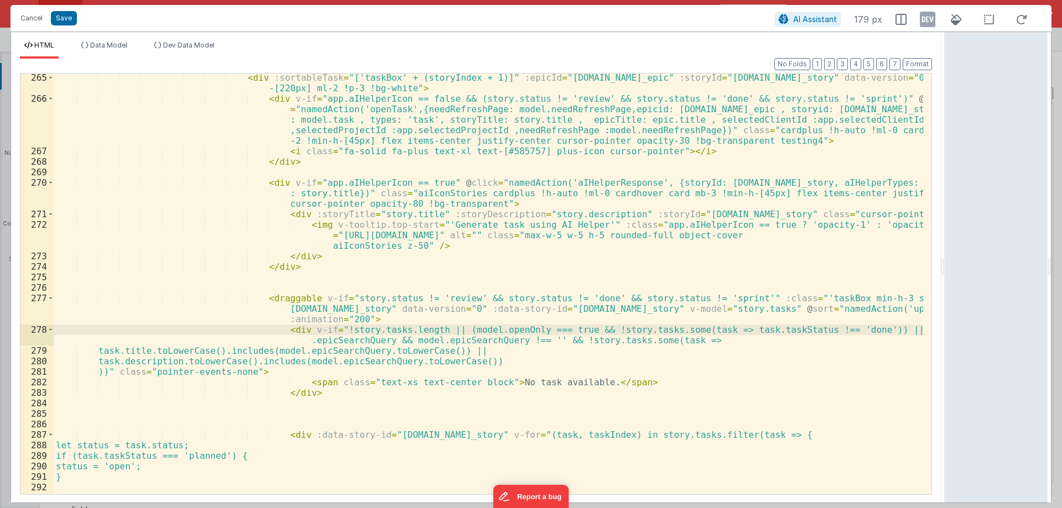
click at [749, 330] on div "< div :sortableTask = "['taskBox' + (storyIndex + 1)]" :epicId = "story.id_epic…" at bounding box center [488, 298] width 869 height 452
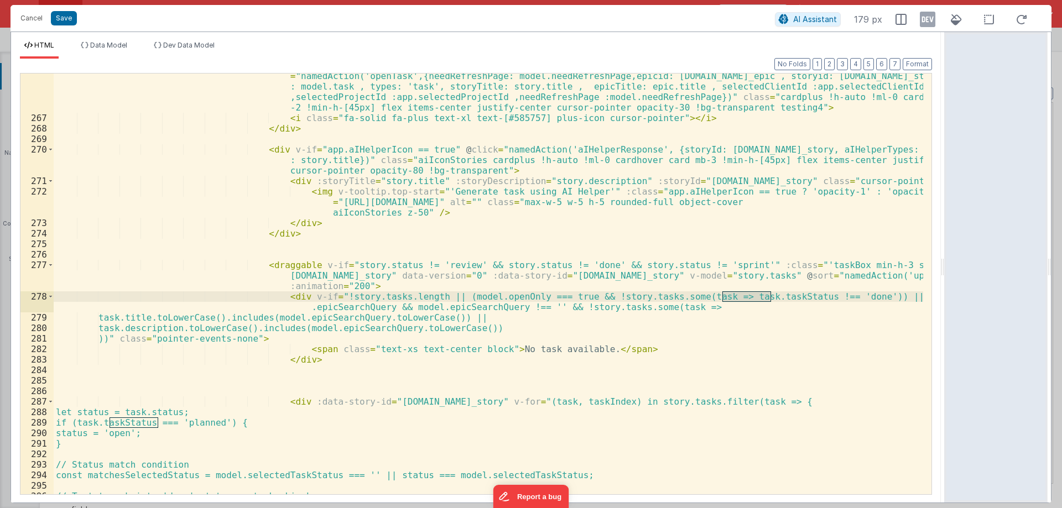
click at [171, 409] on div "< div v-if = "app.aIHelperIcon == false && (story.status != 'review' && story.s…" at bounding box center [488, 302] width 869 height 484
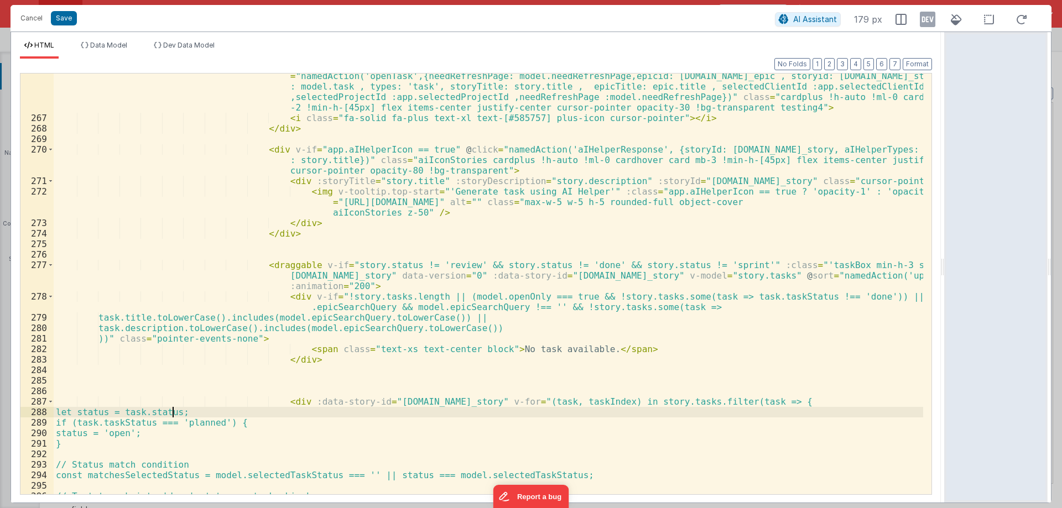
click at [171, 409] on div "< div v-if = "app.aIHelperIcon == false && (story.status != 'review' && story.s…" at bounding box center [488, 302] width 869 height 484
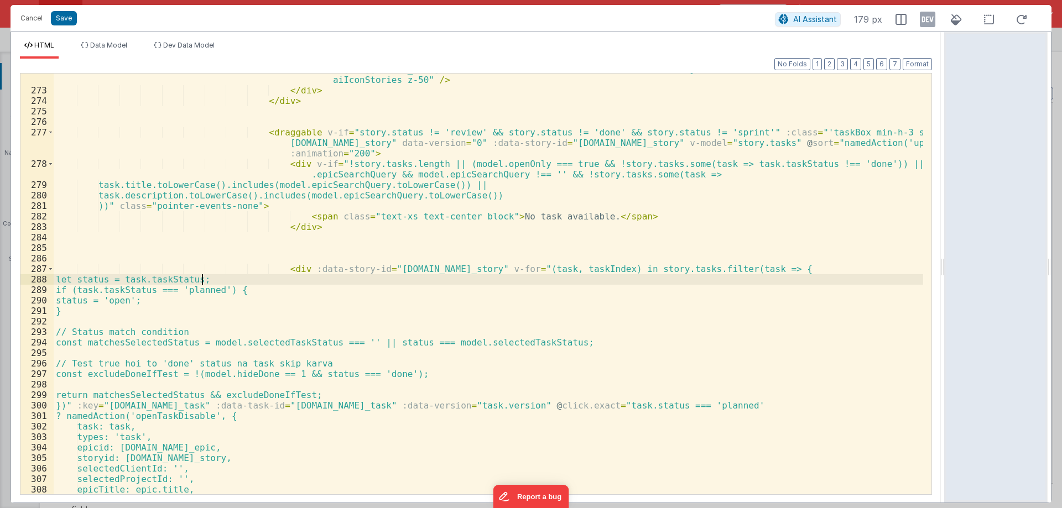
scroll to position [3584, 0]
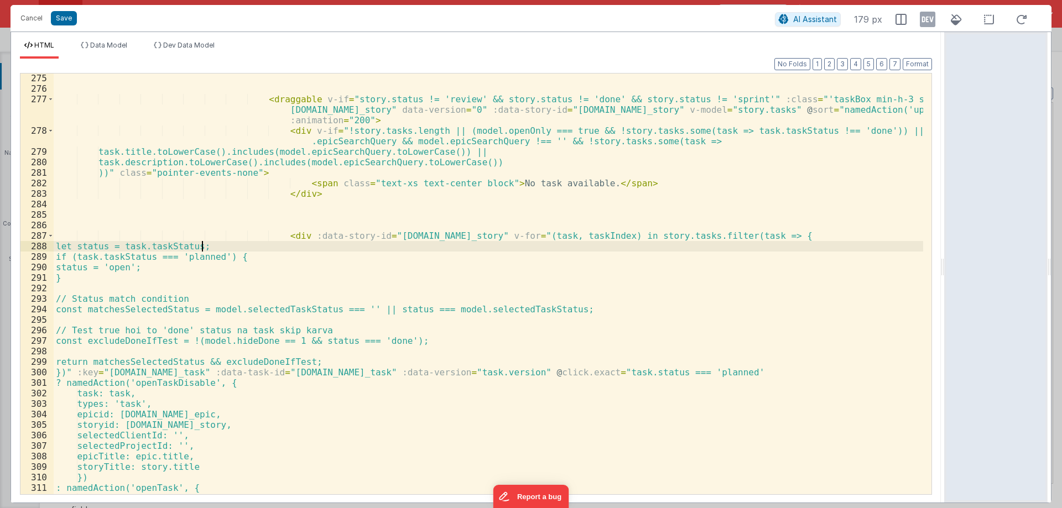
click at [403, 311] on div "< draggable v-if = "story.status != 'review' && story.status != 'done' && story…" at bounding box center [488, 294] width 869 height 442
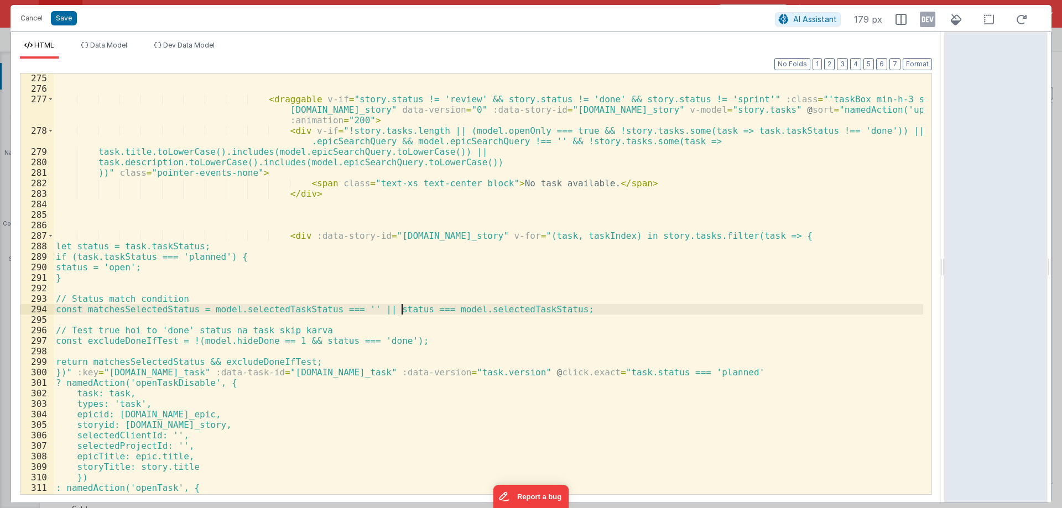
click at [403, 311] on div "< draggable v-if = "story.status != 'review' && story.status != 'done' && story…" at bounding box center [488, 294] width 869 height 442
click at [560, 373] on div "< draggable v-if = "story.status != 'review' && story.status != 'done' && story…" at bounding box center [488, 294] width 869 height 442
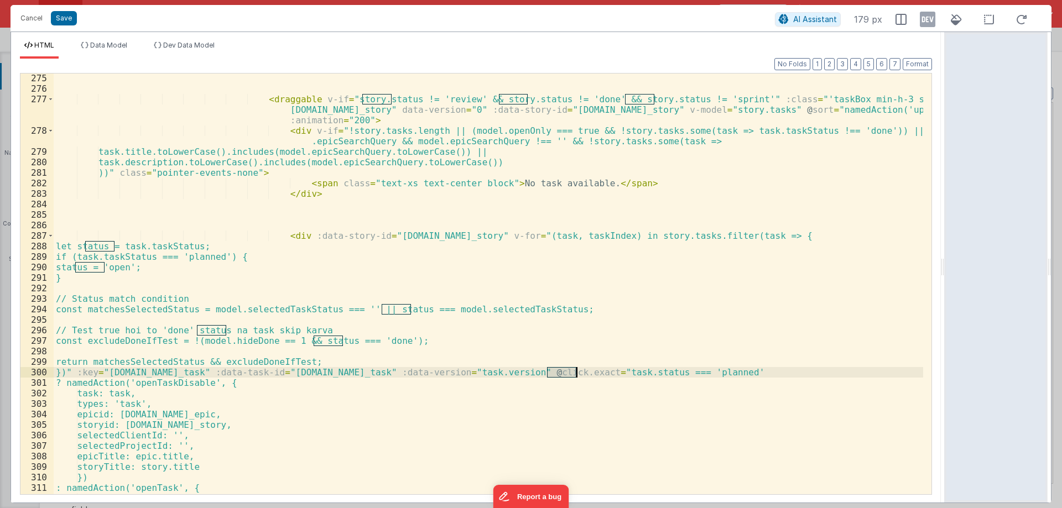
click at [560, 373] on div "< draggable v-if = "story.status != 'review' && story.status != 'done' && story…" at bounding box center [488, 294] width 869 height 442
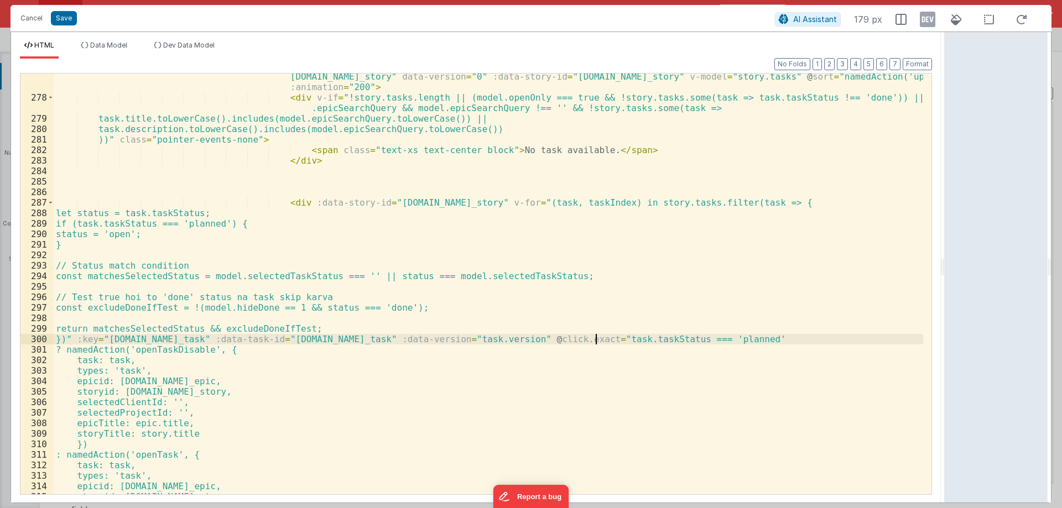
scroll to position [3683, 0]
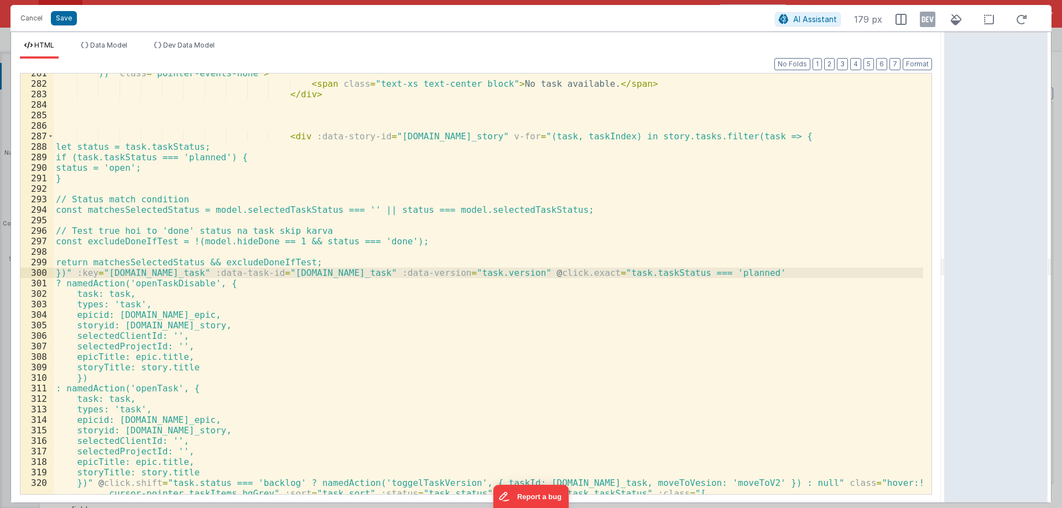
click at [564, 275] on div "))" class = "pointer-events-none" > < span class = "text-xs text-center block" …" at bounding box center [488, 289] width 869 height 442
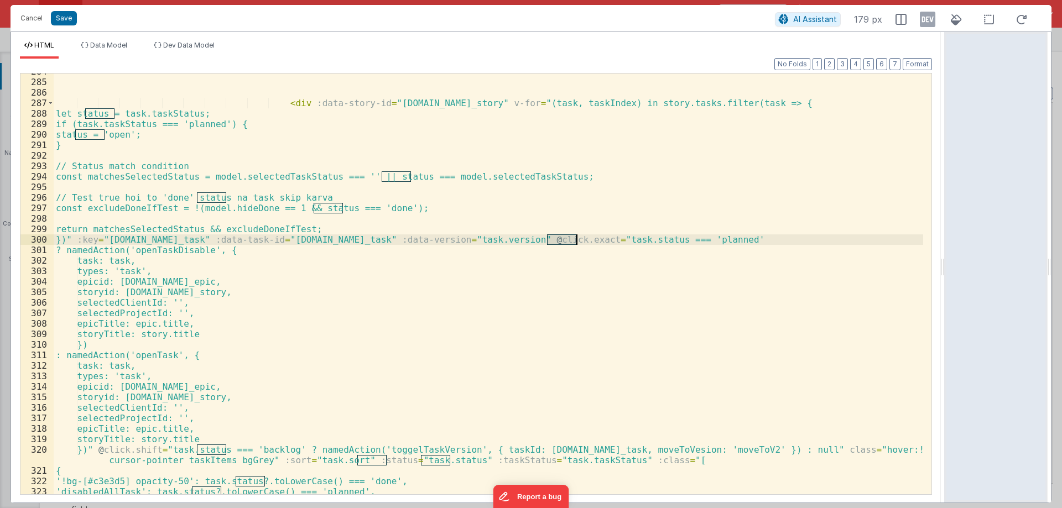
click at [557, 244] on div "< div :data-story-id = "story.id_story" v-for = "(task, taskIndex) in story.tas…" at bounding box center [488, 284] width 869 height 421
click at [558, 240] on div "< div :data-story-id = "story.id_story" v-for = "(task, taskIndex) in story.tas…" at bounding box center [488, 287] width 869 height 442
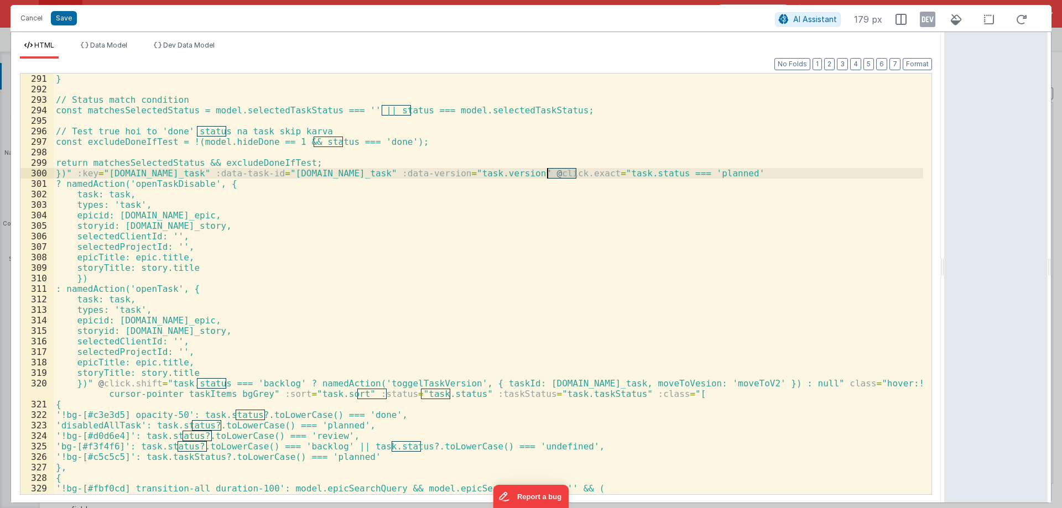
scroll to position [3783, 0]
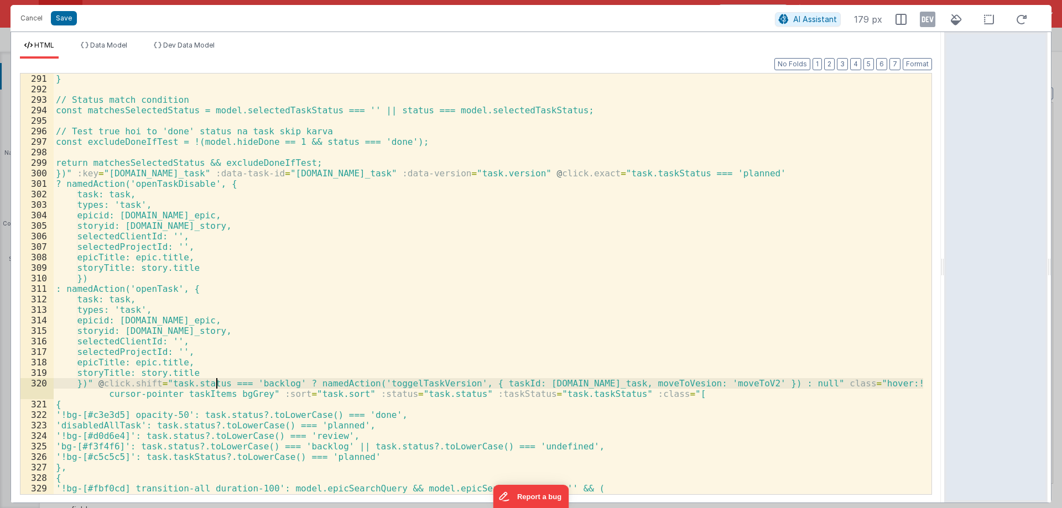
click at [215, 383] on div "} // Status match condition const matchesSelectedStatus = model.selectedTaskSta…" at bounding box center [488, 295] width 869 height 442
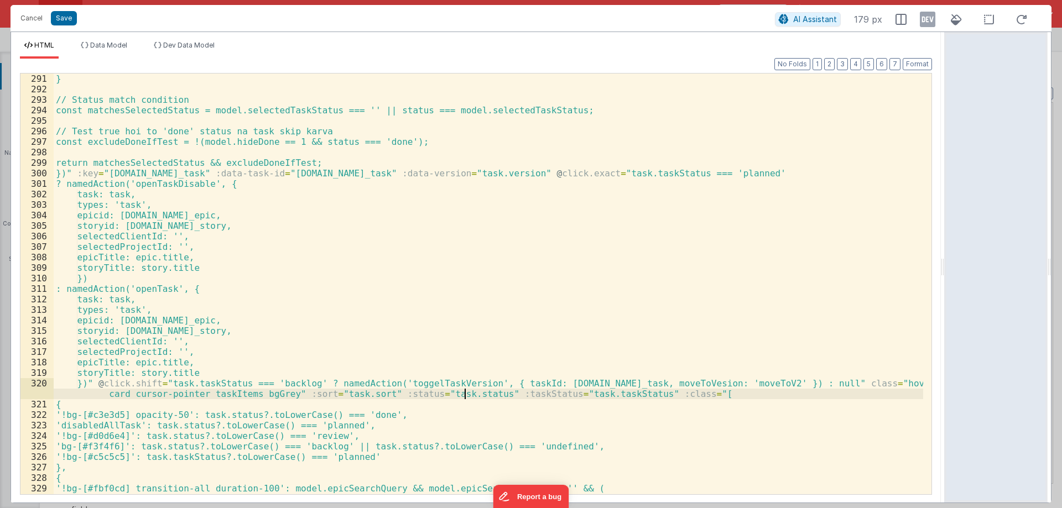
click at [465, 394] on div "} // Status match condition const matchesSelectedStatus = model.selectedTaskSta…" at bounding box center [488, 295] width 869 height 442
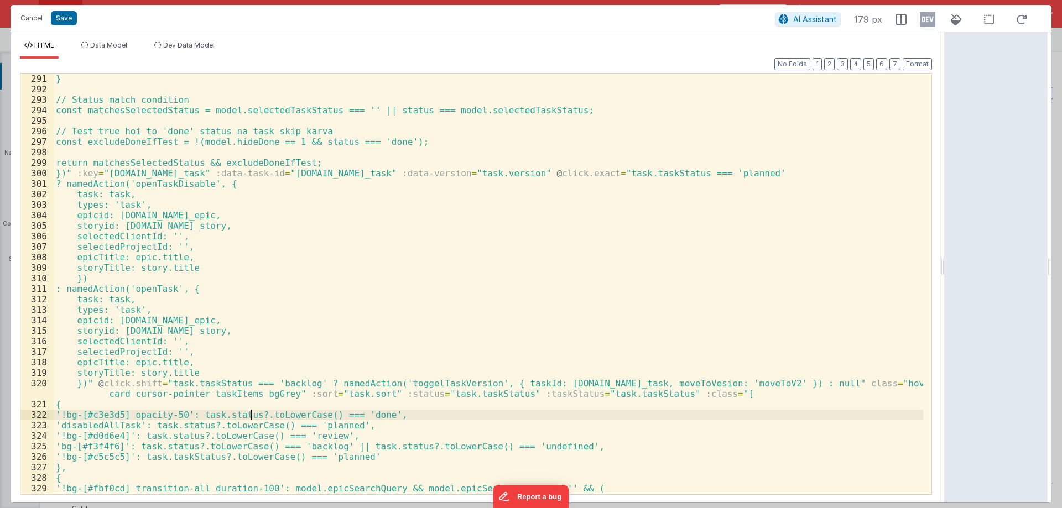
click at [251, 411] on div "} // Status match condition const matchesSelectedStatus = model.selectedTaskSta…" at bounding box center [488, 295] width 869 height 442
click at [207, 424] on div "} // Status match condition const matchesSelectedStatus = model.selectedTaskSta…" at bounding box center [488, 295] width 869 height 442
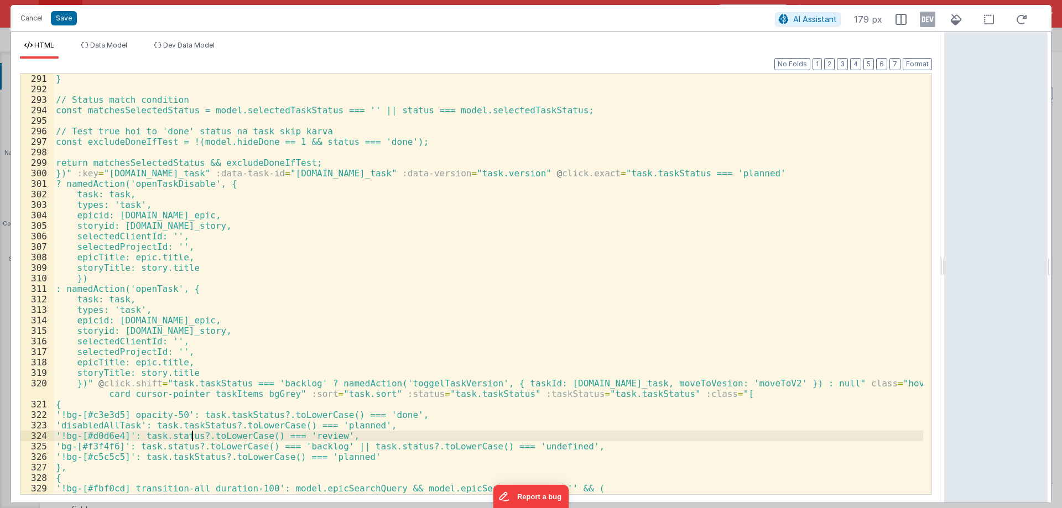
click at [194, 438] on div "} // Status match condition const matchesSelectedStatus = model.selectedTaskSta…" at bounding box center [488, 295] width 869 height 442
click at [189, 448] on div "} // Status match condition const matchesSelectedStatus = model.selectedTaskSta…" at bounding box center [488, 295] width 869 height 442
click at [431, 446] on div "} // Status match condition const matchesSelectedStatus = model.selectedTaskSta…" at bounding box center [488, 295] width 869 height 442
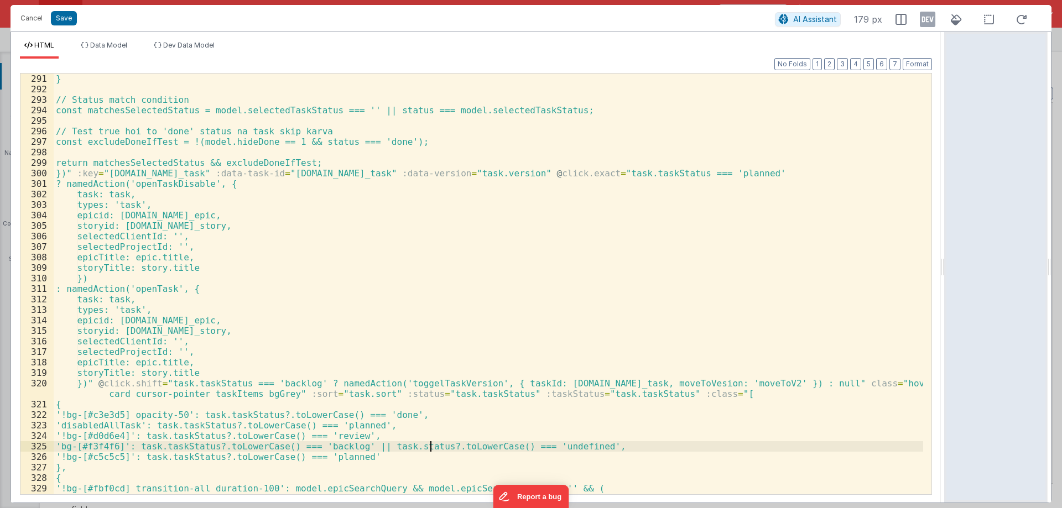
click at [431, 446] on div "} // Status match condition const matchesSelectedStatus = model.selectedTaskSta…" at bounding box center [488, 295] width 869 height 442
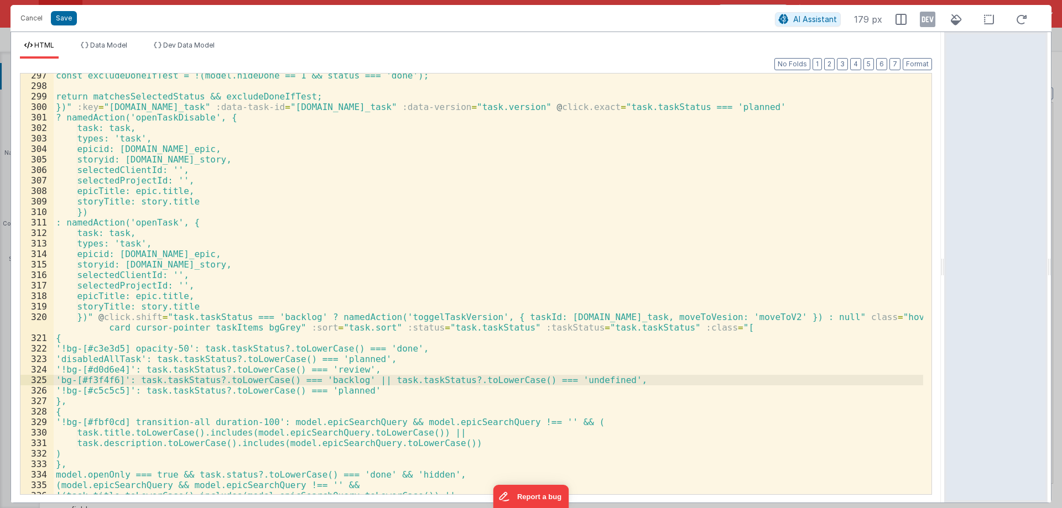
click at [237, 474] on div "const excludeDoneIfTest = !(model.hideDone == 1 && status === 'done'); return m…" at bounding box center [488, 291] width 869 height 442
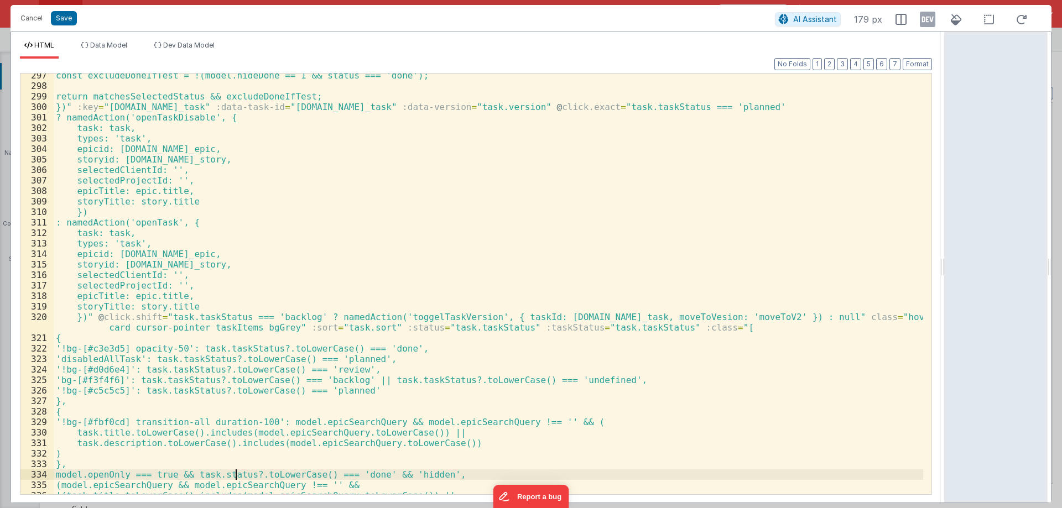
click at [237, 474] on div "const excludeDoneIfTest = !(model.hideDone == 1 && status === 'done'); return m…" at bounding box center [488, 291] width 869 height 442
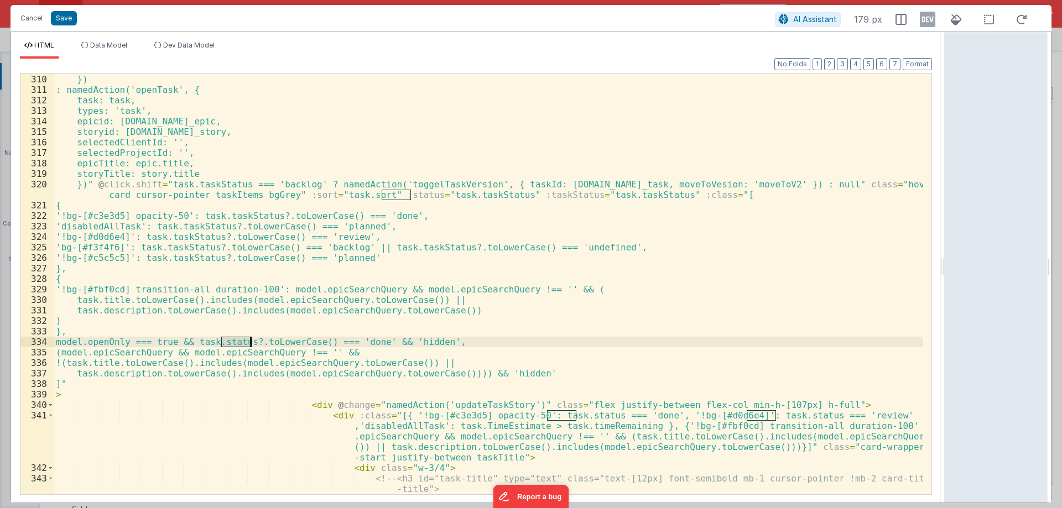
scroll to position [3982, 0]
click at [559, 415] on div "storyTitle: story.title }) : namedAction('openTask', { task: task, types: 'task…" at bounding box center [488, 285] width 869 height 442
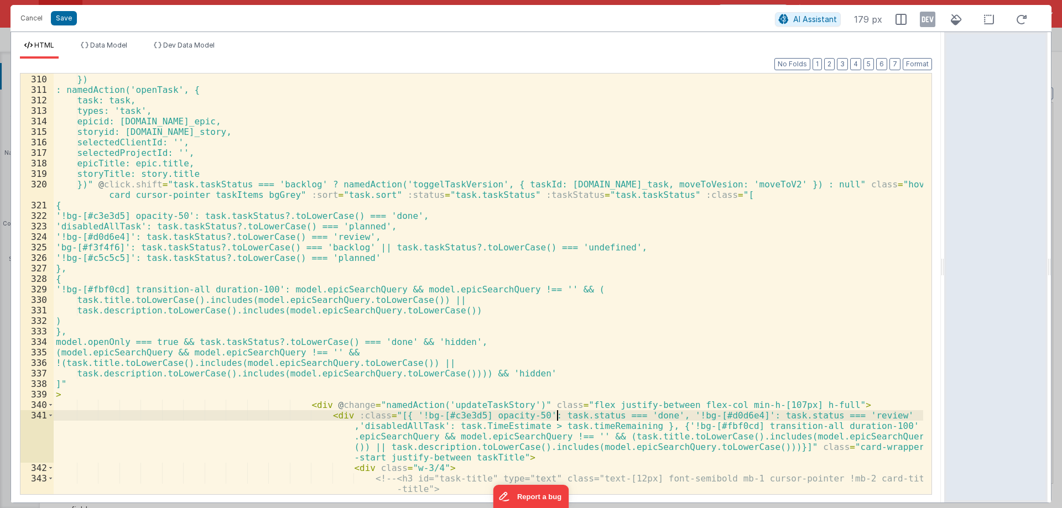
click at [559, 415] on div "storyTitle: story.title }) : namedAction('openTask', { task: task, types: 'task…" at bounding box center [488, 285] width 869 height 442
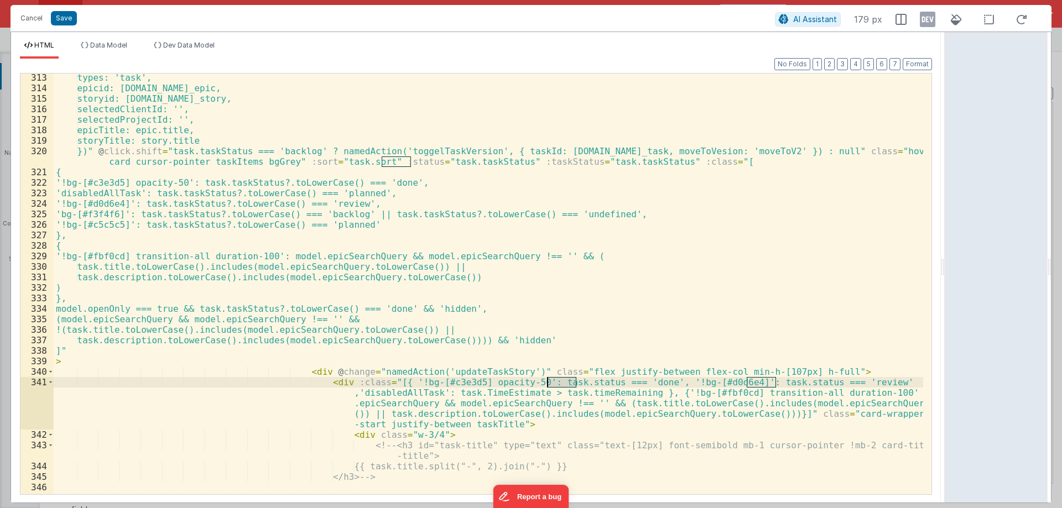
scroll to position [4081, 0]
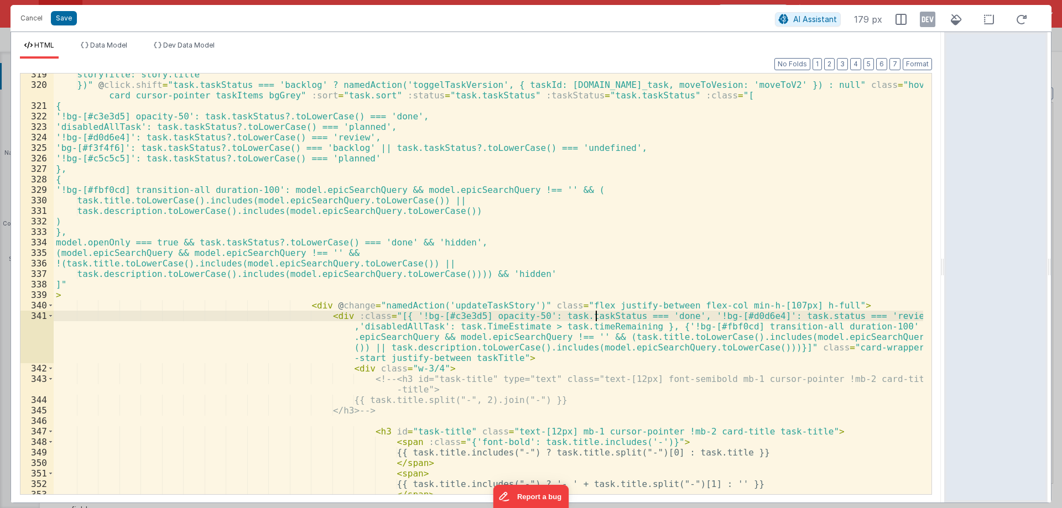
click at [786, 317] on div "storyTitle: story.title })" @ click.shift = "task.taskStatus === 'backlog' ? na…" at bounding box center [488, 290] width 869 height 442
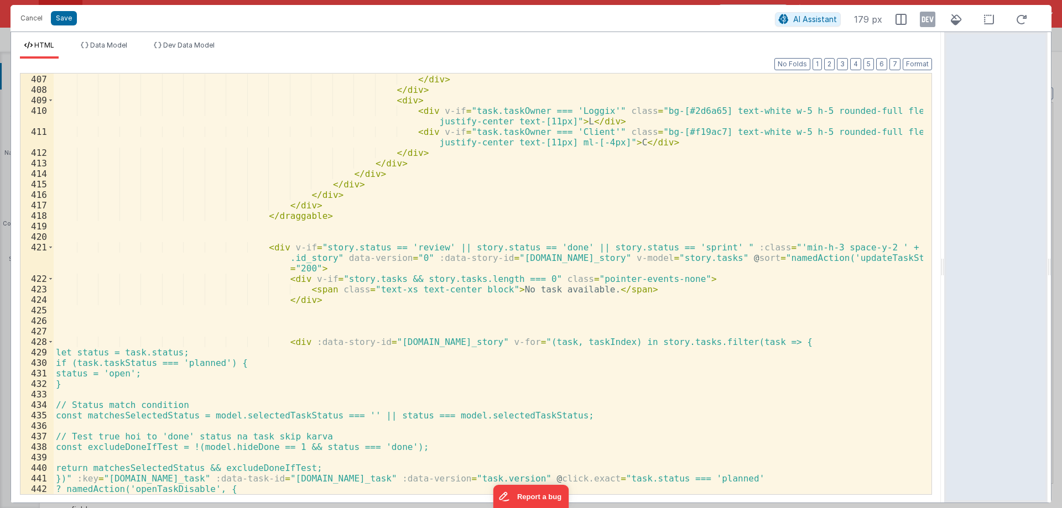
scroll to position [5181, 0]
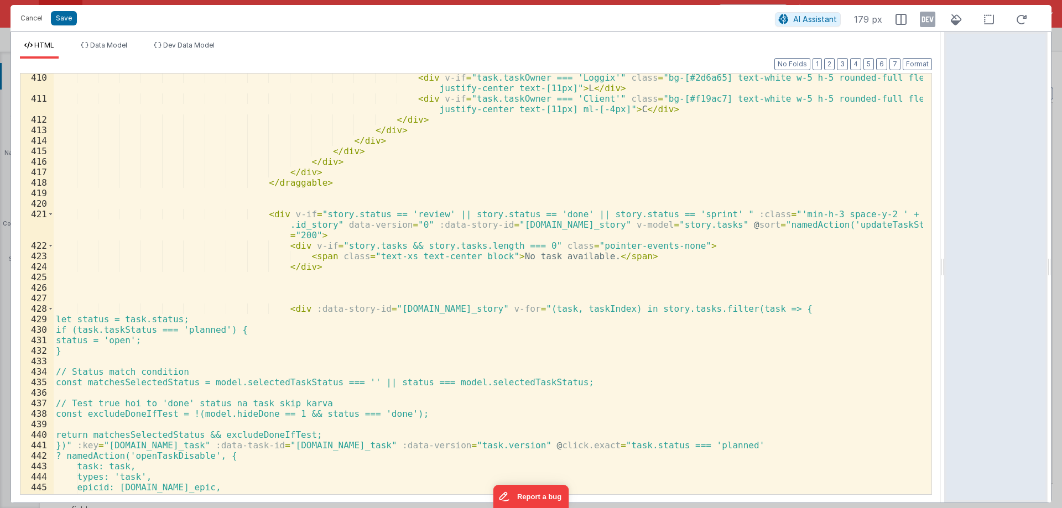
click at [606, 214] on div "< div v-if = "task.taskOwner === 'Loggix'" class = "bg-[#2d6a65] text-white w-5…" at bounding box center [488, 298] width 869 height 452
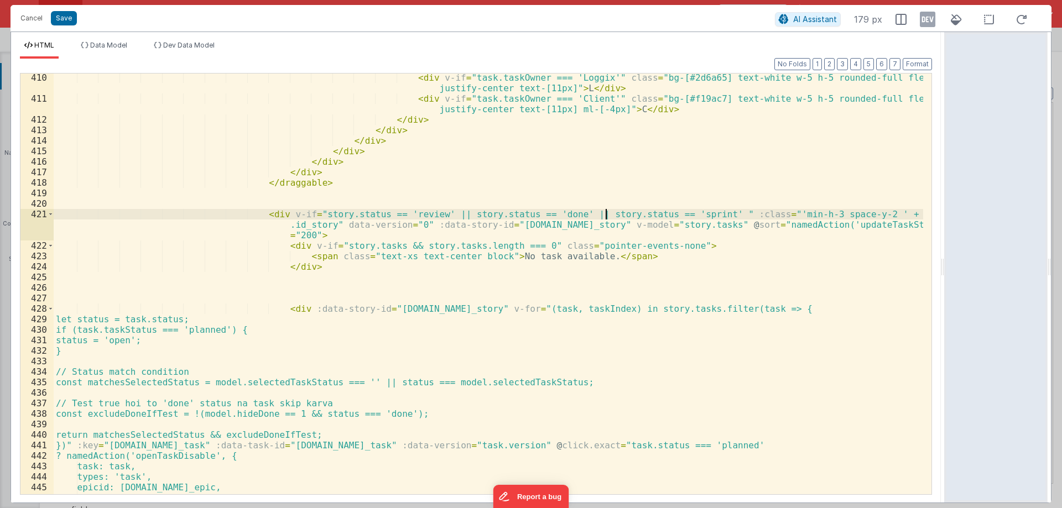
click at [606, 214] on div "< div v-if = "task.taskOwner === 'Loggix'" class = "bg-[#2d6a65] text-white w-5…" at bounding box center [488, 298] width 869 height 452
click at [159, 322] on div "< div v-if = "task.taskOwner === 'Loggix'" class = "bg-[#2d6a65] text-white w-5…" at bounding box center [488, 298] width 869 height 452
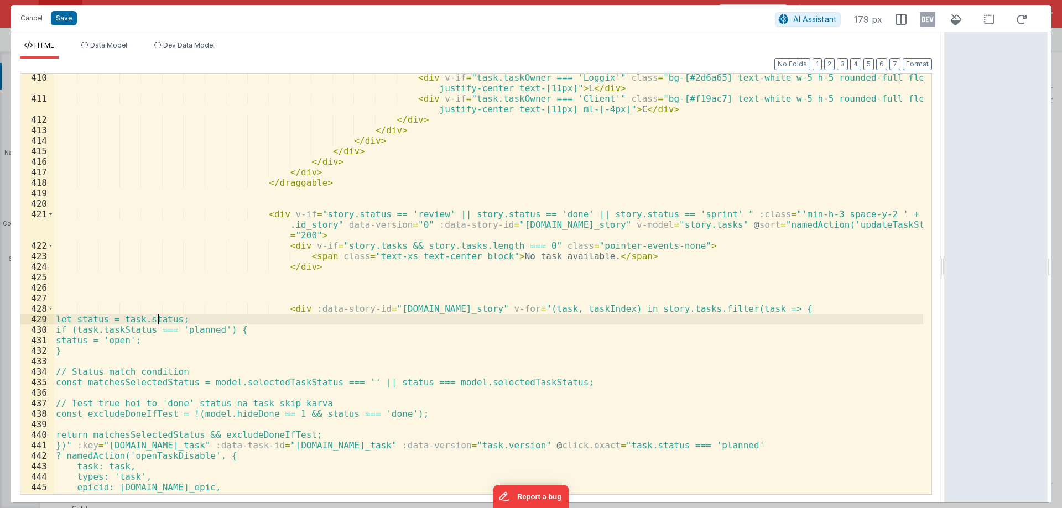
click at [159, 322] on div "< div v-if = "task.taskOwner === 'Loggix'" class = "bg-[#2d6a65] text-white w-5…" at bounding box center [488, 298] width 869 height 452
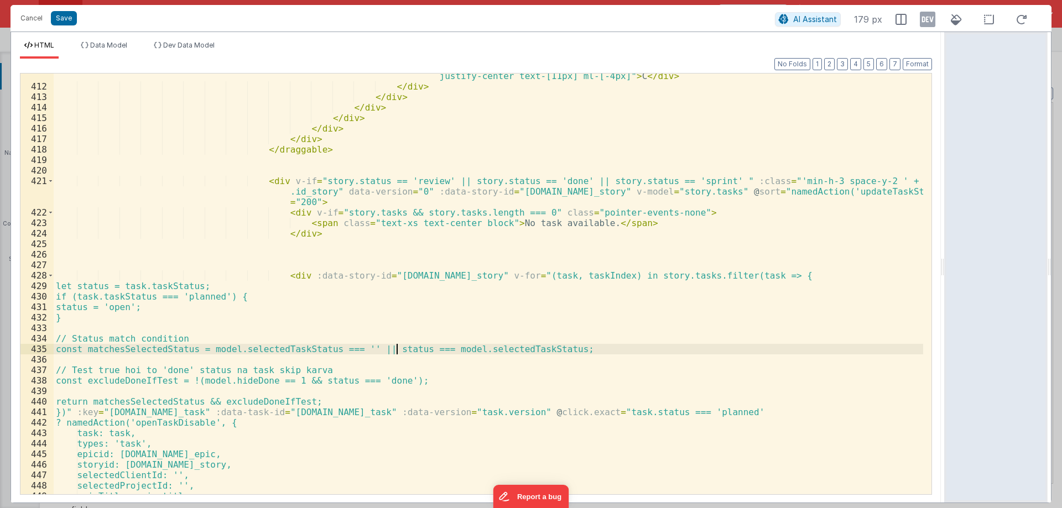
click at [396, 353] on div "< div v-if = "task.taskOwner === 'Client'" class = "bg-[#f19ac7] text-white w-5…" at bounding box center [488, 286] width 869 height 452
click at [561, 414] on div "< div v-if = "task.taskOwner === 'Client'" class = "bg-[#f19ac7] text-white w-5…" at bounding box center [488, 286] width 869 height 452
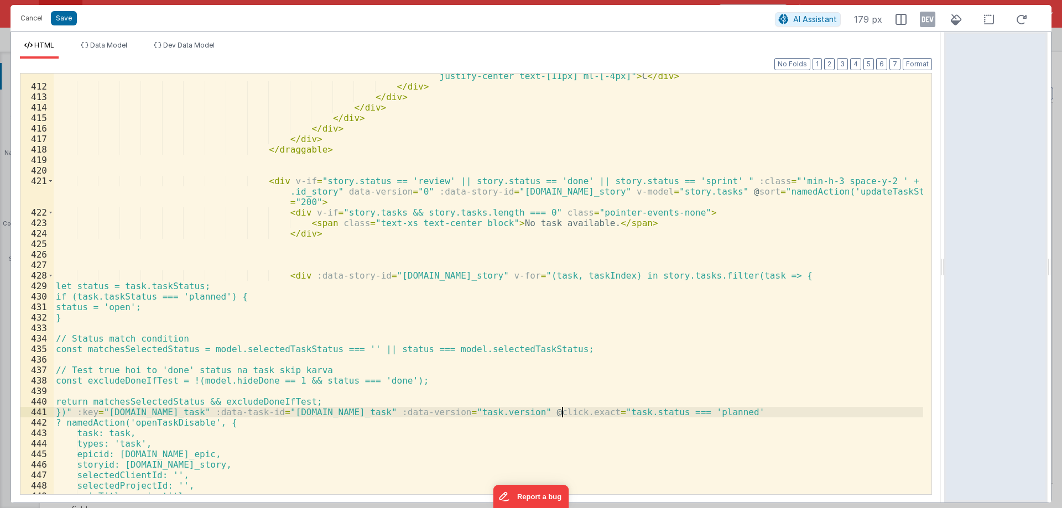
click at [561, 414] on div "< div v-if = "task.taskOwner === 'Client'" class = "bg-[#f19ac7] text-white w-5…" at bounding box center [488, 286] width 869 height 452
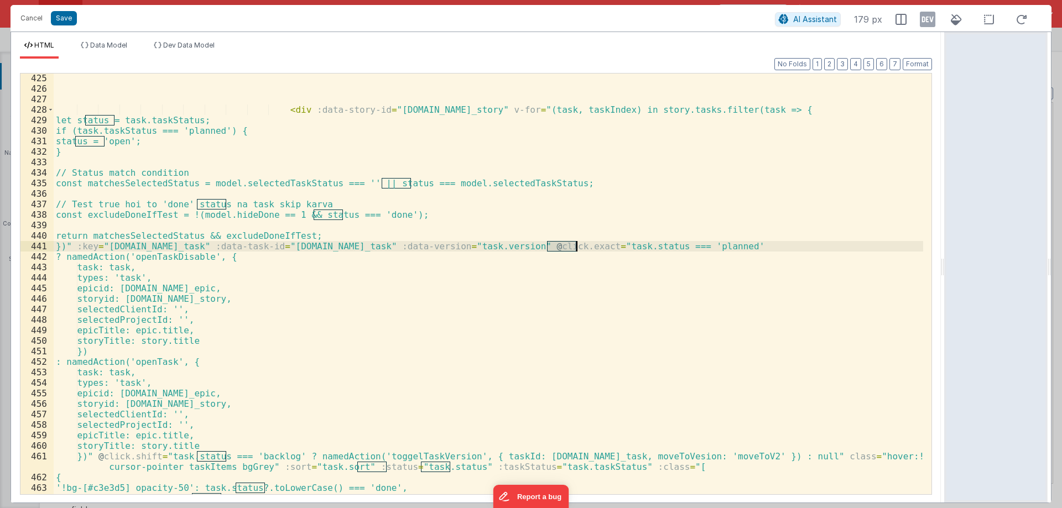
scroll to position [5381, 0]
click at [200, 456] on div "< div :data-story-id = "story.id_story" v-for = "(task, taskIndex) in story.tas…" at bounding box center [488, 294] width 869 height 442
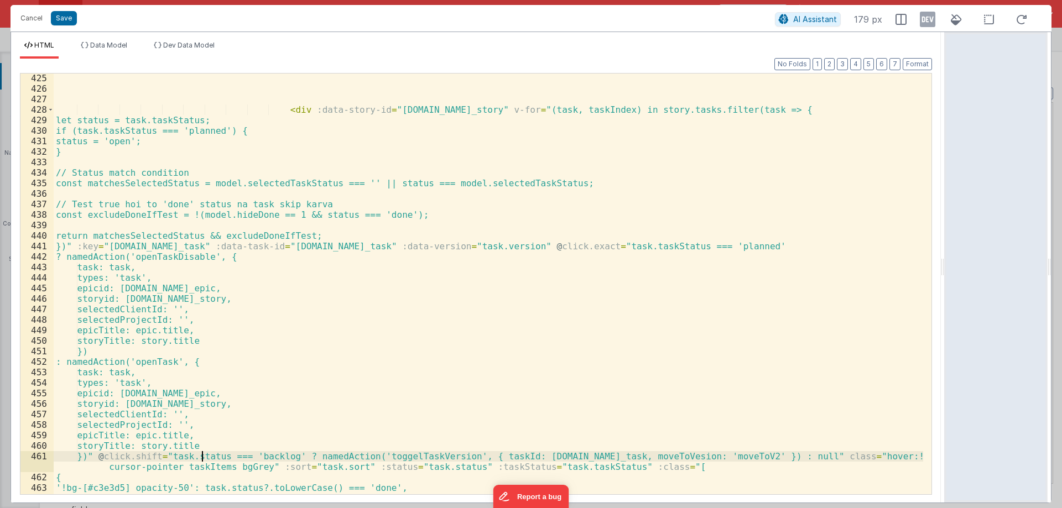
click at [200, 456] on div "< div :data-story-id = "story.id_story" v-for = "(task, taskIndex) in story.tas…" at bounding box center [488, 294] width 869 height 442
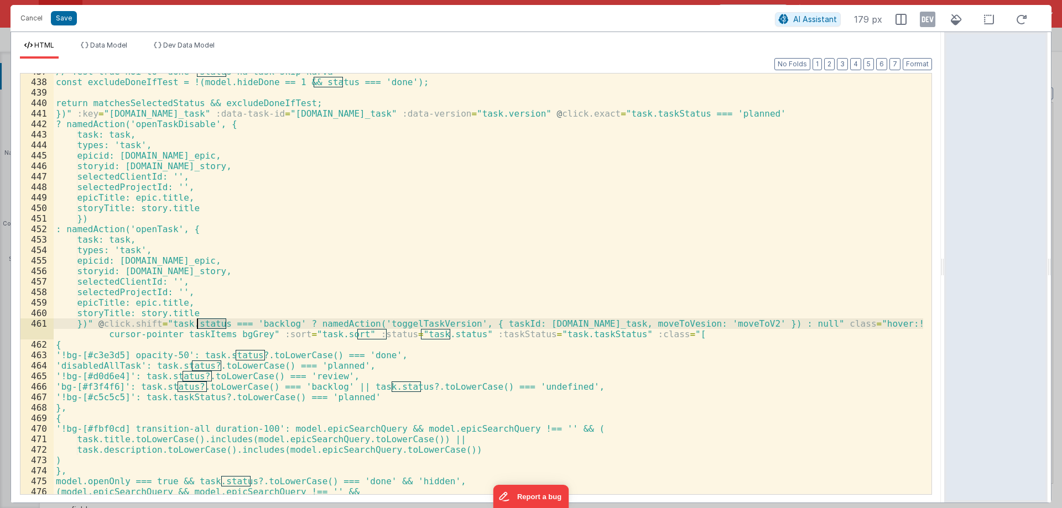
scroll to position [5546, 0]
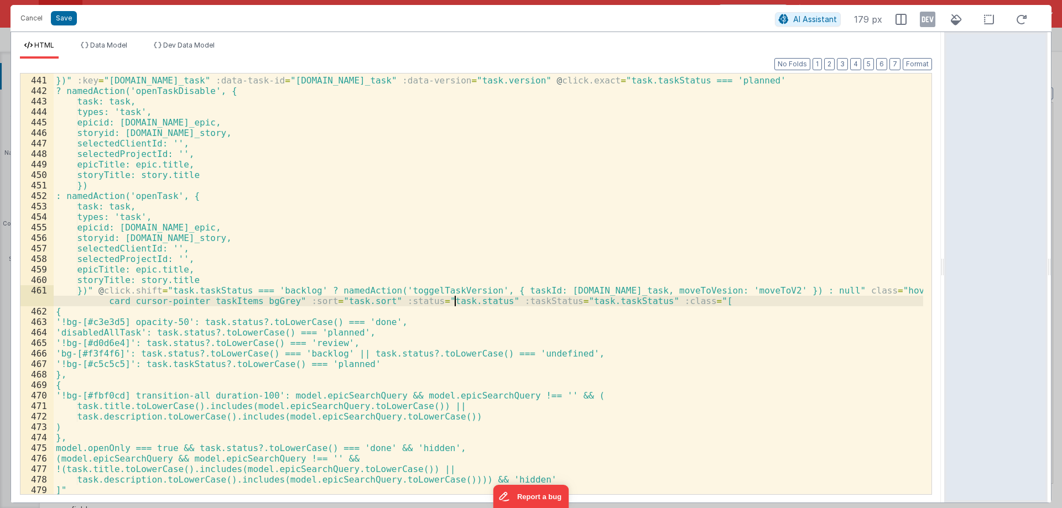
click at [457, 300] on div "return matchesSelectedStatus && excludeDoneIfTest; })" :key = "task.id_task" :d…" at bounding box center [488, 286] width 869 height 442
click at [250, 321] on div "return matchesSelectedStatus && excludeDoneIfTest; })" :key = "task.id_task" :d…" at bounding box center [488, 286] width 869 height 442
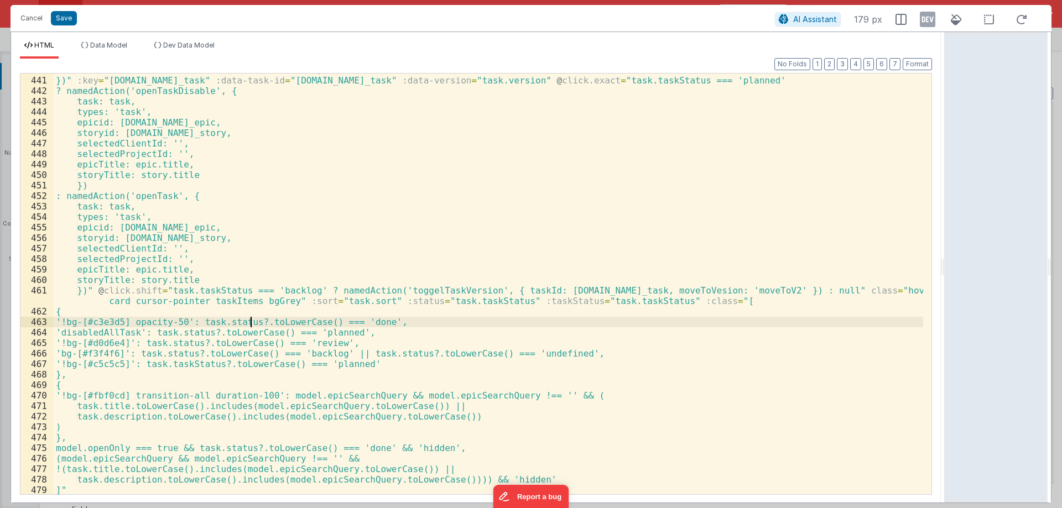
click at [250, 321] on div "return matchesSelectedStatus && excludeDoneIfTest; })" :key = "task.id_task" :d…" at bounding box center [488, 286] width 869 height 442
click at [203, 333] on div "return matchesSelectedStatus && excludeDoneIfTest; })" :key = "task.id_task" :d…" at bounding box center [488, 286] width 869 height 442
click at [193, 342] on div "return matchesSelectedStatus && excludeDoneIfTest; })" :key = "task.id_task" :d…" at bounding box center [488, 286] width 869 height 442
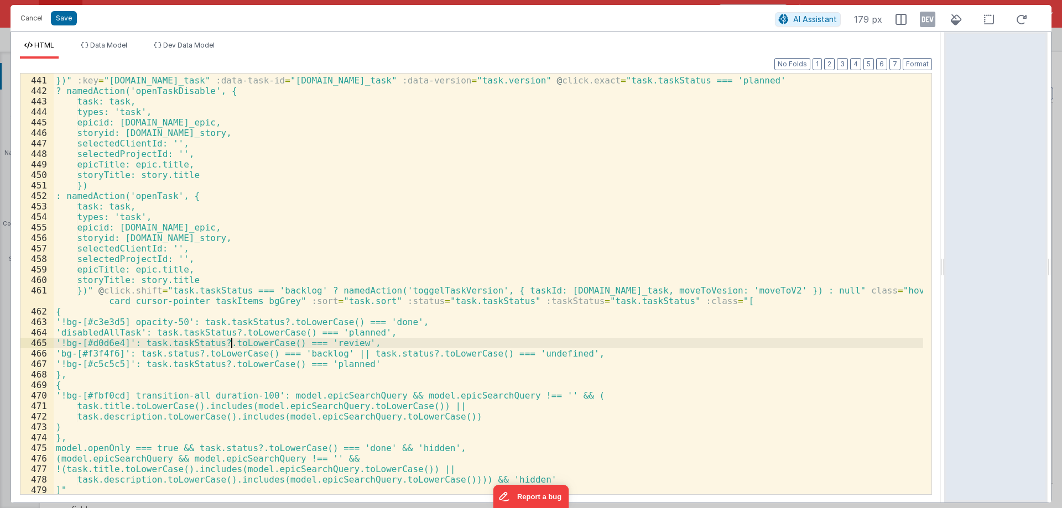
click at [190, 348] on div "return matchesSelectedStatus && excludeDoneIfTest; })" :key = "task.id_task" :d…" at bounding box center [488, 286] width 869 height 442
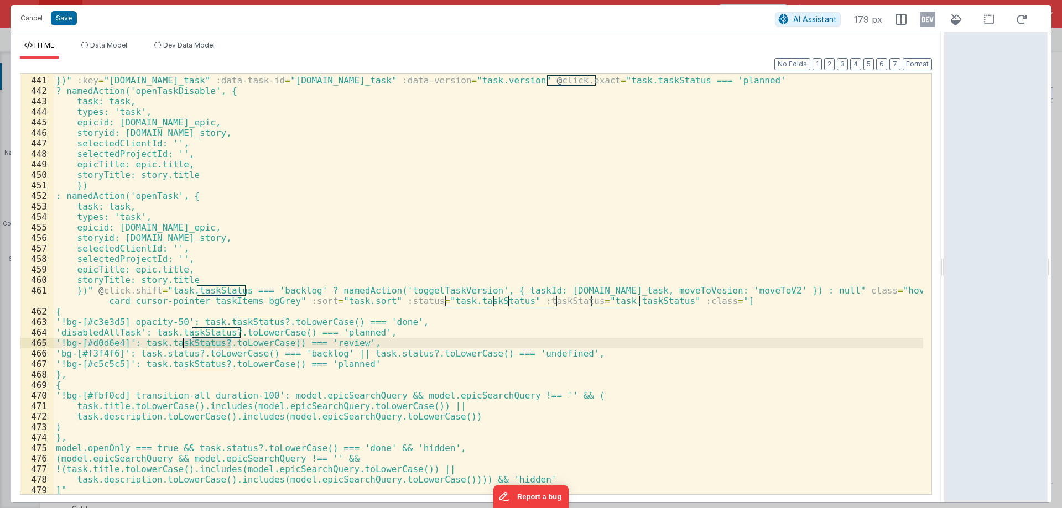
click at [187, 356] on div "return matchesSelectedStatus && excludeDoneIfTest; })" :key = "task.id_task" :d…" at bounding box center [488, 286] width 869 height 442
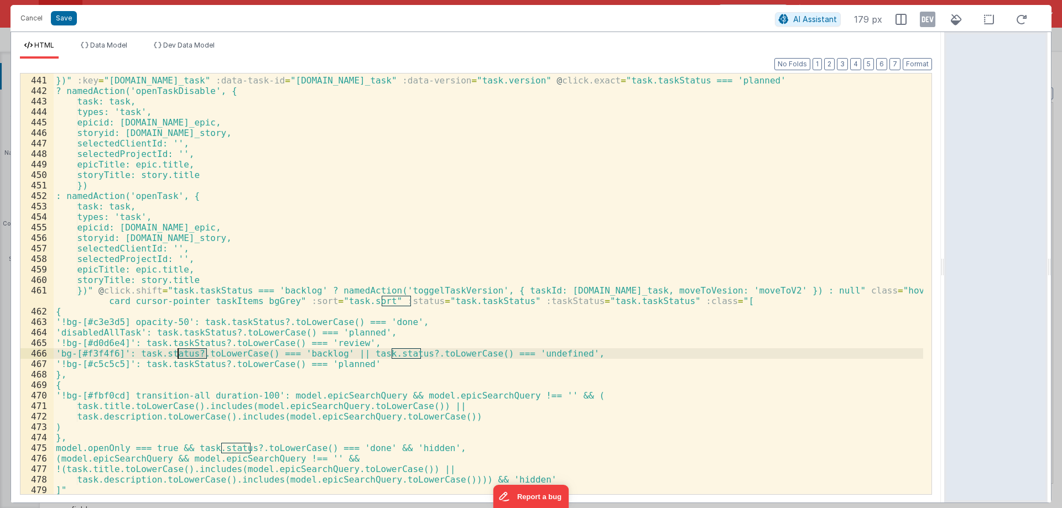
click at [187, 356] on div "return matchesSelectedStatus && excludeDoneIfTest; })" :key = "task.id_task" :d…" at bounding box center [488, 286] width 869 height 442
click at [433, 354] on div "return matchesSelectedStatus && excludeDoneIfTest; })" :key = "task.id_task" :d…" at bounding box center [488, 286] width 869 height 442
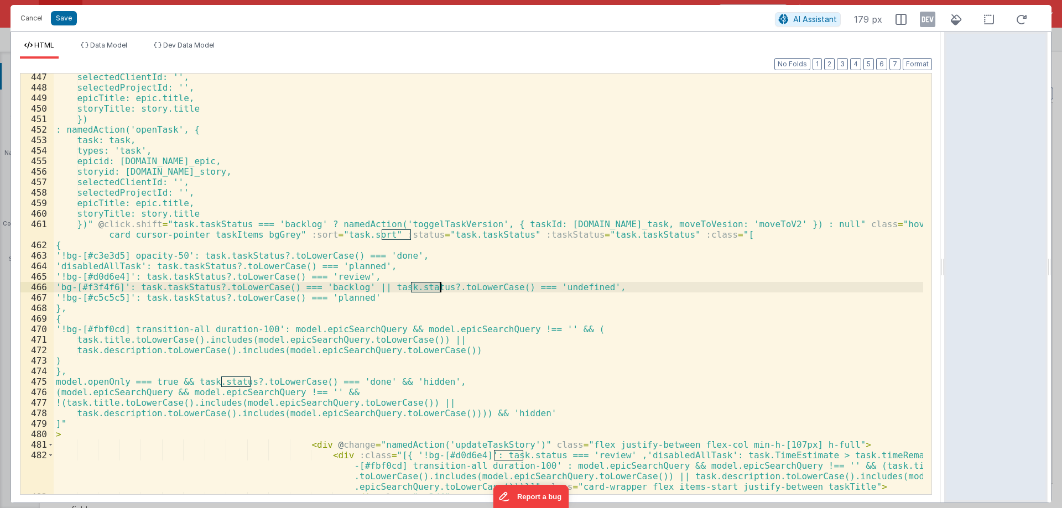
scroll to position [5613, 0]
click at [232, 380] on div "selectedClientId: '', selectedProjectId: '', epicTitle: epic.title, storyTitle:…" at bounding box center [488, 298] width 869 height 452
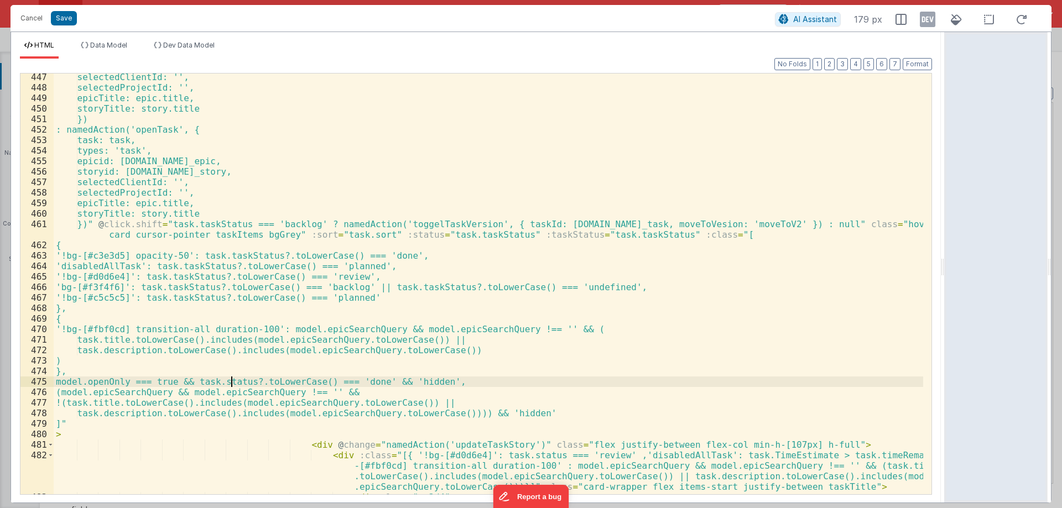
click at [232, 380] on div "selectedClientId: '', selectedProjectId: '', epicTitle: epic.title, storyTitle:…" at bounding box center [488, 298] width 869 height 452
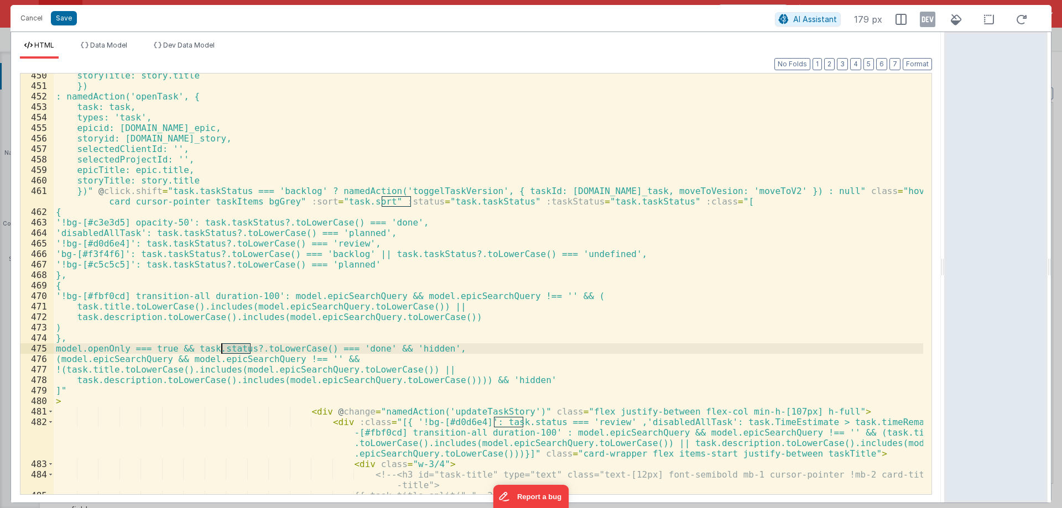
scroll to position [5712, 0]
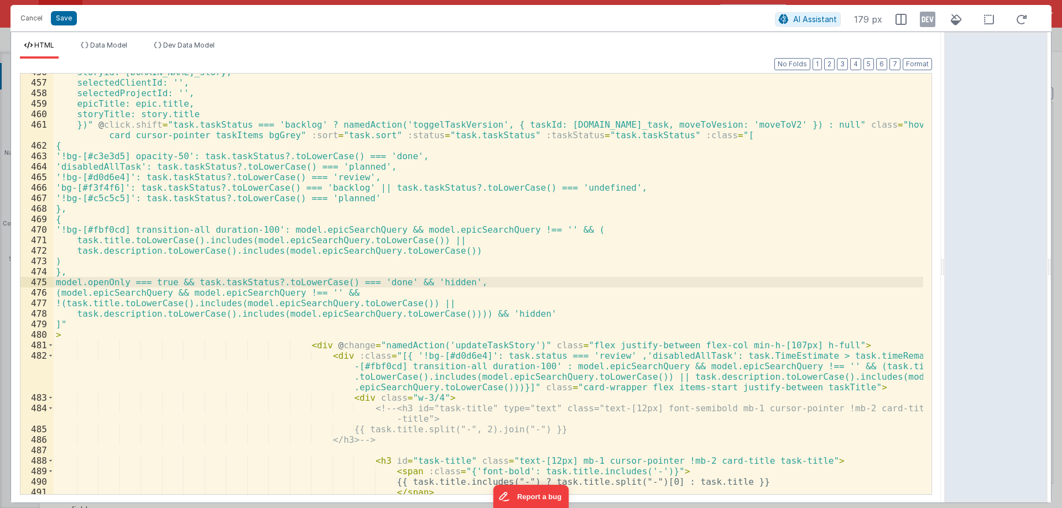
click at [507, 358] on div "storyid: story.id_story, selectedClientId: '', selectedProjectId: '', epicTitle…" at bounding box center [488, 288] width 869 height 442
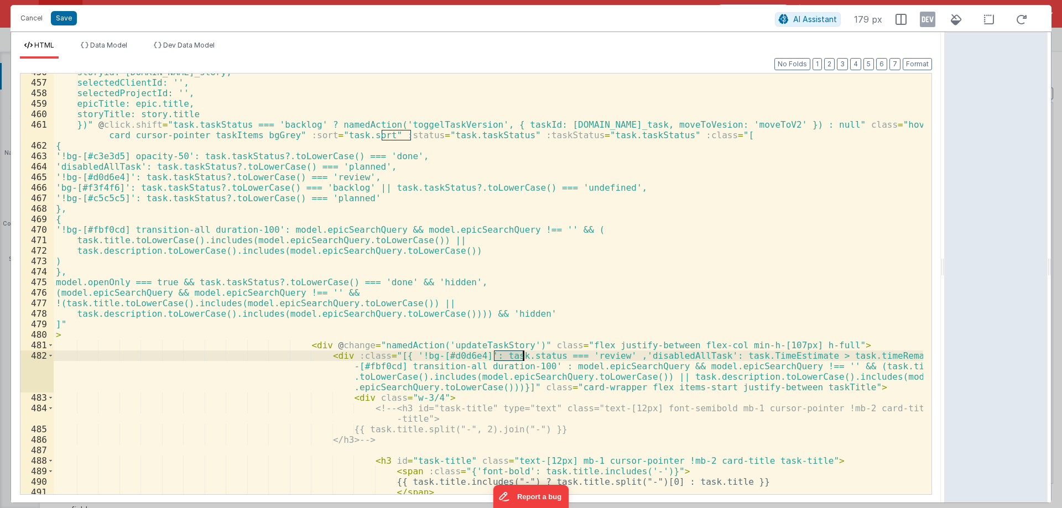
click at [507, 358] on div "storyid: story.id_story, selectedClientId: '', selectedProjectId: '', epicTitle…" at bounding box center [488, 288] width 869 height 442
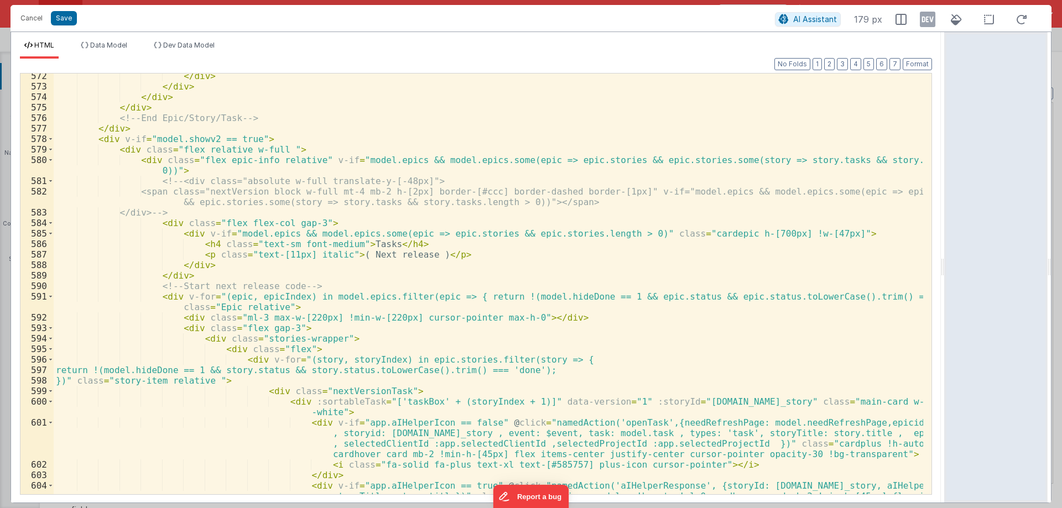
scroll to position [7106, 0]
click at [269, 371] on div "</ div > </ div > </ div > </ div > <!-- End Epic/Story/Task --> </ div > < div…" at bounding box center [488, 302] width 869 height 463
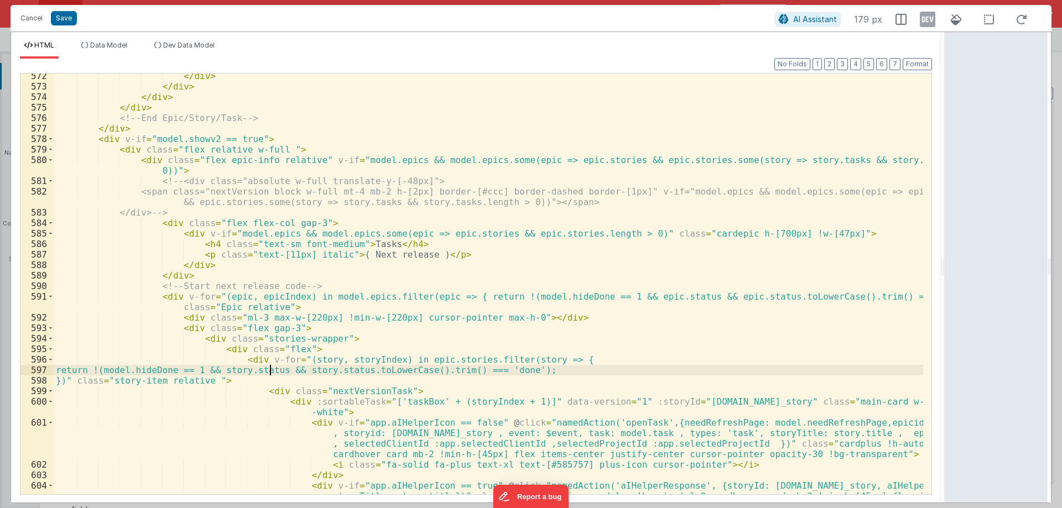
click at [269, 371] on div "</ div > </ div > </ div > </ div > <!-- End Epic/Story/Task --> </ div > < div…" at bounding box center [488, 302] width 869 height 463
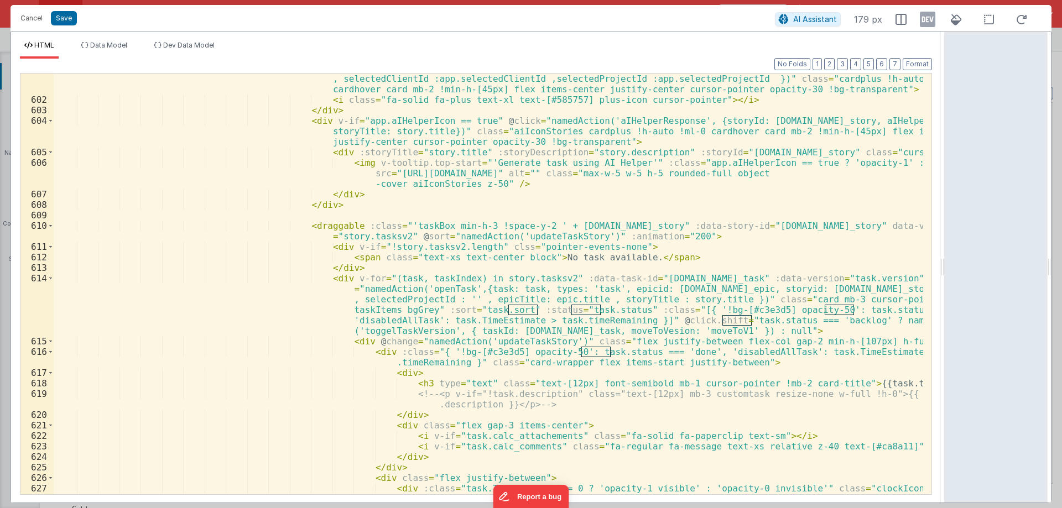
scroll to position [7471, 0]
click at [585, 312] on div "< div v-if = "app.aIHelperIcon == false" @ click = "namedAction('openTask',{nee…" at bounding box center [488, 300] width 869 height 494
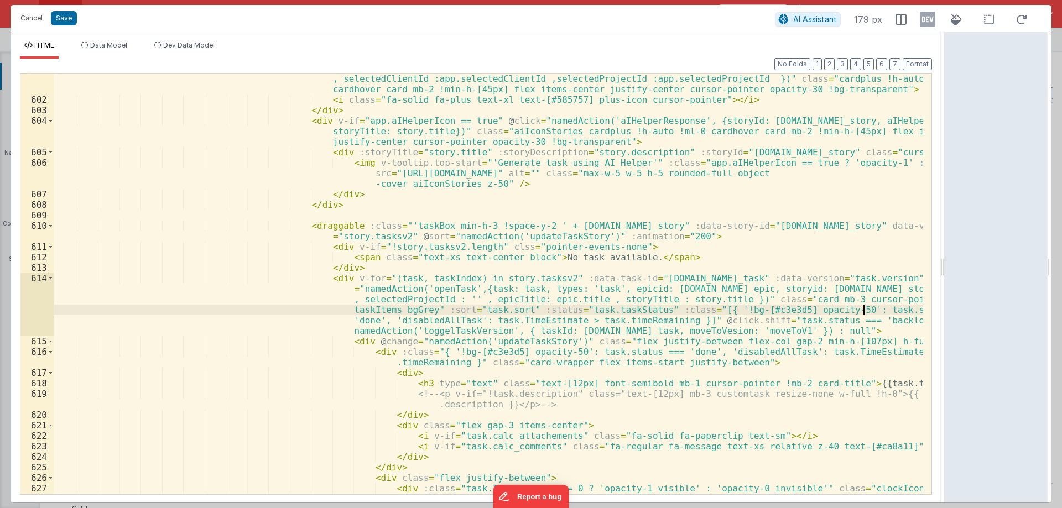
click at [864, 311] on div "< div v-if = "app.aIHelperIcon == false" @ click = "namedAction('openTask',{nee…" at bounding box center [488, 300] width 869 height 494
click at [594, 353] on div "< div v-if = "app.aIHelperIcon == false" @ click = "namedAction('openTask',{nee…" at bounding box center [488, 300] width 869 height 494
click at [781, 322] on div "< div v-if = "app.aIHelperIcon == false" @ click = "namedAction('openTask',{nee…" at bounding box center [488, 300] width 869 height 494
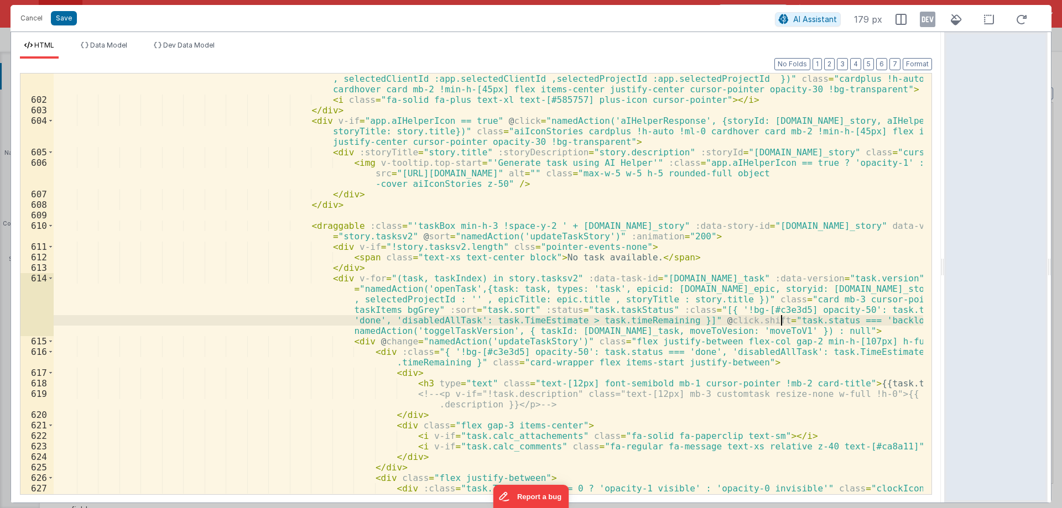
click at [781, 322] on div "< div v-if = "app.aIHelperIcon == false" @ click = "namedAction('openTask',{nee…" at bounding box center [488, 300] width 869 height 494
click at [598, 351] on div "< div v-if = "app.aIHelperIcon == false" @ click = "namedAction('openTask',{nee…" at bounding box center [488, 300] width 869 height 494
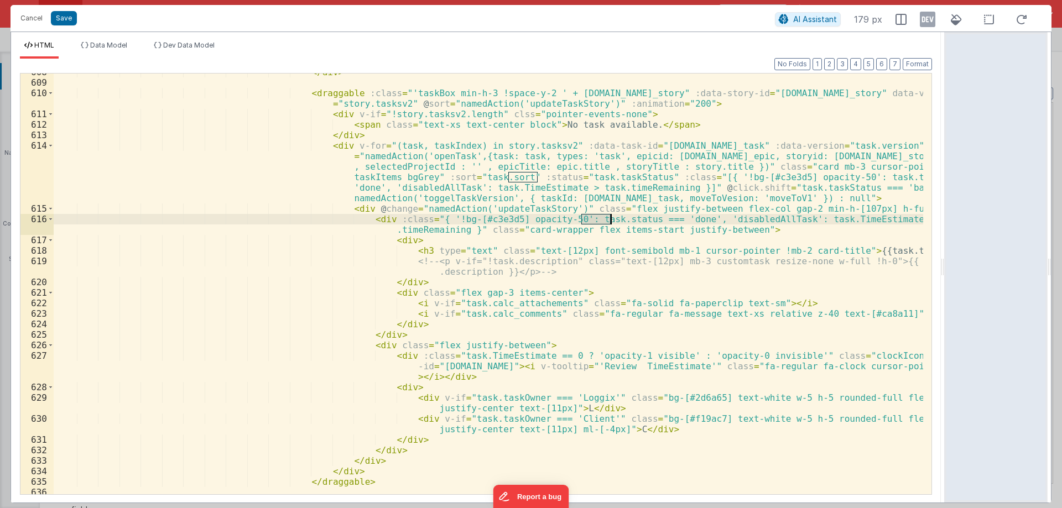
click at [596, 222] on div "</ div > < draggable :class = "'taskBox min-h-3 !space-y-2 ' + story.id_story" …" at bounding box center [488, 284] width 869 height 421
click at [596, 222] on div "</ div > < draggable :class = "'taskBox min-h-3 !space-y-2 ' + story.id_story" …" at bounding box center [488, 288] width 869 height 442
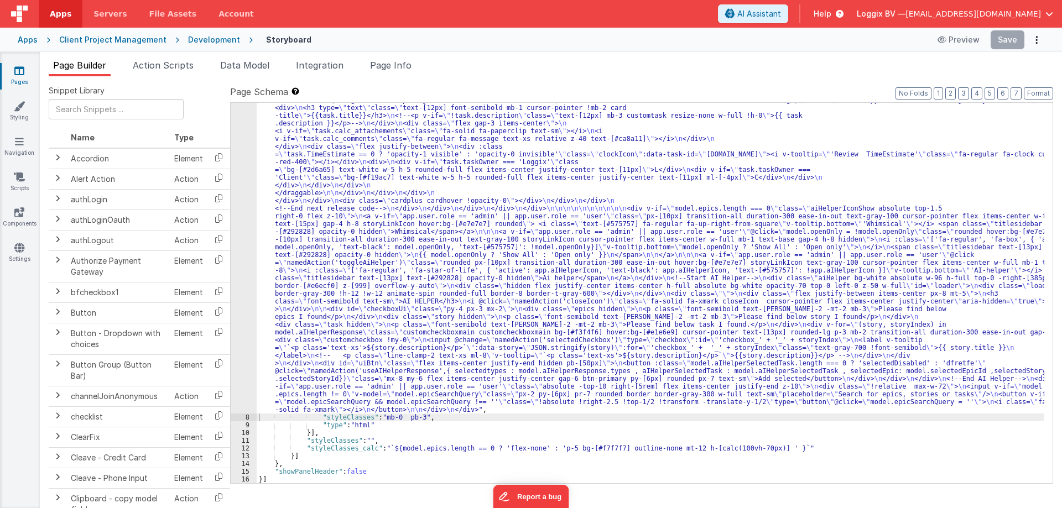
scroll to position [2306, 0]
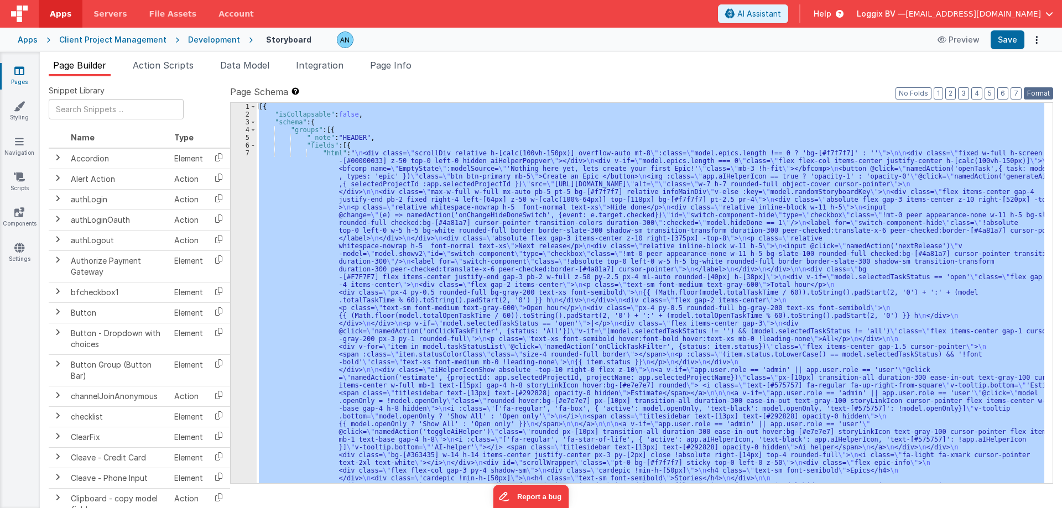
click at [1042, 90] on button "Format" at bounding box center [1038, 93] width 29 height 12
click at [294, 220] on div "[{ "isCollapsable" : false , "schema" : { "groups" : [{ "_note" : "HEADER" , "f…" at bounding box center [651, 293] width 788 height 380
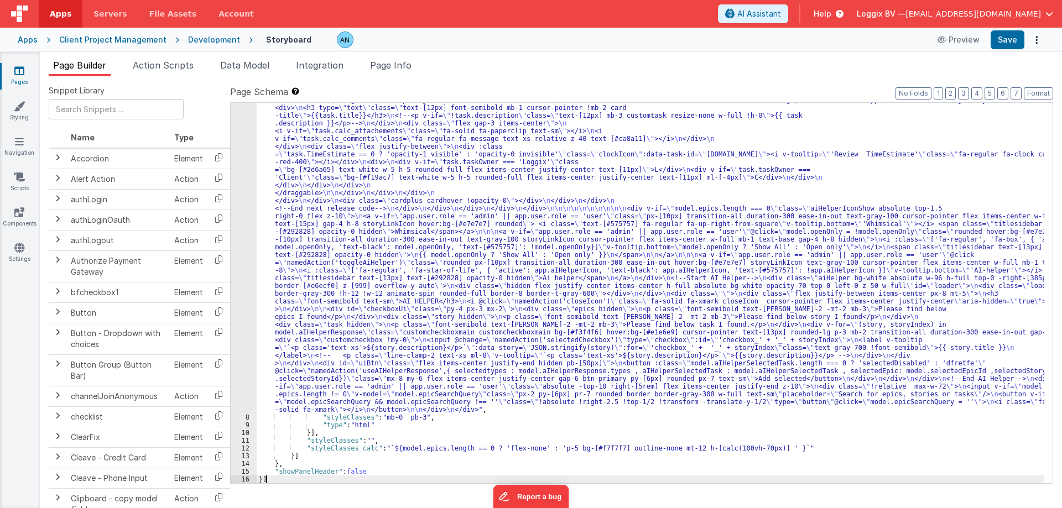
scroll to position [2306, 0]
click at [1011, 41] on button "Save" at bounding box center [1008, 39] width 34 height 19
drag, startPoint x: 1016, startPoint y: 41, endPoint x: 1045, endPoint y: 81, distance: 49.1
click at [1016, 41] on button "Save" at bounding box center [1008, 39] width 34 height 19
click at [1036, 93] on button "Format" at bounding box center [1038, 93] width 29 height 12
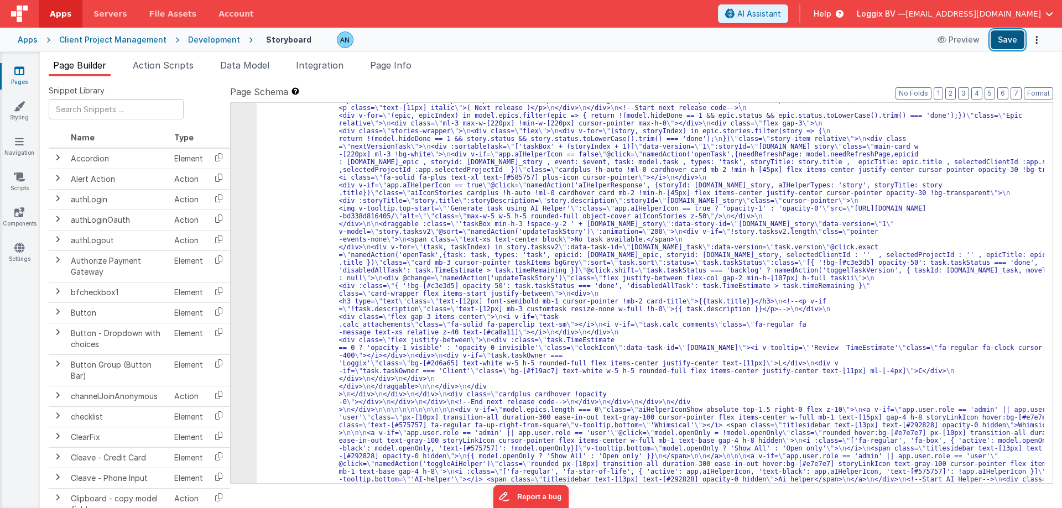
click at [999, 39] on button "Save" at bounding box center [1008, 39] width 34 height 19
click at [1042, 93] on button "Format" at bounding box center [1038, 93] width 29 height 12
click at [1002, 39] on button "Save" at bounding box center [1008, 39] width 34 height 19
